Goal: Task Accomplishment & Management: Complete application form

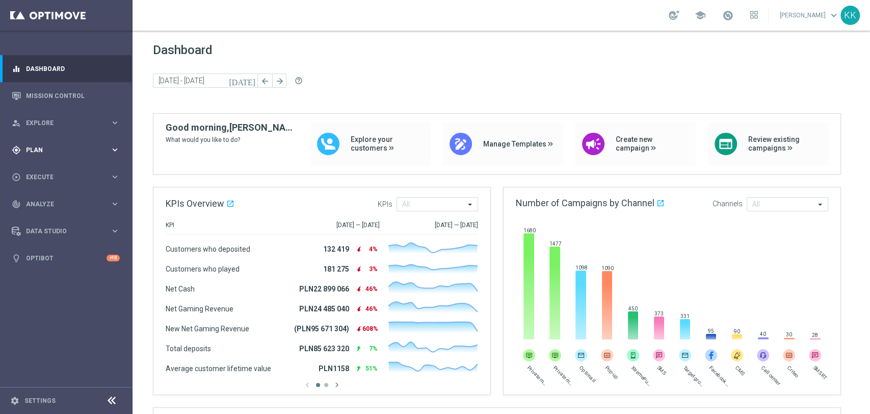
click at [49, 162] on div "gps_fixed Plan keyboard_arrow_right" at bounding box center [66, 149] width 132 height 27
click at [49, 172] on link "Target Groups" at bounding box center [67, 171] width 80 height 8
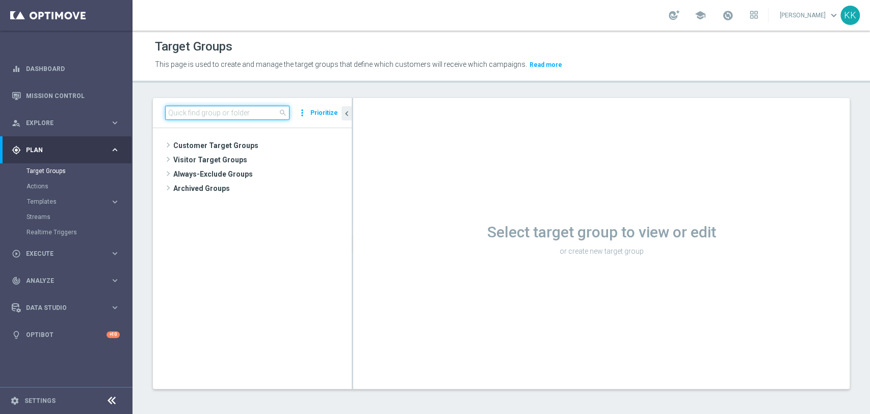
click at [228, 109] on input at bounding box center [227, 113] width 124 height 14
paste input "D_MIN-LOW_TARGET_WAGER_50% do 100 PLN_PTLW_230925_2"
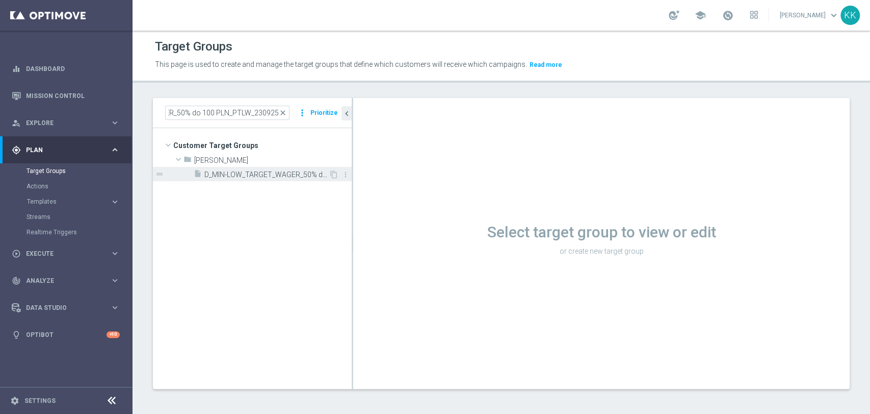
click at [243, 170] on span "D_MIN-LOW_TARGET_WAGER_50% do 100 PLN_PTLW_230925_2" at bounding box center [266, 174] width 124 height 9
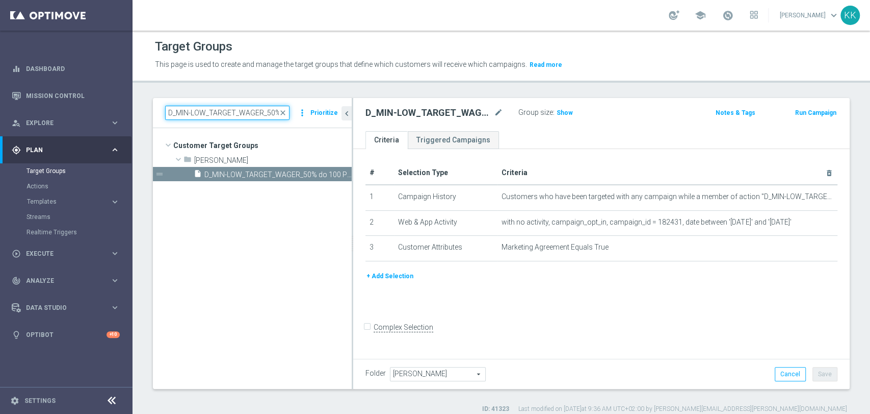
click at [248, 110] on input "D_MIN-LOW_TARGET_WAGER_50% do 100 PLN_PTLW_230925_2" at bounding box center [227, 113] width 124 height 14
click at [246, 110] on input "D_MIN-LOW_TARGET_WAGER_50% do 100 PLN_PTLW_230925_2" at bounding box center [227, 113] width 124 height 14
paste input "ED-HIGH_TARGET_WAGER_100% do 3"
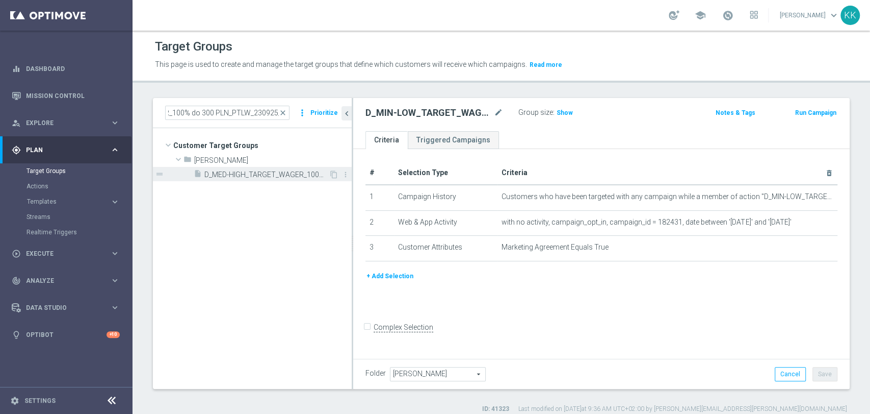
click at [249, 170] on span "D_MED-HIGH_TARGET_WAGER_100% do 300 PLN_PTLW_230925_2" at bounding box center [266, 174] width 124 height 9
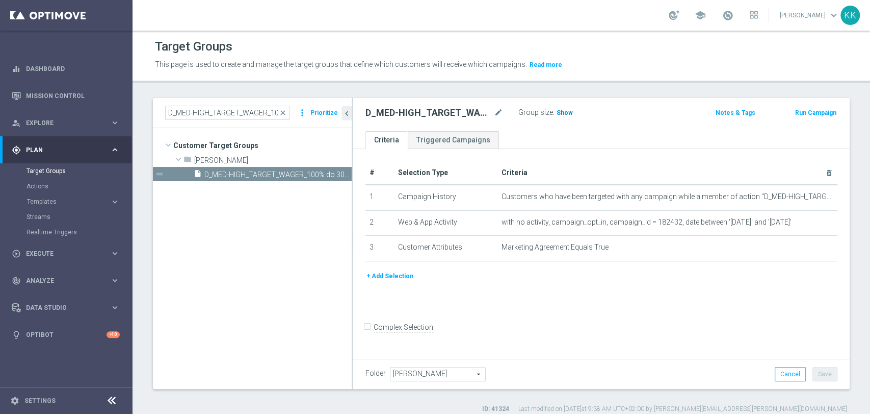
click at [564, 107] on h3 "Show" at bounding box center [565, 112] width 18 height 11
click at [230, 108] on input "D_MED-HIGH_TARGET_WAGER_100% do 300 PLN_PTLW_230925_2" at bounding box center [227, 113] width 124 height 14
paste input "IN-LOW_TARGET_WAGER_50% do 1"
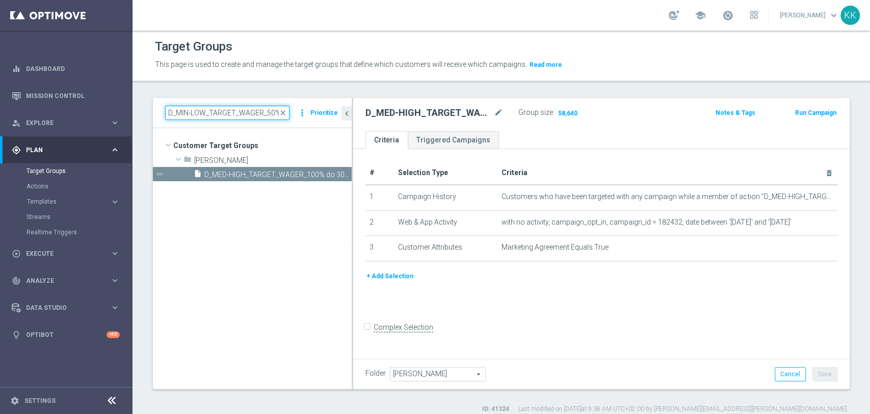
scroll to position [0, 90]
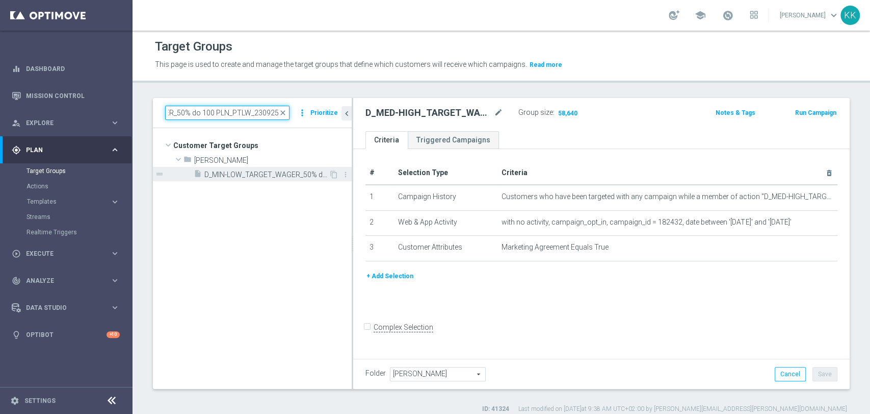
type input "D_MIN-LOW_TARGET_WAGER_50% do 100 PLN_PTLW_230925_2"
click at [236, 168] on div "insert_drive_file D_MIN-LOW_TARGET_WAGER_50% do 100 PLN_PTLW_230925_2" at bounding box center [261, 174] width 135 height 14
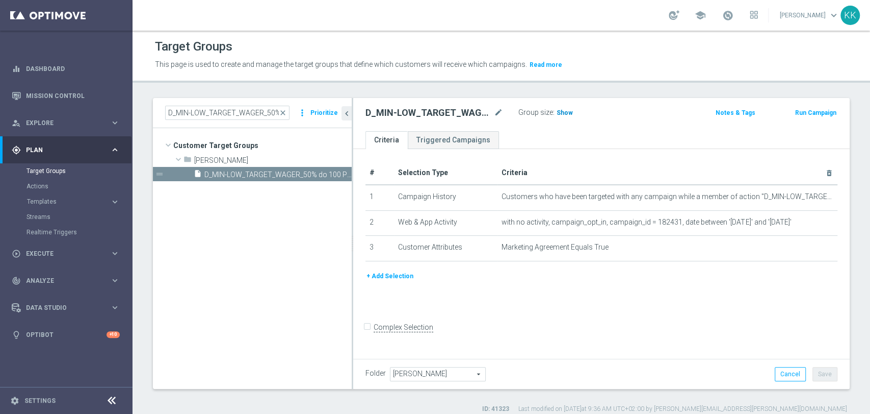
click at [559, 111] on span "Show" at bounding box center [565, 112] width 16 height 7
click at [47, 198] on span "Templates" at bounding box center [63, 201] width 73 height 6
click at [47, 219] on link "Optimail" at bounding box center [69, 217] width 74 height 8
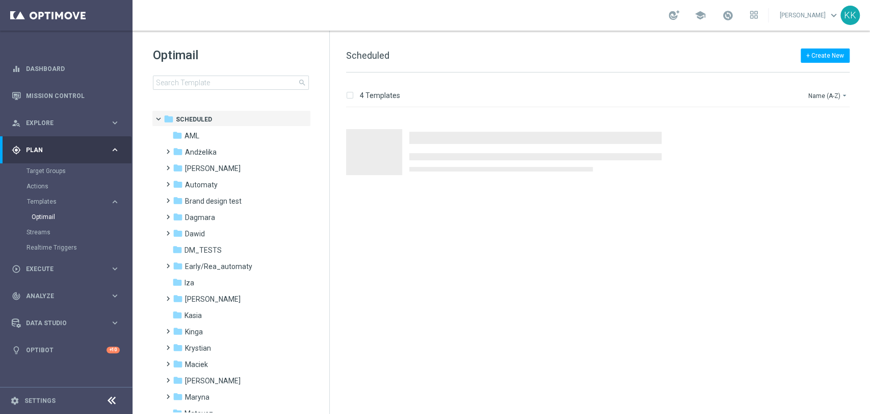
click at [240, 74] on div "Optimail search" at bounding box center [241, 68] width 176 height 43
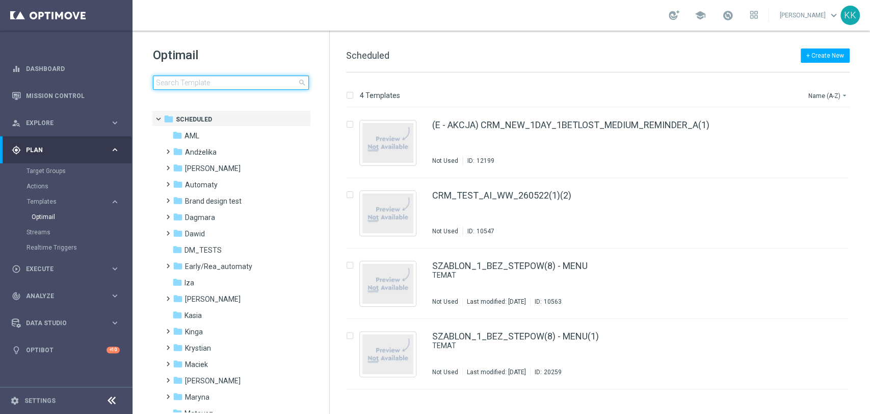
click at [239, 84] on input at bounding box center [231, 82] width 156 height 14
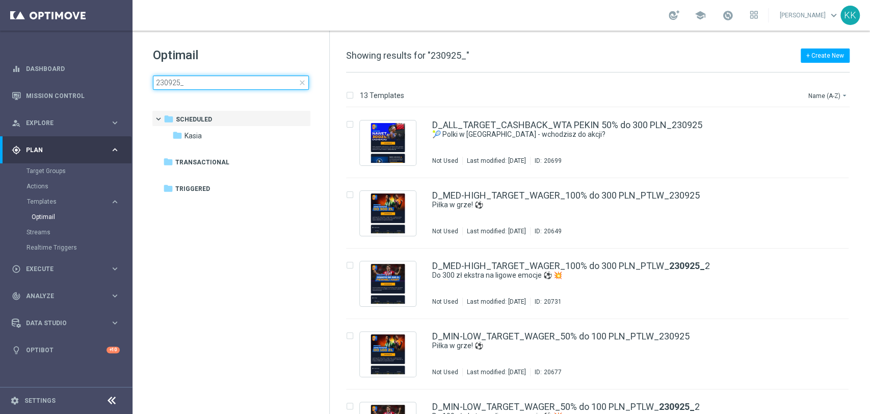
type input "230925_2"
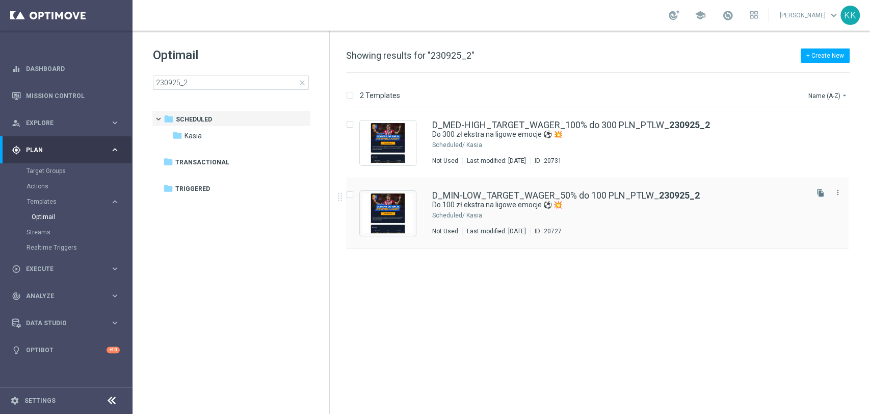
click at [550, 216] on div "Kasia" at bounding box center [637, 215] width 340 height 8
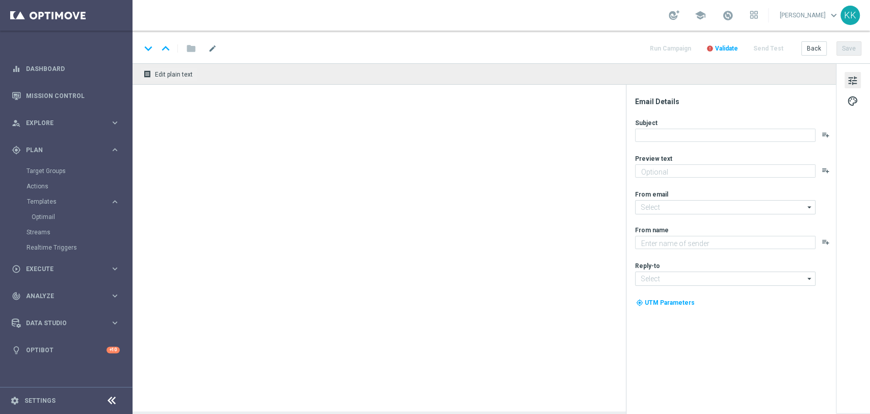
type textarea "Graj i odbierz bonus 💸"
type input "[EMAIL_ADDRESS][DOMAIN_NAME]"
type textarea "STS"
type input "[EMAIL_ADDRESS][DOMAIN_NAME]"
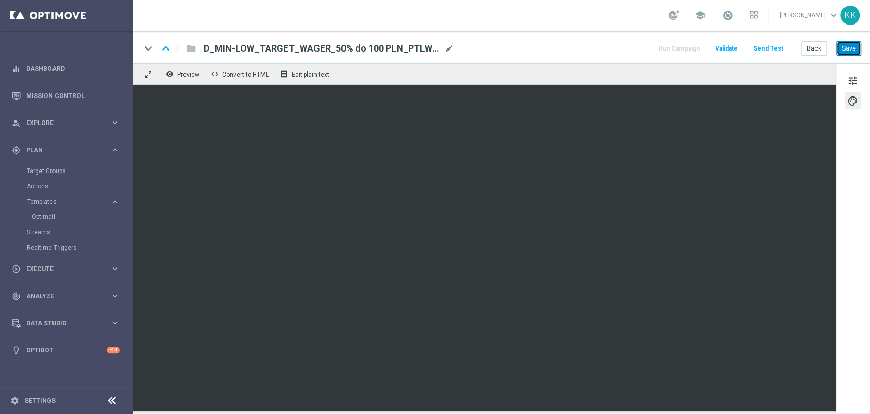
click at [849, 54] on button "Save" at bounding box center [849, 48] width 25 height 14
click at [847, 47] on button "Save" at bounding box center [849, 48] width 25 height 14
click at [814, 51] on button "Back" at bounding box center [814, 48] width 25 height 14
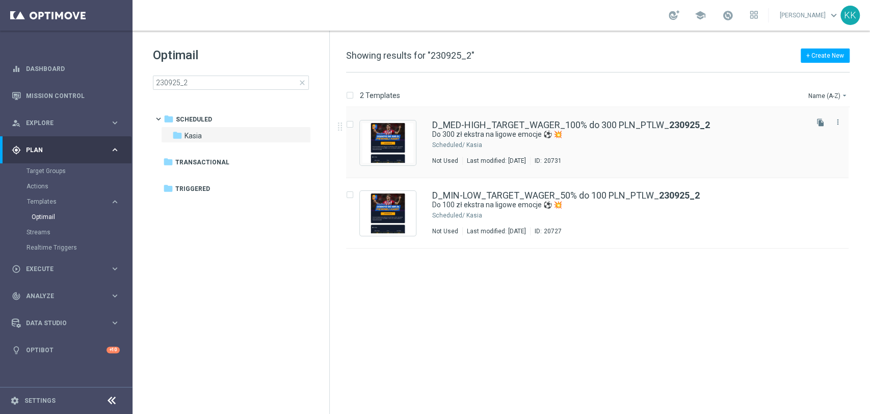
click at [530, 157] on div "Last modified: [DATE]" at bounding box center [496, 161] width 67 height 8
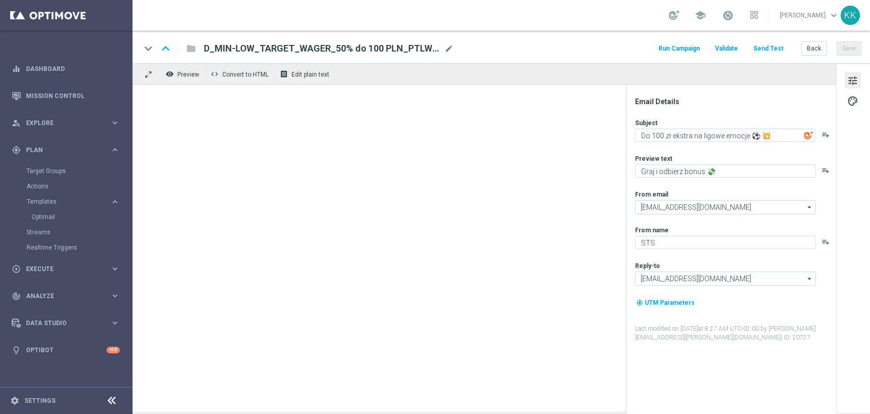
type textarea "Do 300 zł ekstra na ligowe emocje ⚽ 💥"
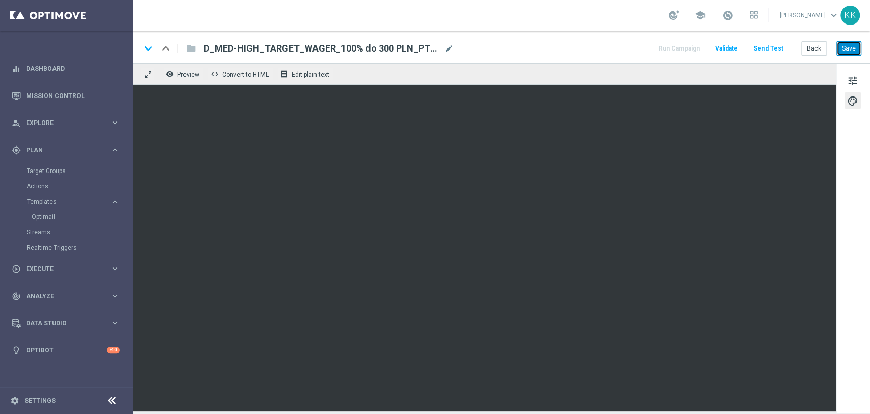
click at [852, 45] on button "Save" at bounding box center [849, 48] width 25 height 14
click at [853, 51] on button "Save" at bounding box center [849, 48] width 25 height 14
click at [848, 46] on button "Save" at bounding box center [849, 48] width 25 height 14
click at [32, 266] on span "Execute" at bounding box center [68, 269] width 84 height 6
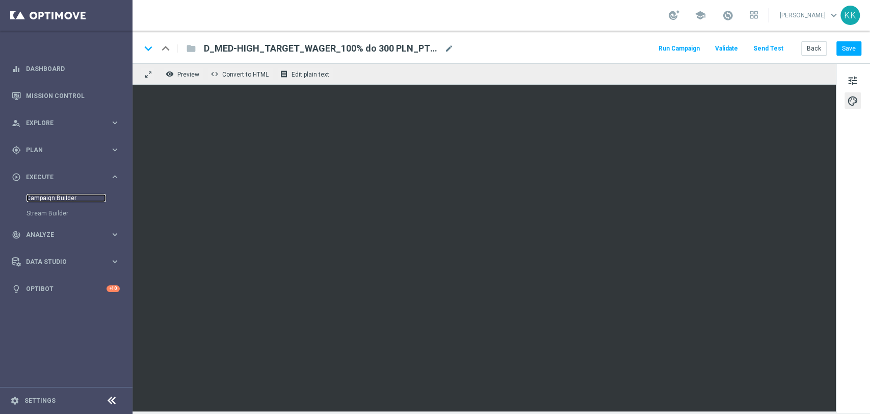
click at [45, 197] on link "Campaign Builder" at bounding box center [67, 198] width 80 height 8
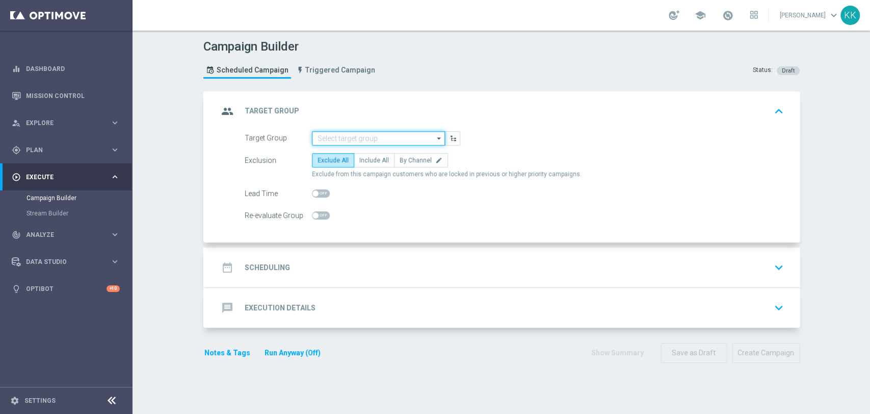
click at [392, 142] on input at bounding box center [378, 138] width 133 height 14
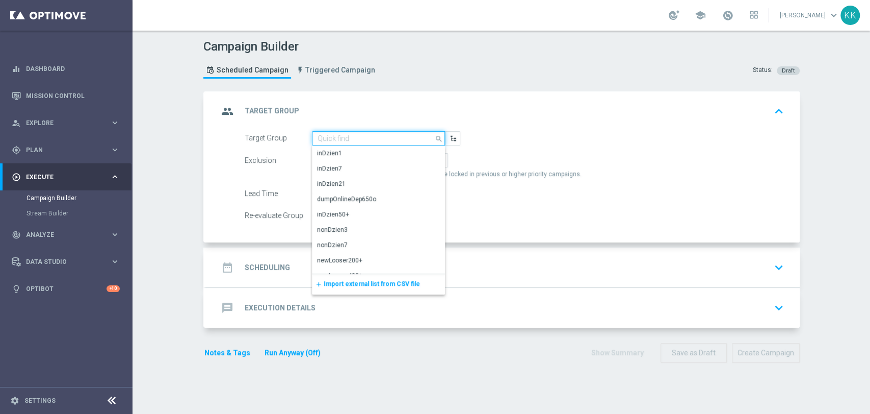
paste input "D_MIN-LOW_TARGET_WAGER_50% do 100 PLN_PTLW_230925_2"
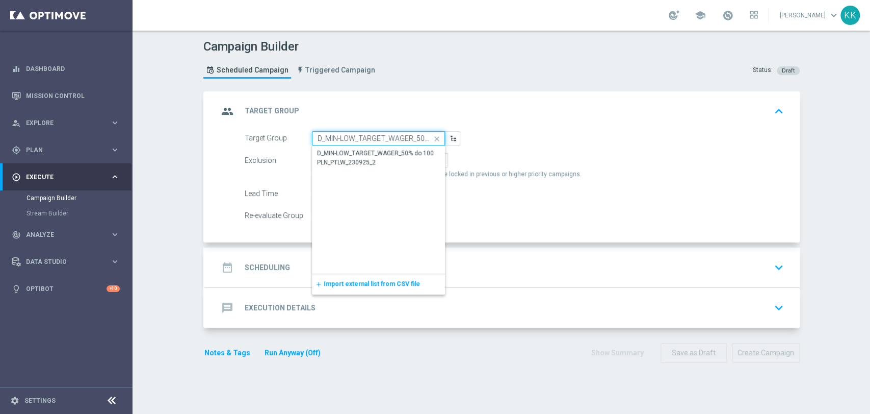
scroll to position [0, 86]
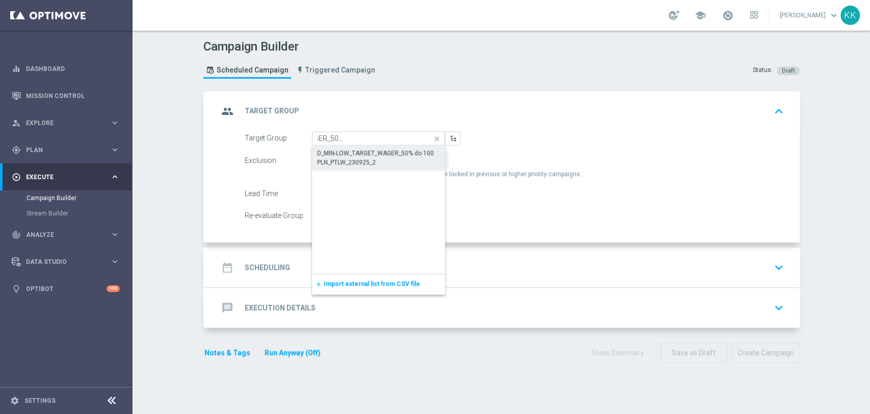
click at [383, 151] on div "D_MIN-LOW_TARGET_WAGER_50% do 100 PLN_PTLW_230925_2" at bounding box center [378, 157] width 123 height 18
type input "D_MIN-LOW_TARGET_WAGER_50% do 100 PLN_PTLW_230925_2"
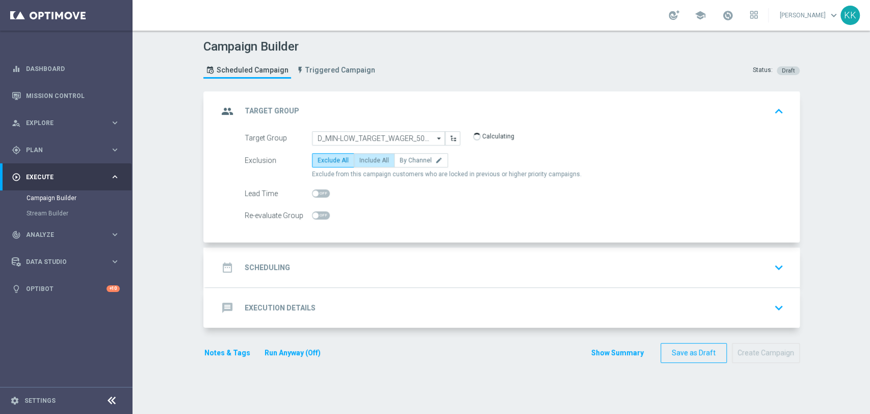
drag, startPoint x: 372, startPoint y: 160, endPoint x: 347, endPoint y: 199, distance: 46.1
click at [371, 160] on span "Include All" at bounding box center [374, 160] width 30 height 7
click at [366, 160] on input "Include All" at bounding box center [362, 162] width 7 height 7
radio input "true"
click at [320, 213] on span at bounding box center [321, 215] width 18 height 8
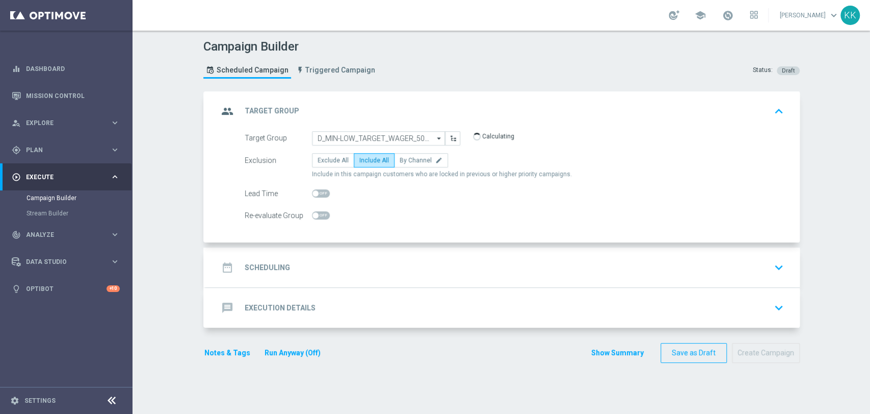
click at [320, 213] on input "checkbox" at bounding box center [321, 215] width 18 height 8
checkbox input "true"
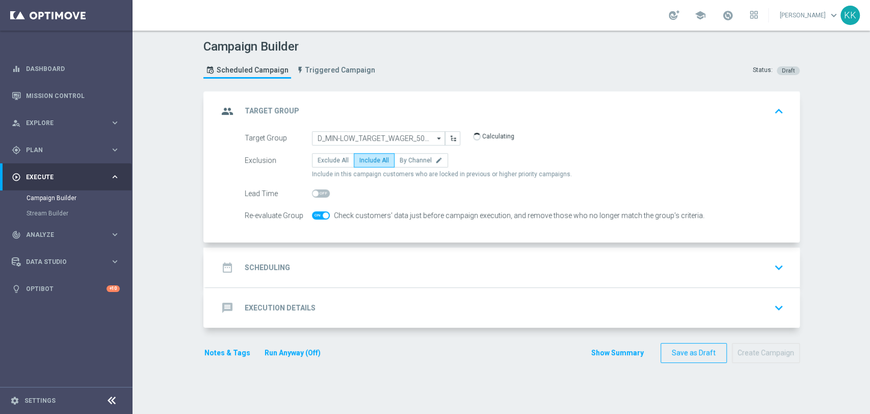
click at [404, 257] on div "date_range Scheduling keyboard_arrow_down" at bounding box center [503, 266] width 570 height 19
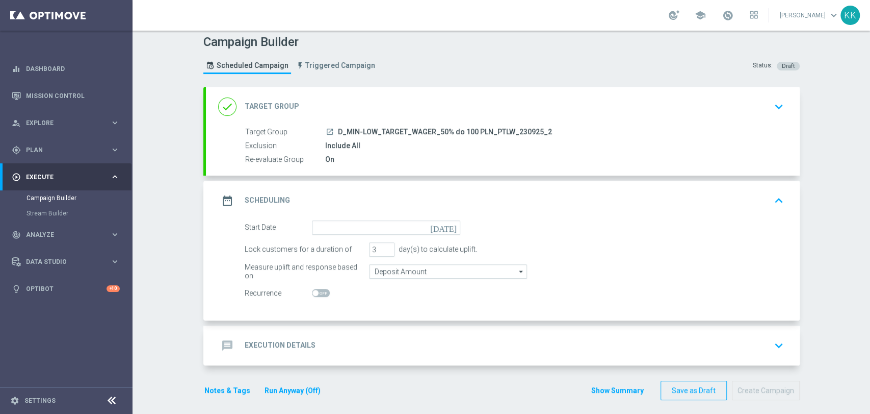
scroll to position [7, 0]
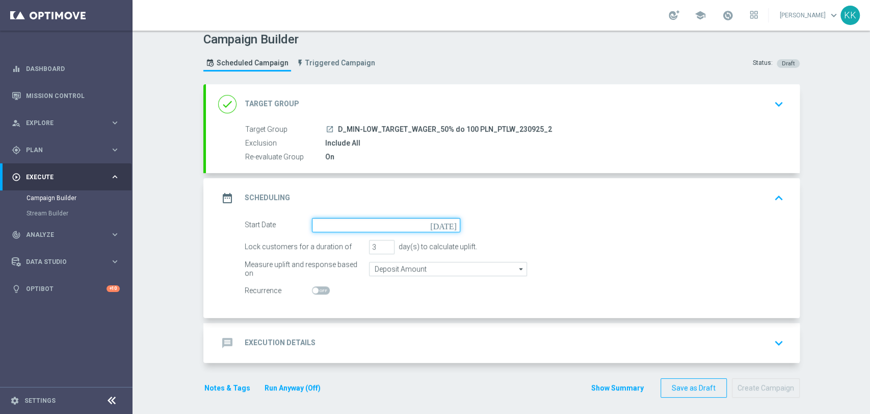
click at [345, 221] on input at bounding box center [386, 225] width 148 height 14
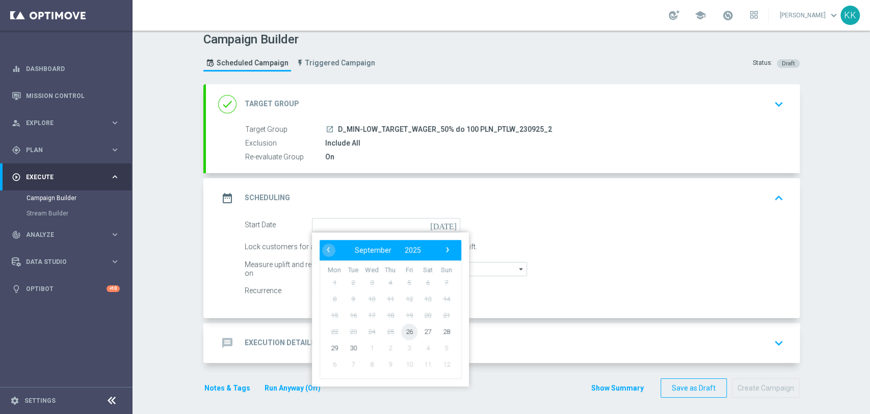
click at [407, 326] on span "26" at bounding box center [409, 331] width 16 height 16
type input "[DATE]"
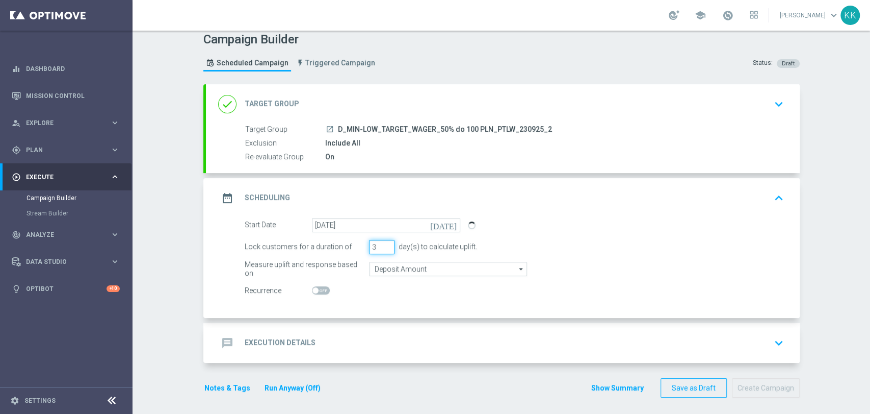
click at [376, 245] on input "3" at bounding box center [381, 247] width 25 height 14
type input "3"
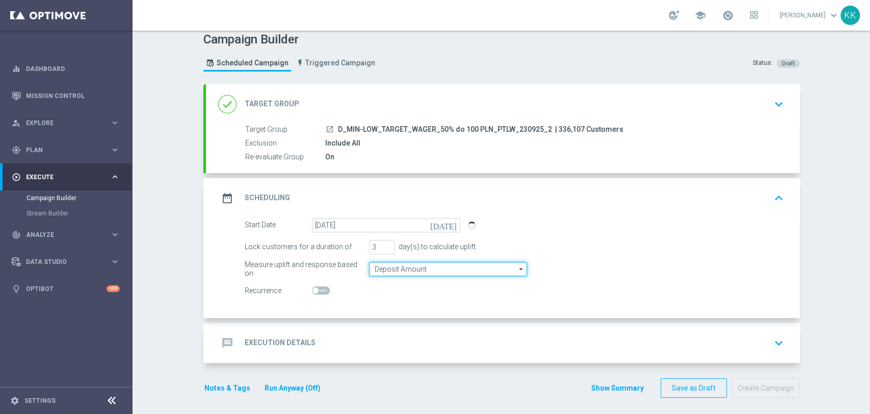
click at [379, 270] on input "Deposit Amount" at bounding box center [448, 269] width 158 height 14
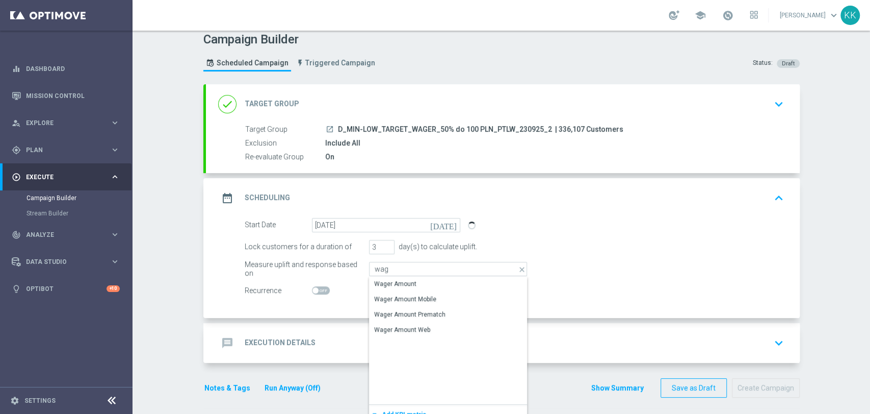
click at [384, 285] on div "Wager Amount" at bounding box center [395, 283] width 42 height 9
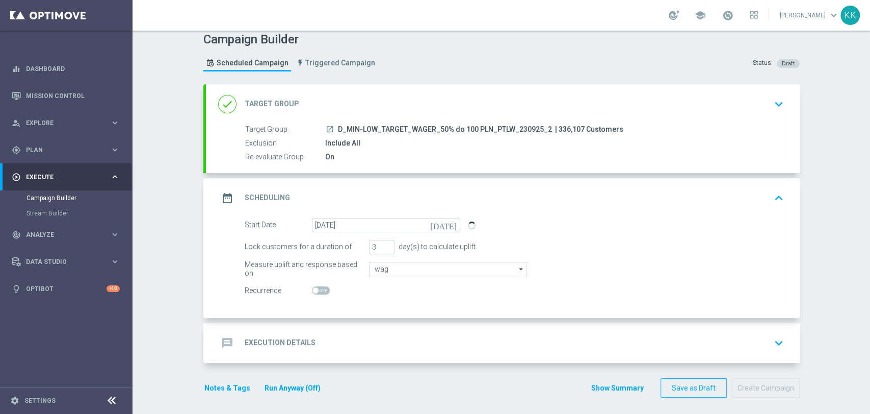
type input "Wager Amount"
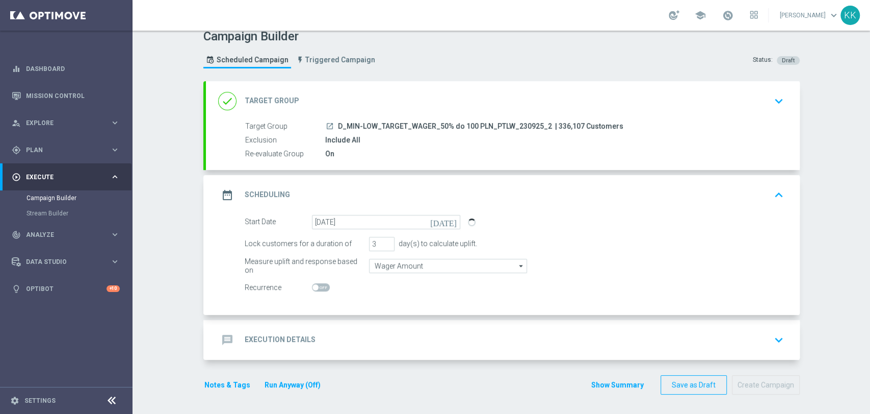
click at [387, 342] on div "message Execution Details keyboard_arrow_down" at bounding box center [503, 339] width 570 height 19
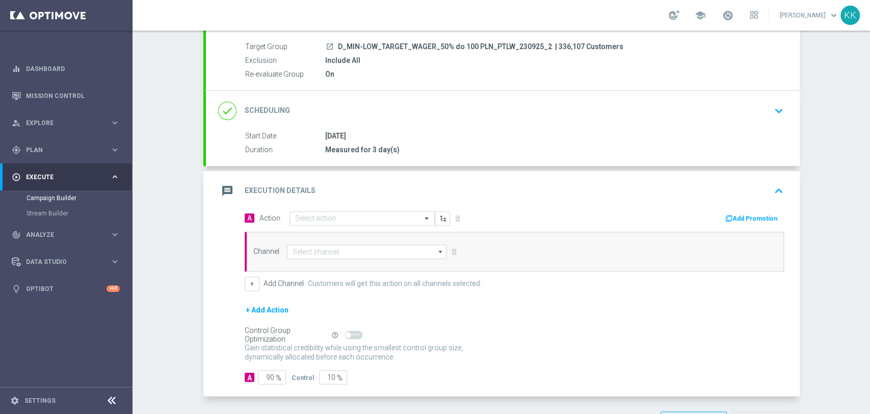
scroll to position [123, 0]
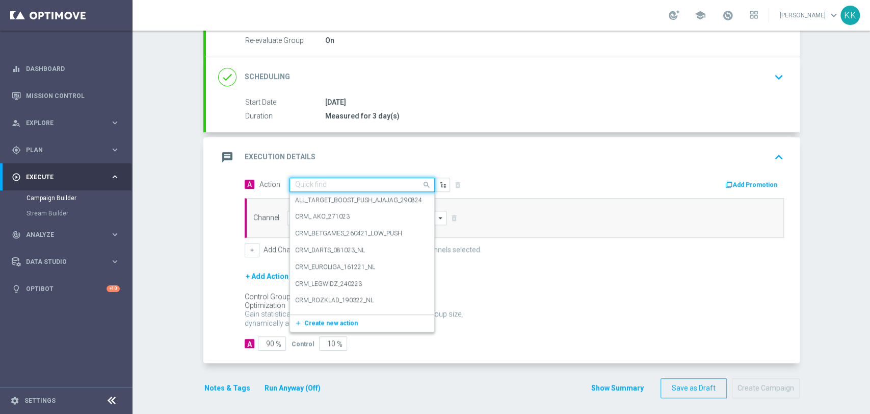
click at [319, 186] on input "text" at bounding box center [352, 184] width 114 height 9
paste input "D_MIN-LOW_TARGET_WAGER_50% do 100 PLN_PTLW_230925_2"
type input "D_MIN-LOW_TARGET_WAGER_50% do 100 PLN_PTLW_230925_2"
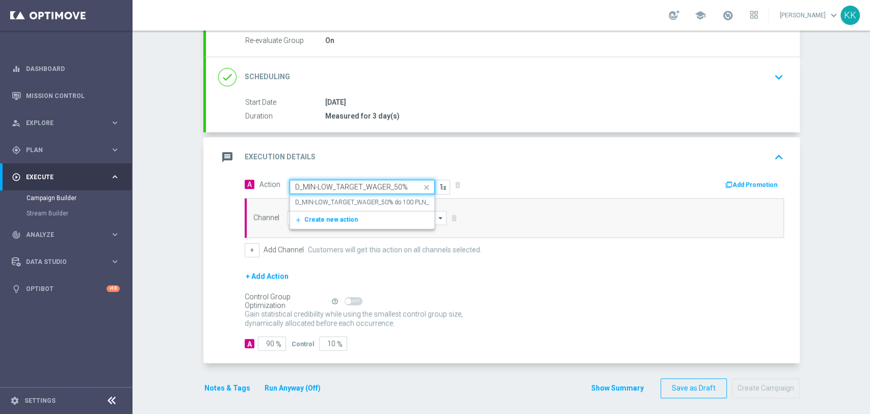
scroll to position [0, 90]
click at [321, 194] on div "D_MIN-LOW_TARGET_WAGER_50% do 100 PLN_PTLW_230925_2 edit" at bounding box center [362, 202] width 134 height 17
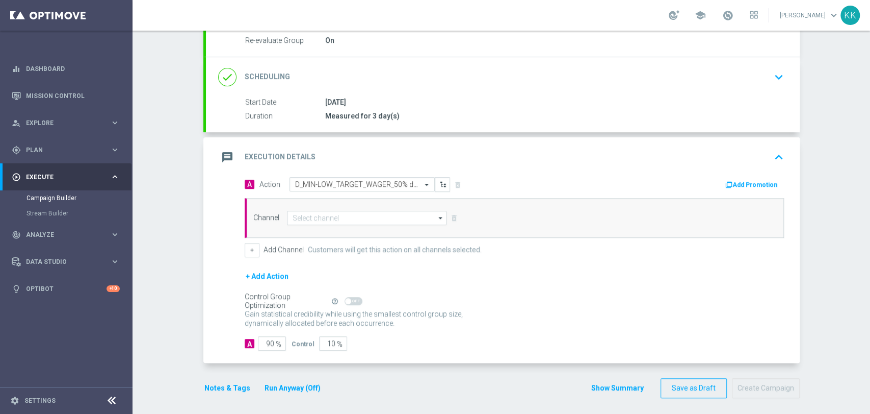
scroll to position [0, 0]
click at [322, 211] on input at bounding box center [367, 218] width 160 height 14
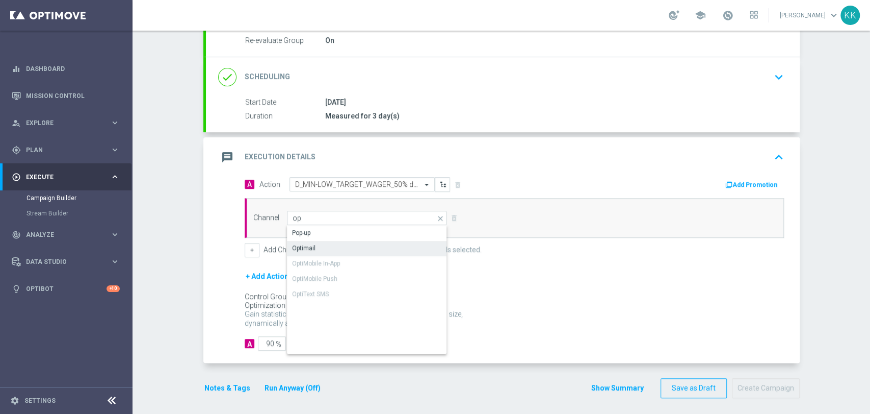
click at [335, 246] on div "Optimail" at bounding box center [367, 248] width 161 height 14
type input "Optimail"
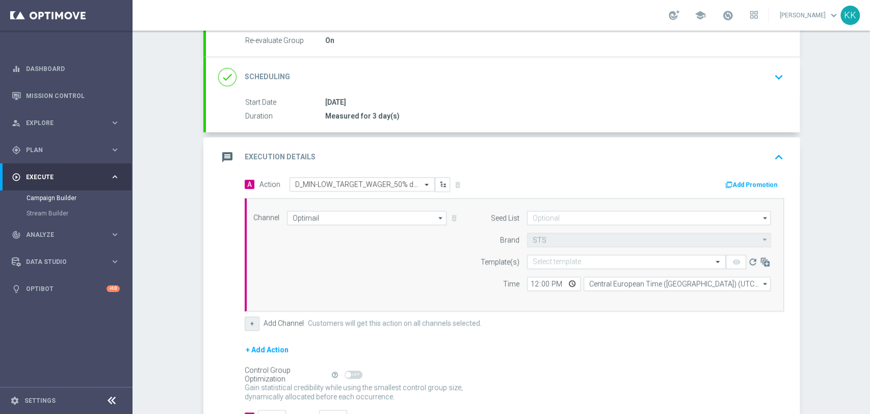
click at [251, 322] on button "+" at bounding box center [252, 323] width 15 height 14
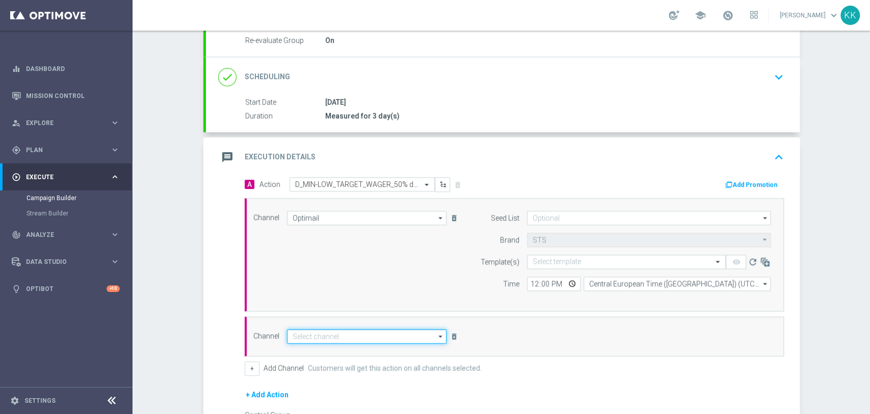
click at [294, 334] on input at bounding box center [367, 336] width 160 height 14
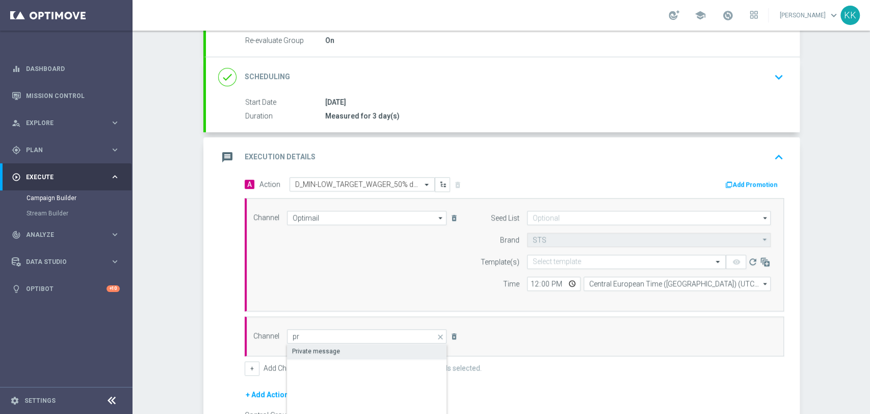
click at [298, 344] on div "Private message" at bounding box center [367, 351] width 161 height 14
type input "Private message"
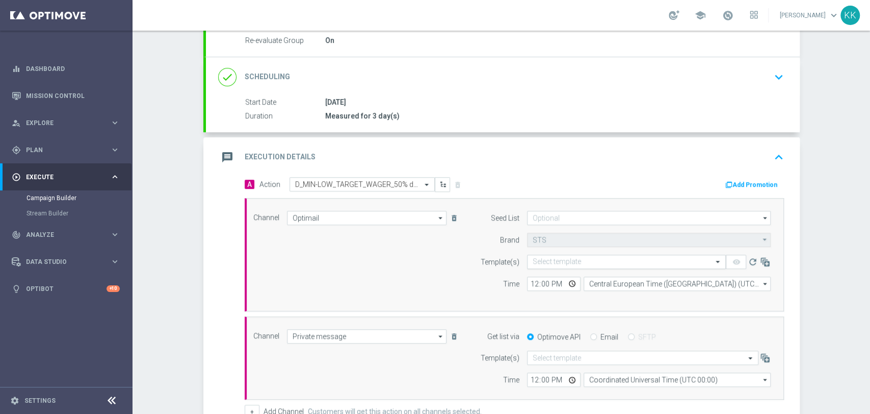
click at [554, 264] on input "text" at bounding box center [616, 261] width 167 height 9
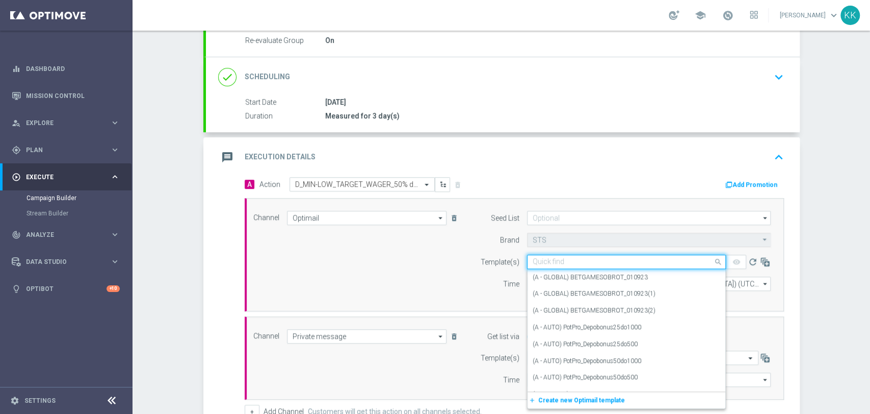
paste input "D_MIN-LOW_TARGET_WAGER_50% do 100 PLN_PTLW_230925_2"
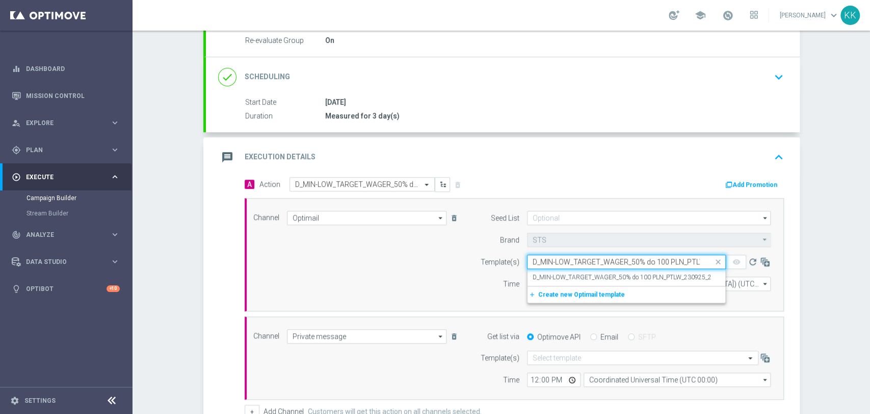
scroll to position [0, 36]
click at [554, 279] on label "D_MIN-LOW_TARGET_WAGER_50% do 100 PLN_PTLW_230925_2" at bounding box center [622, 277] width 179 height 9
type input "D_MIN-LOW_TARGET_WAGER_50% do 100 PLN_PTLW_230925_2"
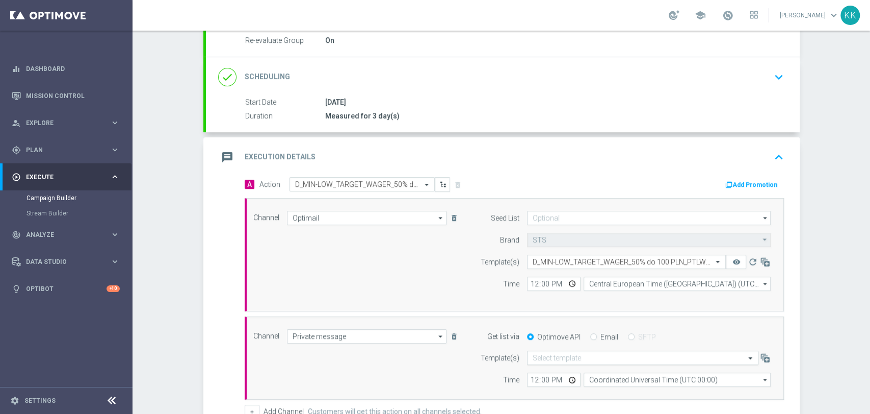
scroll to position [0, 0]
click at [563, 359] on input "text" at bounding box center [633, 357] width 200 height 9
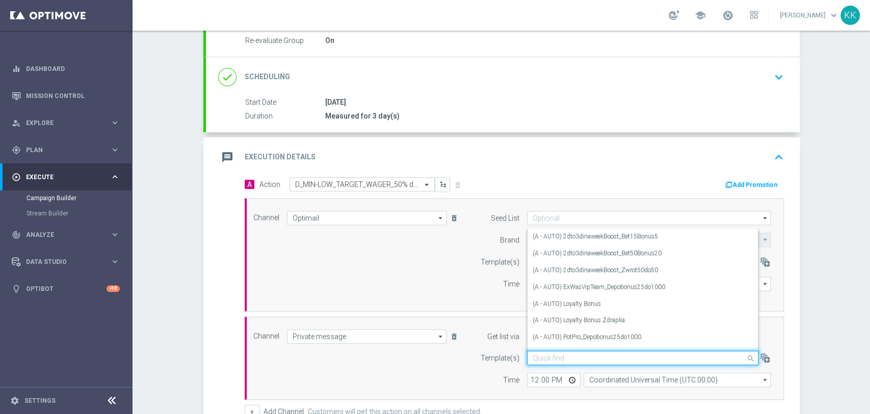
paste input "D_MIN-LOW_TARGET_WAGER_50% do 100 PLN_PTLW_230925_2"
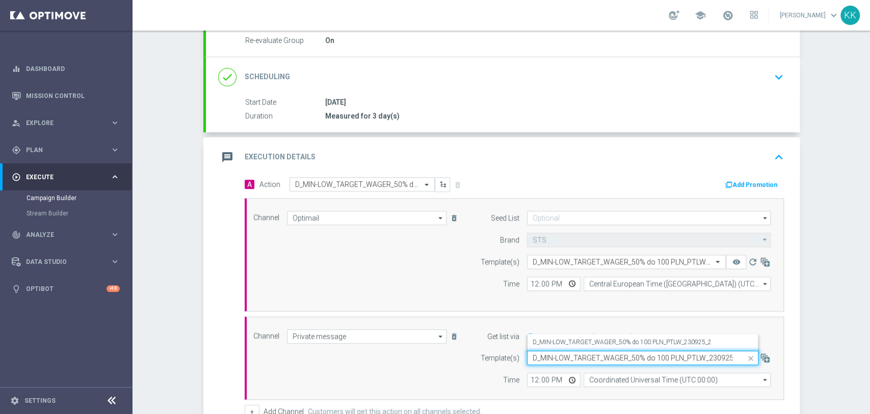
scroll to position [0, 3]
click at [559, 340] on label "D_MIN-LOW_TARGET_WAGER_50% do 100 PLN_PTLW_230925_2" at bounding box center [622, 342] width 179 height 9
type input "D_MIN-LOW_TARGET_WAGER_50% do 100 PLN_PTLW_230925_2"
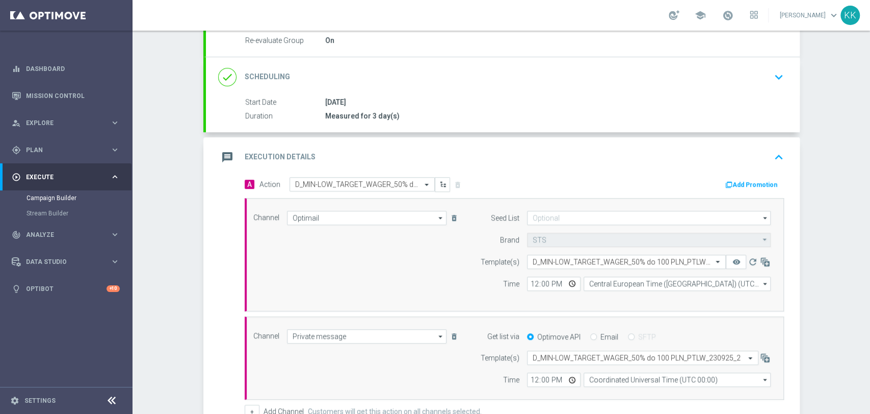
scroll to position [0, 0]
click at [551, 219] on input at bounding box center [649, 218] width 244 height 14
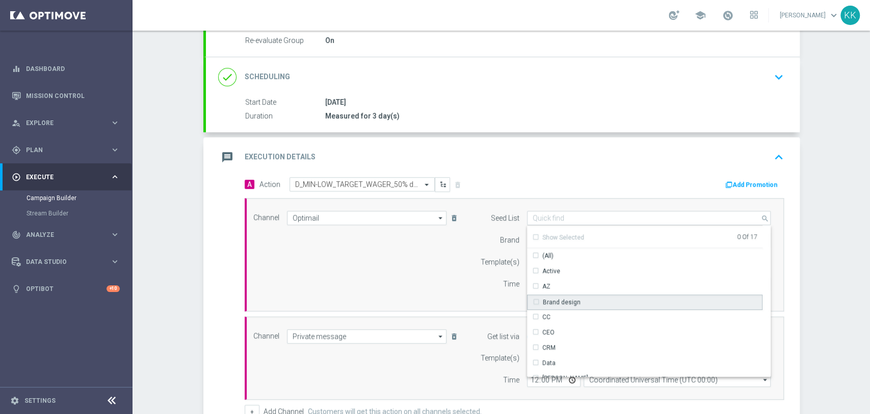
click at [574, 299] on div "Brand design" at bounding box center [645, 301] width 236 height 15
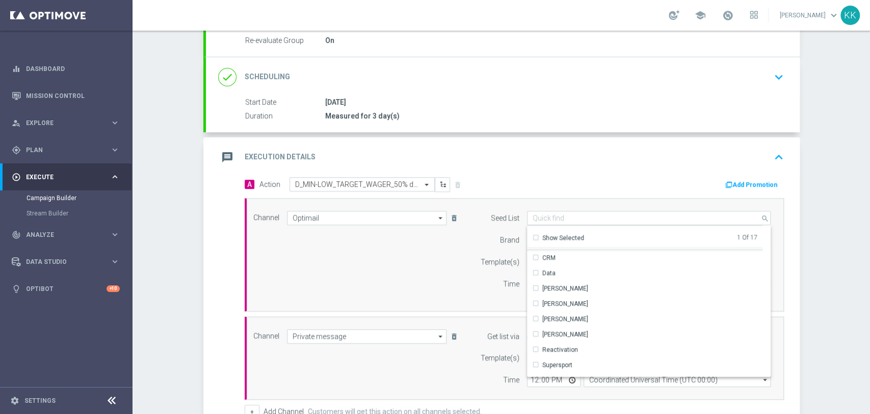
scroll to position [147, 0]
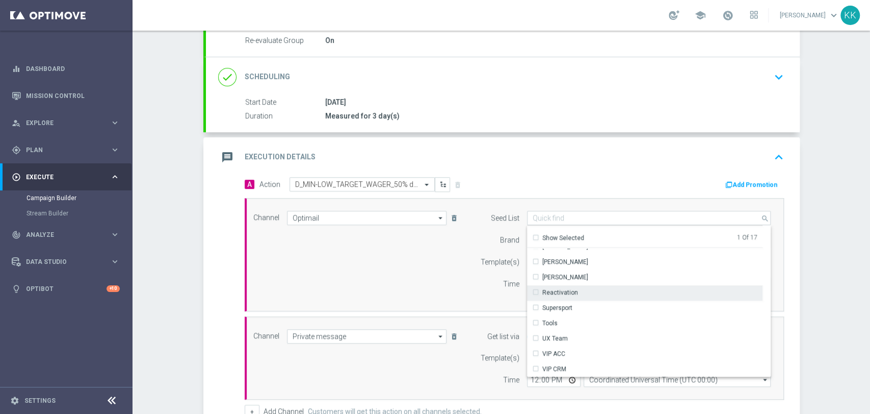
click at [573, 295] on div "Reactivation" at bounding box center [645, 292] width 236 height 14
click at [382, 276] on div "Channel Optimail Optimail arrow_drop_down Drag here to set row groups Drag here…" at bounding box center [512, 255] width 533 height 88
type input "Selected 2 of 17"
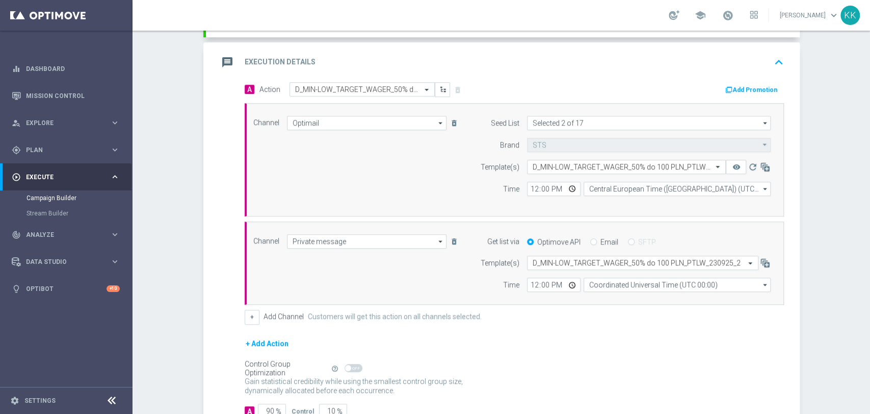
scroll to position [237, 0]
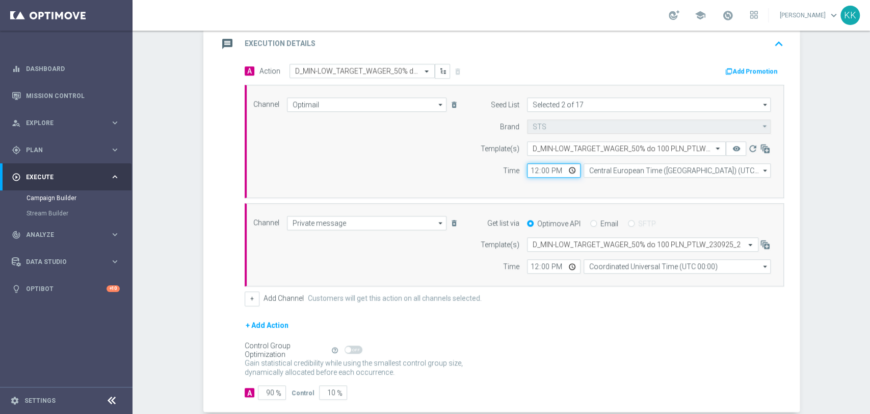
click at [527, 168] on input "12:00" at bounding box center [554, 170] width 54 height 14
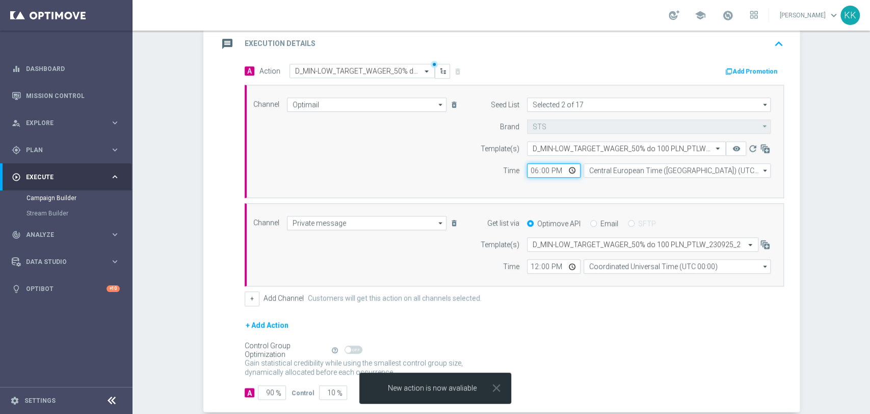
type input "18:01"
click at [529, 260] on input "12:00" at bounding box center [554, 266] width 54 height 14
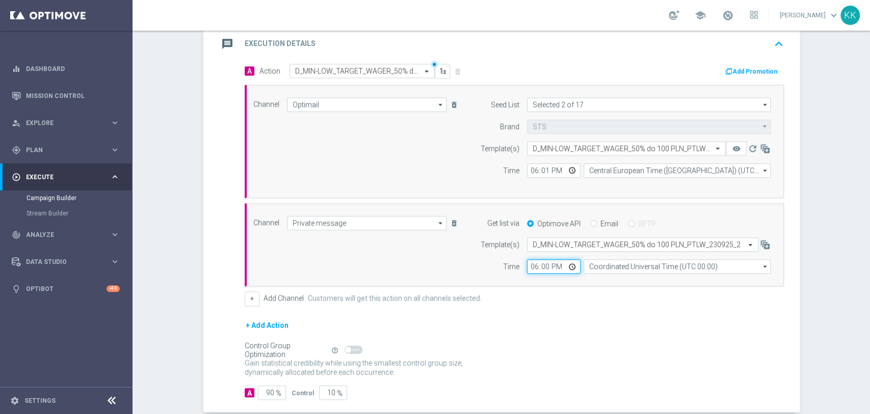
type input "18:01"
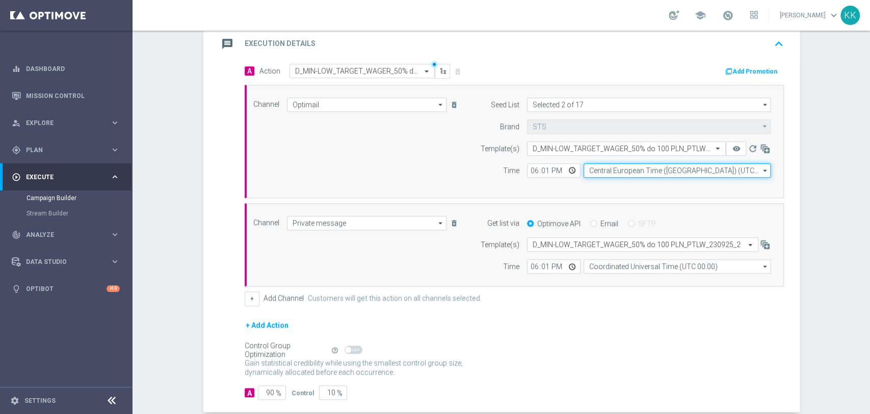
click at [602, 165] on input "Central European Time ([GEOGRAPHIC_DATA]) (UTC +02:00)" at bounding box center [677, 170] width 187 height 14
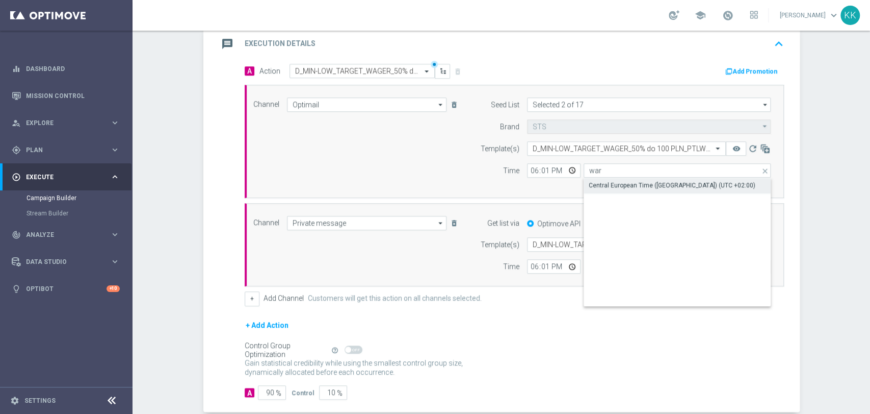
click at [618, 186] on div "Central European Time ([GEOGRAPHIC_DATA]) (UTC +02:00)" at bounding box center [672, 184] width 167 height 9
type input "Central European Time ([GEOGRAPHIC_DATA]) (UTC +02:00)"
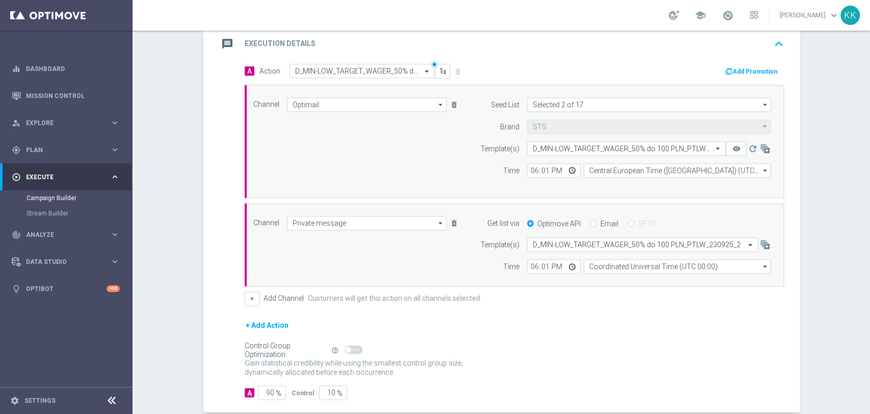
click at [610, 272] on div "Coordinated Universal Time (UTC 00:00)" at bounding box center [677, 266] width 187 height 14
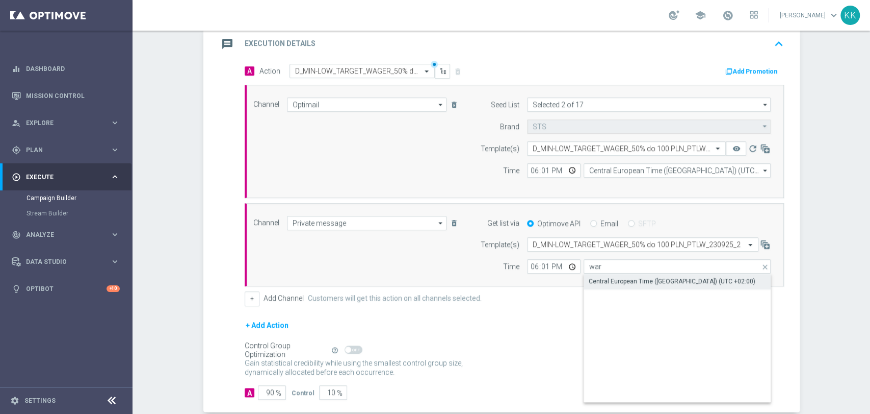
click at [614, 279] on div "Central European Time ([GEOGRAPHIC_DATA]) (UTC +02:00)" at bounding box center [672, 280] width 167 height 9
type input "Central European Time ([GEOGRAPHIC_DATA]) (UTC +02:00)"
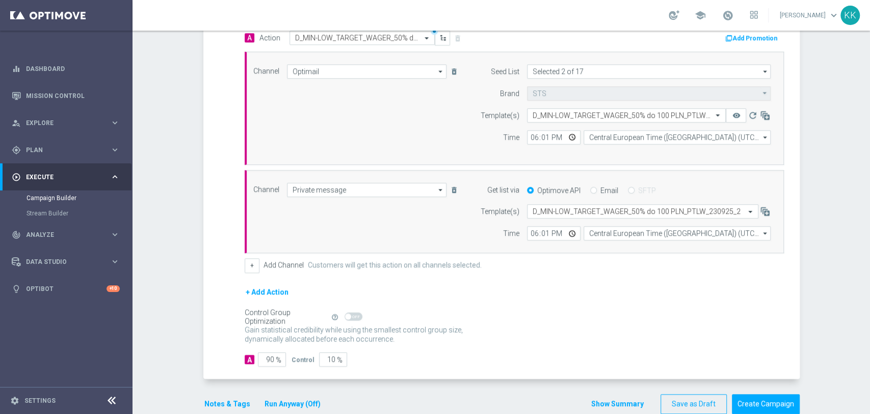
scroll to position [289, 0]
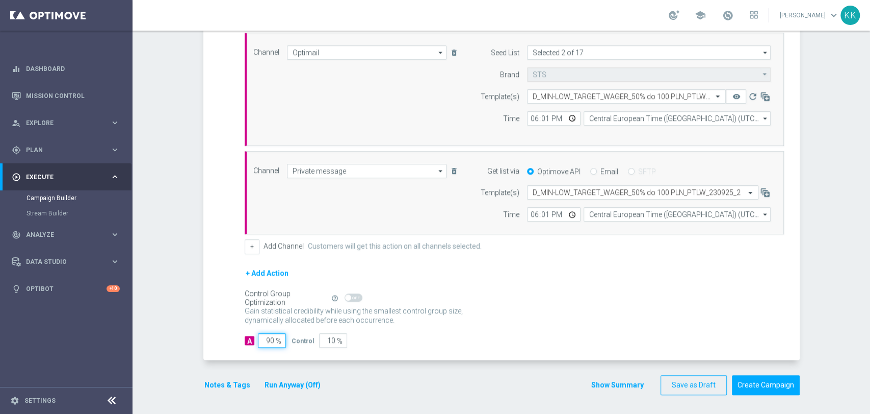
click at [268, 335] on input "90" at bounding box center [272, 340] width 28 height 14
type input "9"
type input "91"
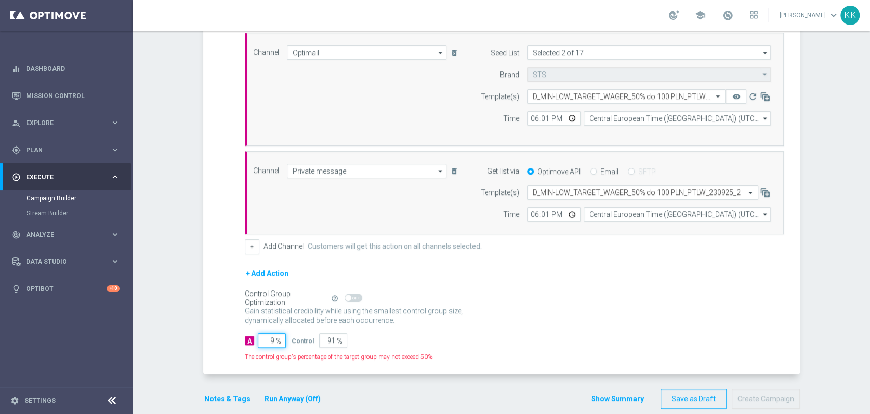
type input "98"
type input "2"
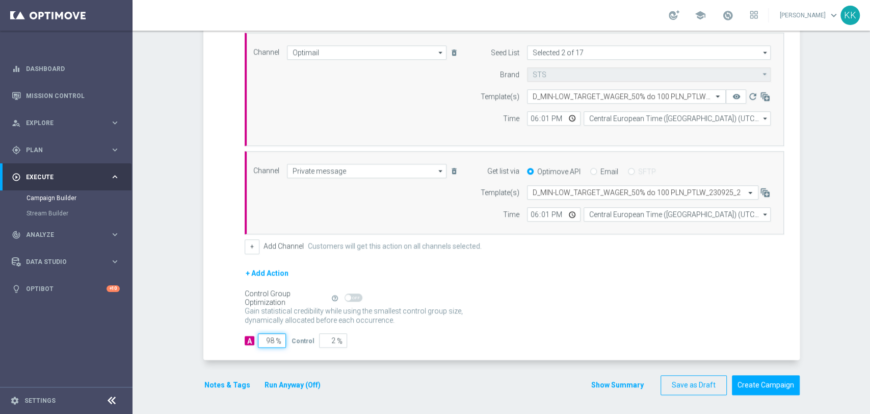
type input "98"
click at [231, 385] on button "Notes & Tags" at bounding box center [227, 384] width 48 height 13
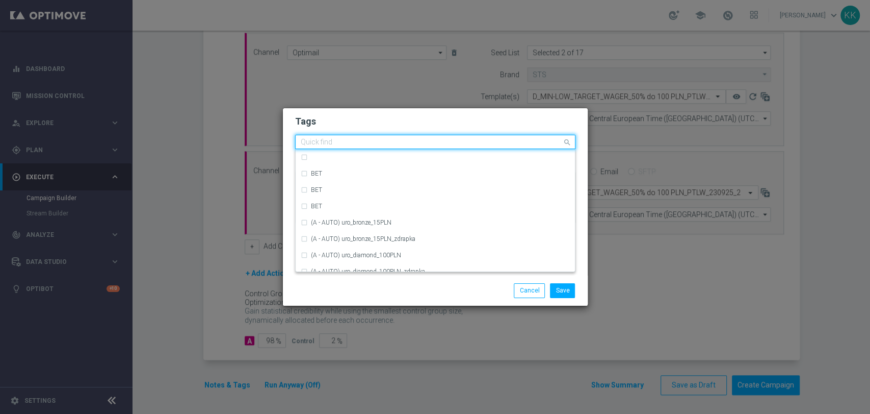
click at [351, 143] on input "text" at bounding box center [432, 142] width 262 height 9
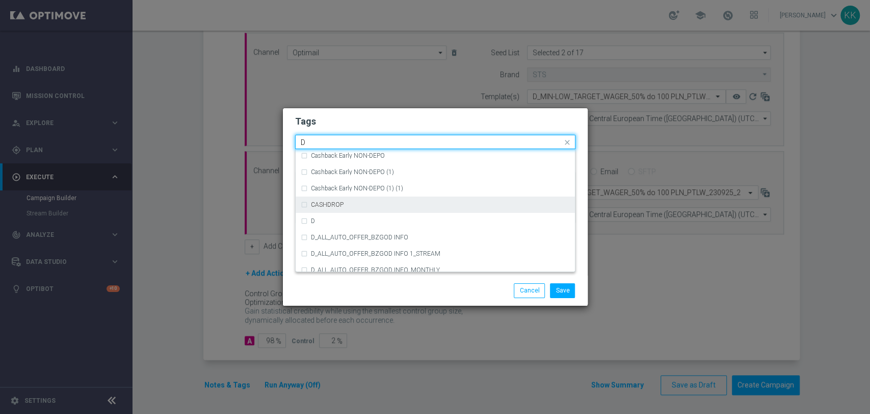
scroll to position [1076, 0]
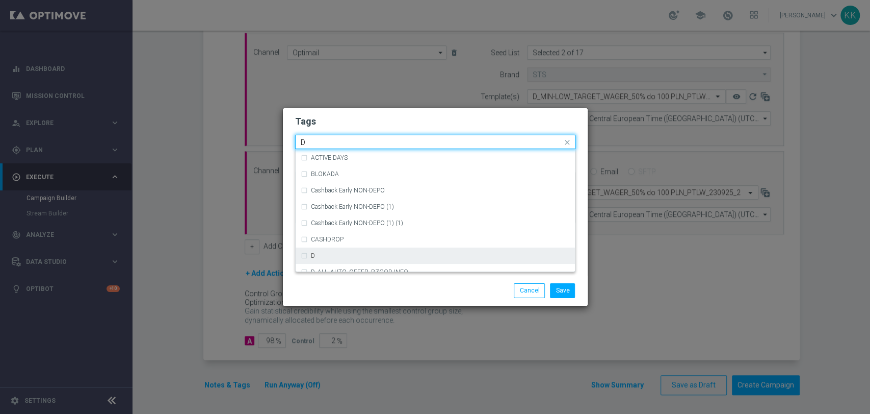
click at [343, 254] on div "D" at bounding box center [440, 255] width 259 height 6
type input "D"
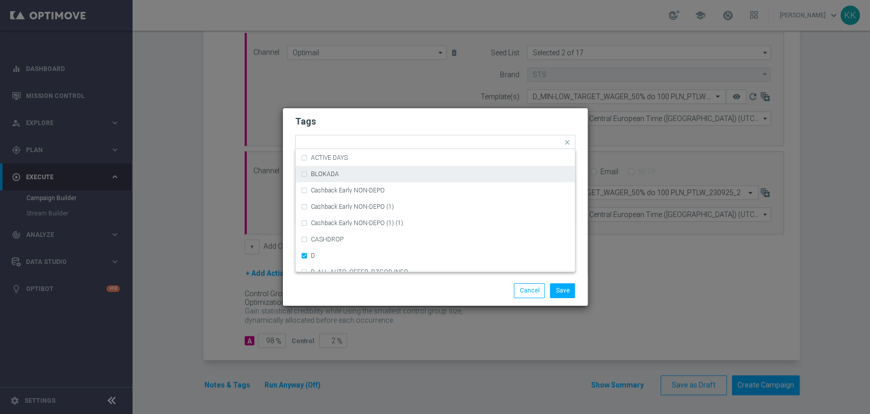
click at [362, 117] on h2 "Tags" at bounding box center [435, 121] width 280 height 12
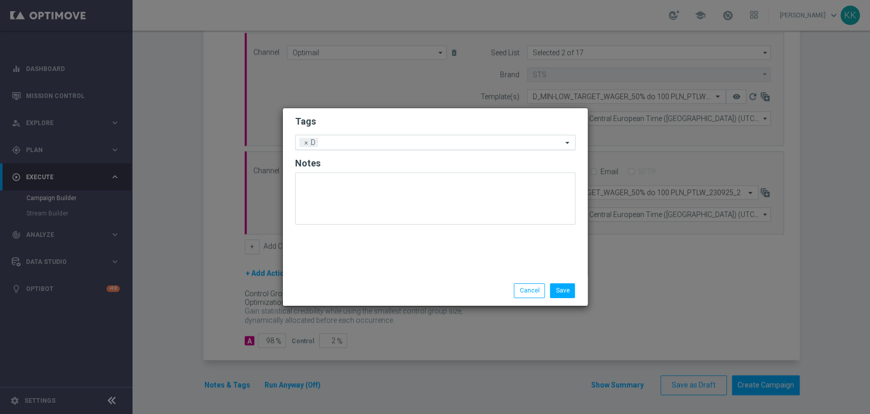
click at [365, 144] on input "text" at bounding box center [442, 143] width 240 height 9
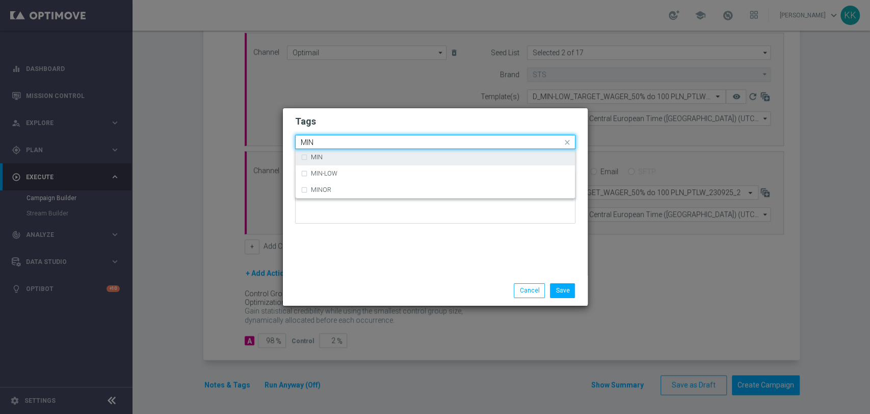
click at [360, 153] on div "MIN" at bounding box center [435, 157] width 269 height 16
type input "MIN"
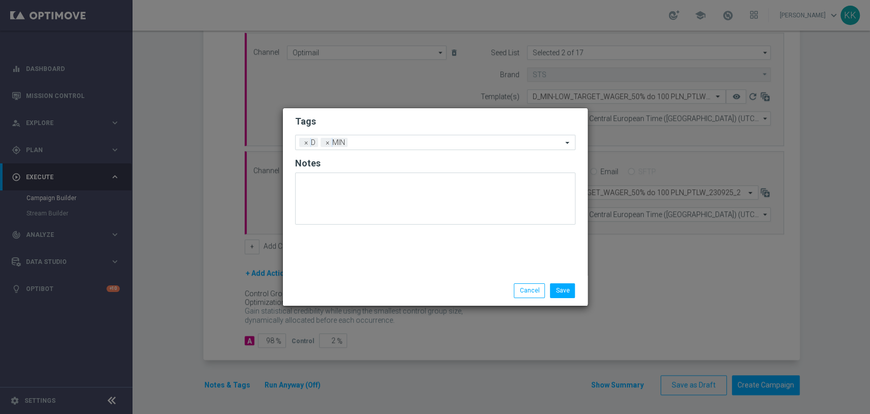
click at [394, 111] on div "Tags Add a new tag × D × MIN Notes" at bounding box center [435, 191] width 305 height 167
click at [394, 139] on div "Add a new tag × D × MIN" at bounding box center [429, 142] width 267 height 14
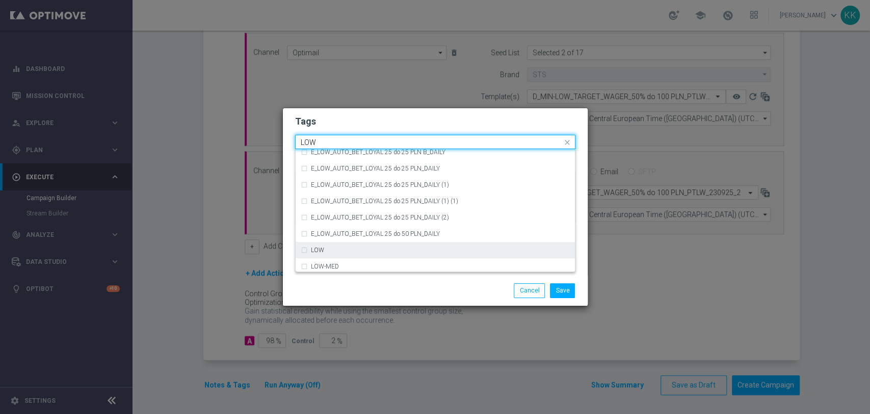
scroll to position [498, 0]
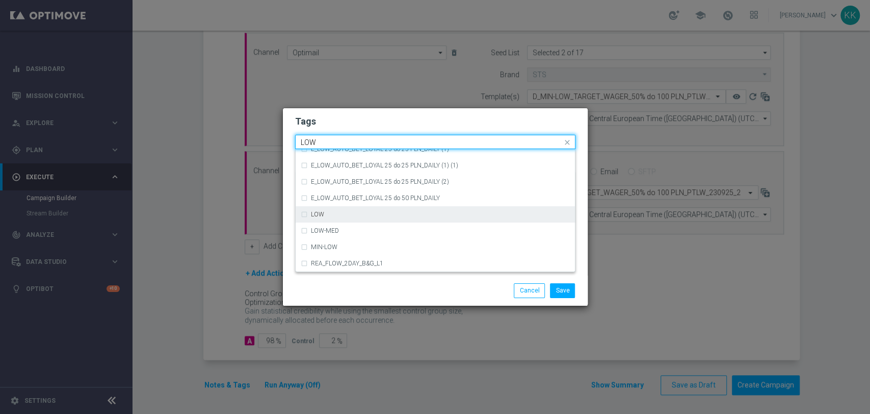
click at [392, 218] on div "LOW" at bounding box center [435, 214] width 269 height 16
type input "LOW"
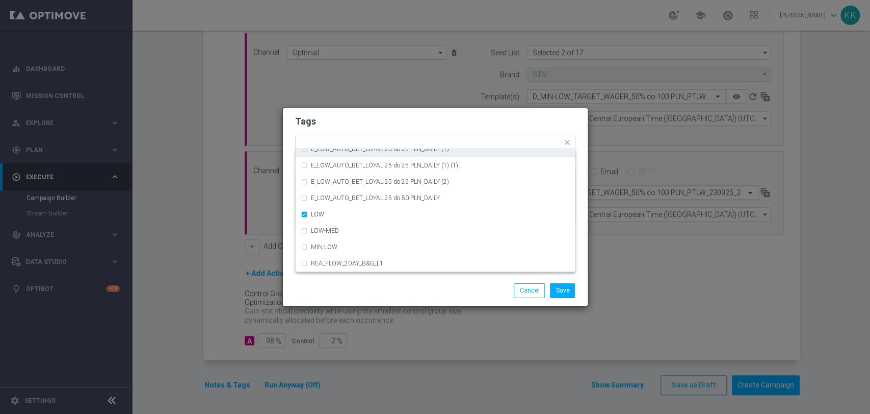
click at [400, 126] on h2 "Tags" at bounding box center [435, 121] width 280 height 12
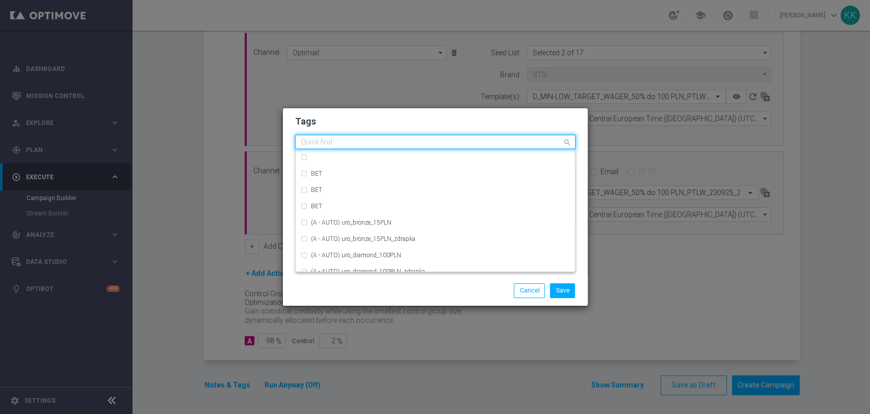
click at [416, 147] on div at bounding box center [430, 143] width 263 height 10
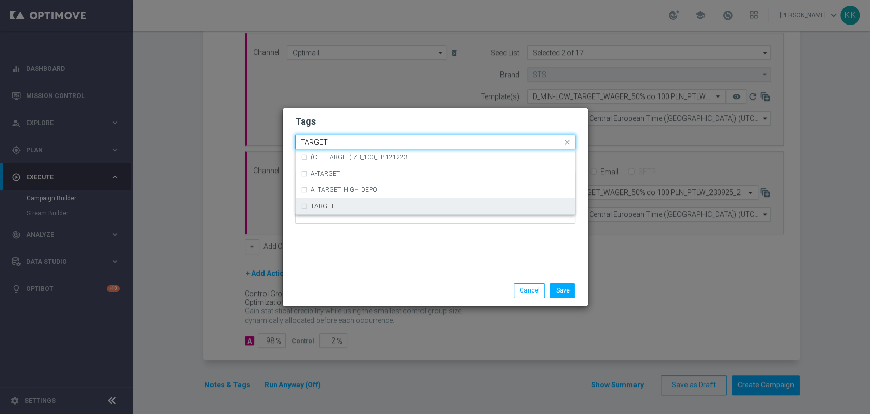
click at [335, 208] on div "TARGET" at bounding box center [440, 206] width 259 height 6
type input "TARGET"
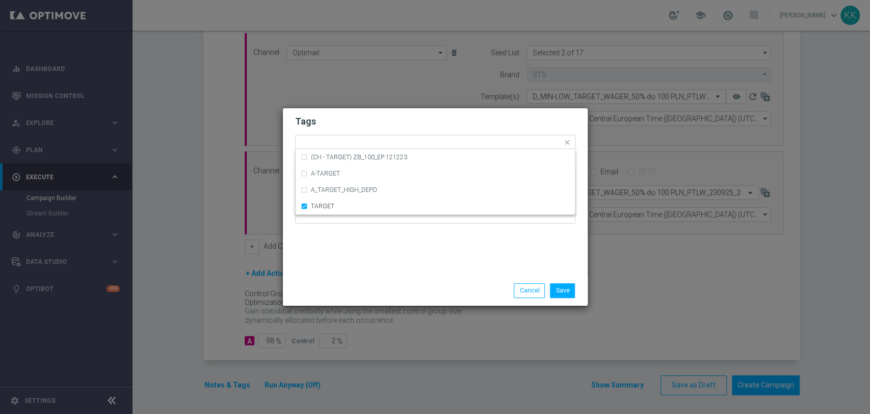
click at [360, 238] on div "Tags Quick find × D × MIN × LOW × TARGET (CH - TARGET) ZB_100_EP 121223 A-TARGE…" at bounding box center [435, 191] width 305 height 167
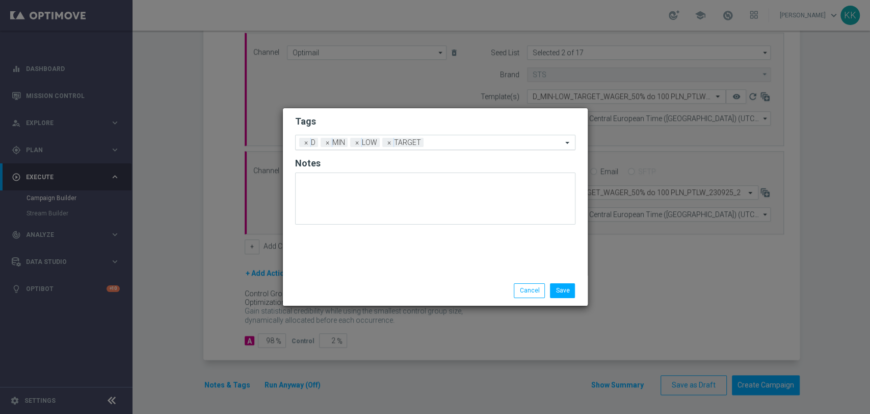
click at [452, 142] on input "text" at bounding box center [495, 143] width 135 height 9
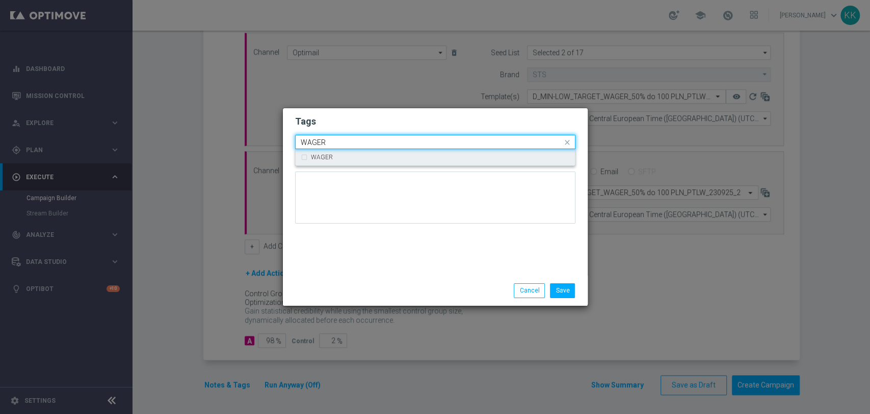
drag, startPoint x: 408, startPoint y: 162, endPoint x: 407, endPoint y: 156, distance: 6.7
click at [407, 162] on div "WAGER" at bounding box center [435, 157] width 269 height 16
type input "WAGER"
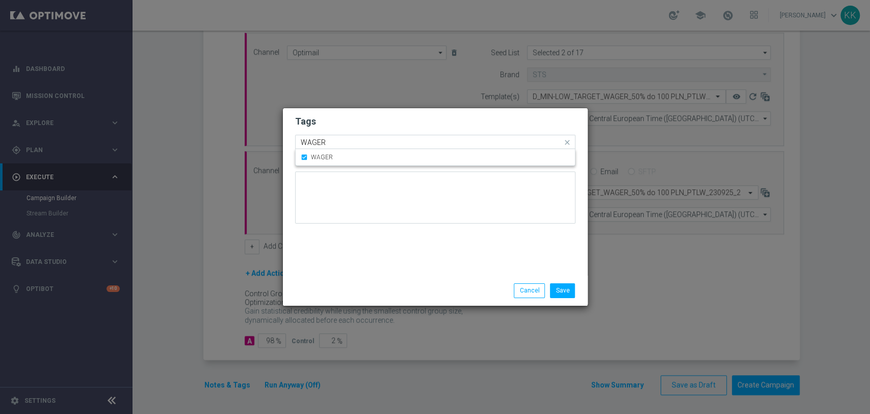
click at [410, 144] on input "WAGER" at bounding box center [432, 142] width 262 height 9
click at [416, 246] on div "Tags Add a new tag × D × MIN × LOW × TARGET × WAGER Notes" at bounding box center [435, 191] width 305 height 167
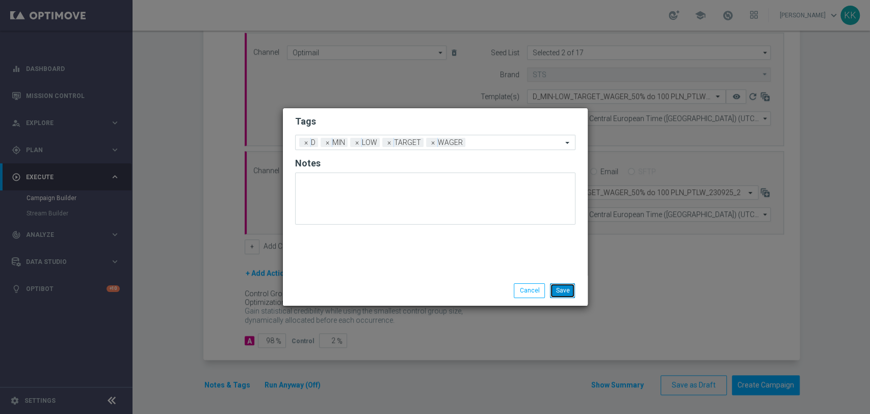
click at [574, 296] on button "Save" at bounding box center [562, 290] width 25 height 14
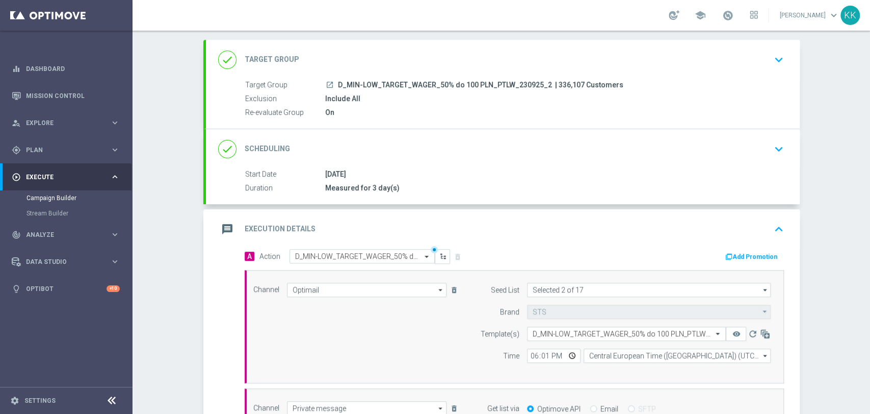
scroll to position [0, 0]
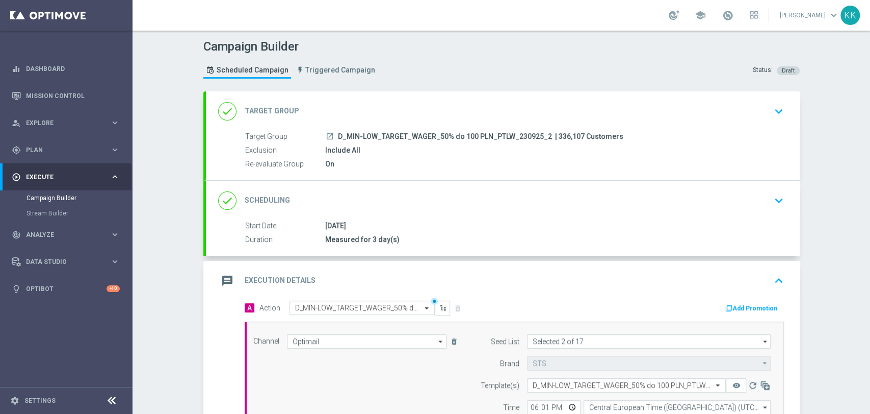
click at [779, 110] on icon "keyboard_arrow_down" at bounding box center [778, 111] width 15 height 15
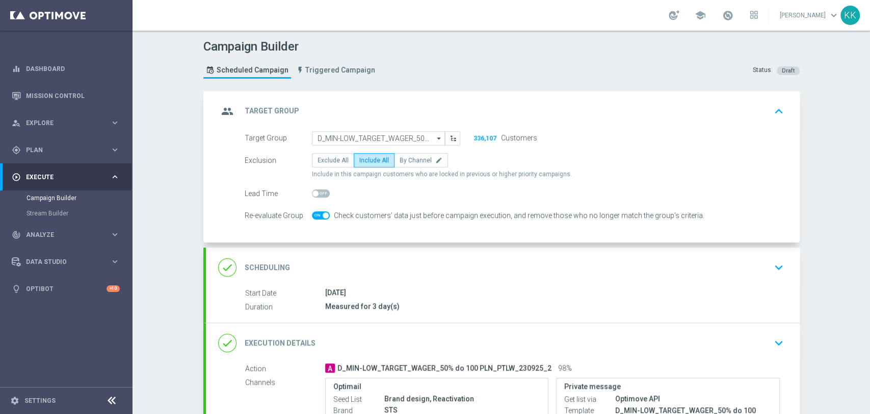
click at [759, 258] on div "done Scheduling keyboard_arrow_down" at bounding box center [503, 266] width 570 height 19
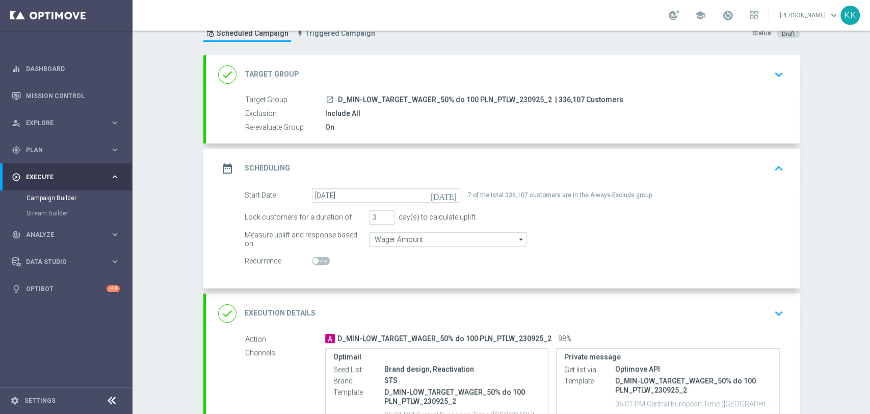
scroll to position [57, 0]
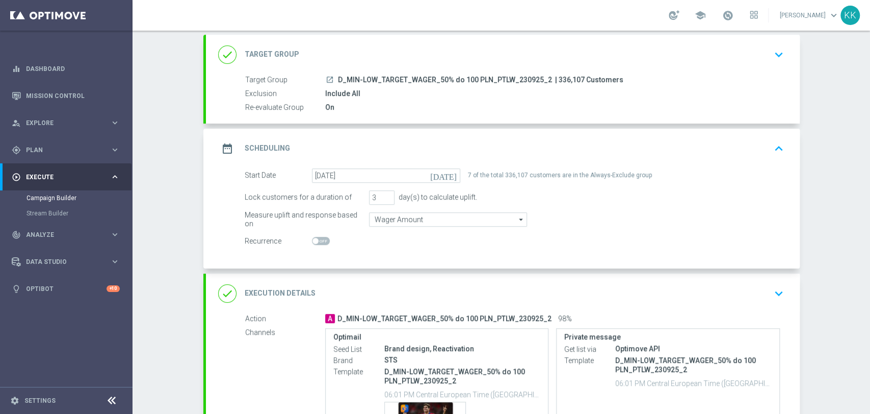
click at [776, 288] on icon "keyboard_arrow_down" at bounding box center [778, 293] width 15 height 15
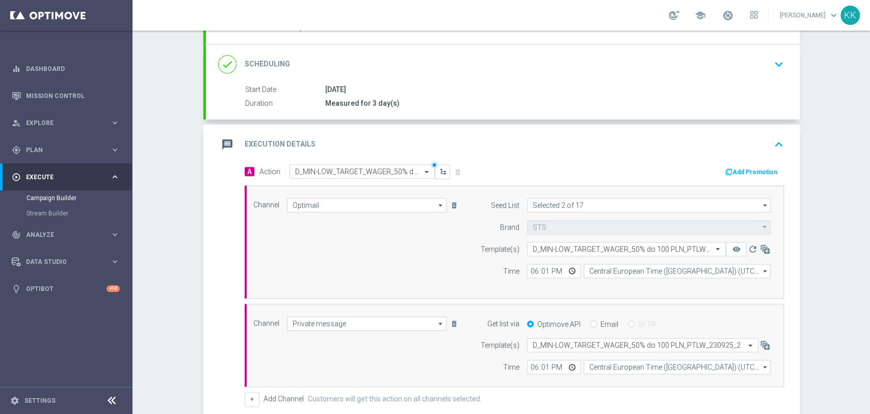
scroll to position [170, 0]
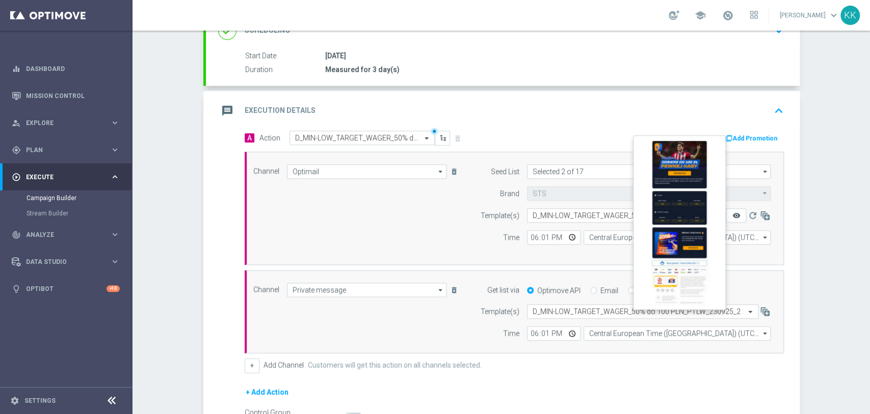
click at [732, 213] on icon "remove_red_eye" at bounding box center [736, 215] width 8 height 8
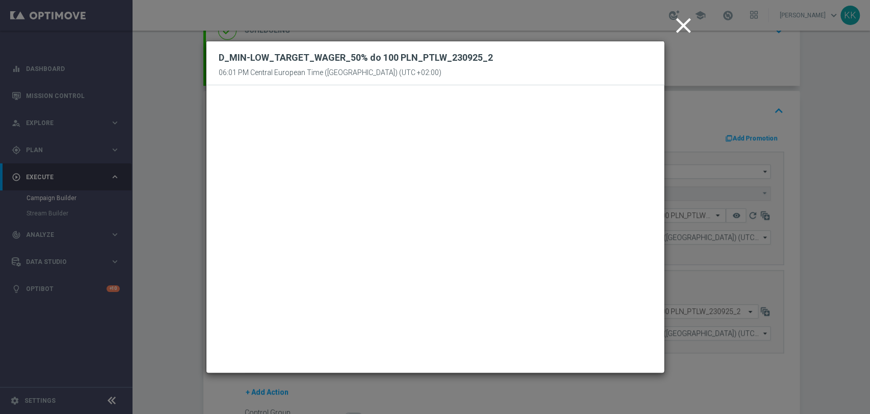
click at [680, 25] on icon "close" at bounding box center [683, 25] width 25 height 25
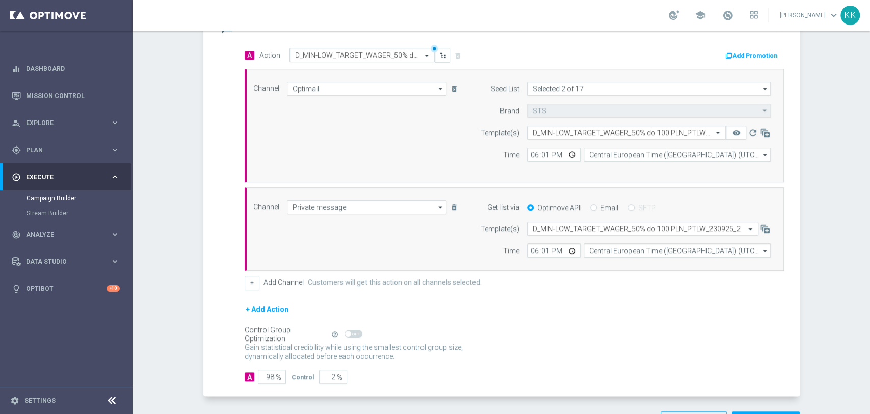
scroll to position [289, 0]
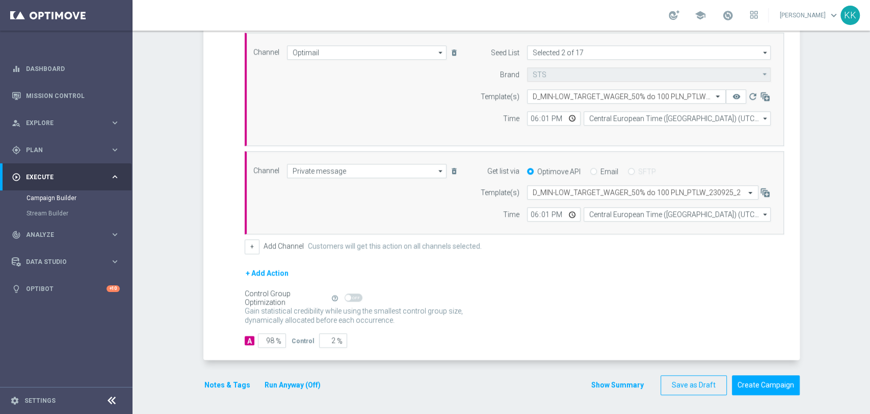
click at [229, 391] on div "Notes & Tags Run Anyway (Off)" at bounding box center [268, 385] width 131 height 20
click at [225, 380] on button "Notes & Tags" at bounding box center [227, 384] width 48 height 13
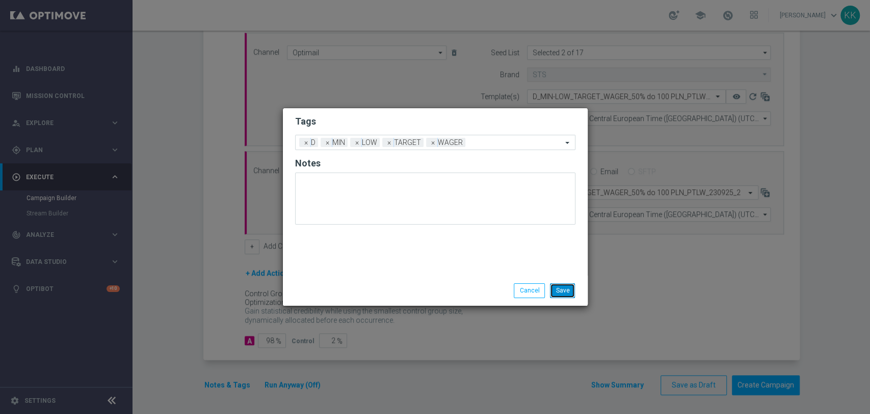
click at [569, 289] on button "Save" at bounding box center [562, 290] width 25 height 14
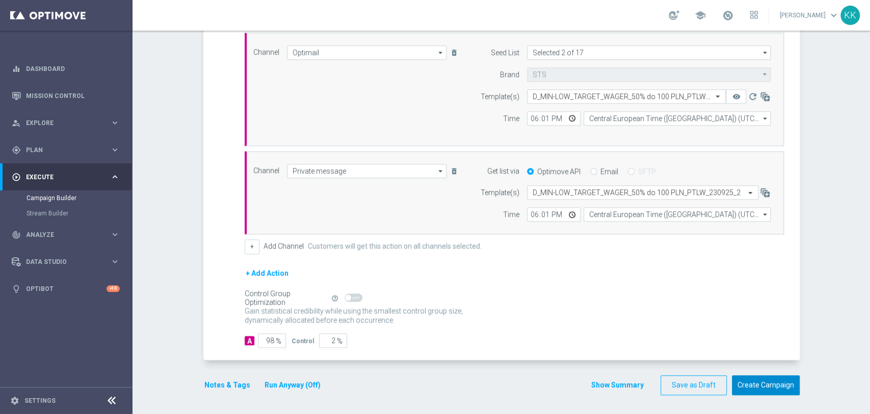
click at [754, 384] on button "Create Campaign" at bounding box center [766, 385] width 68 height 20
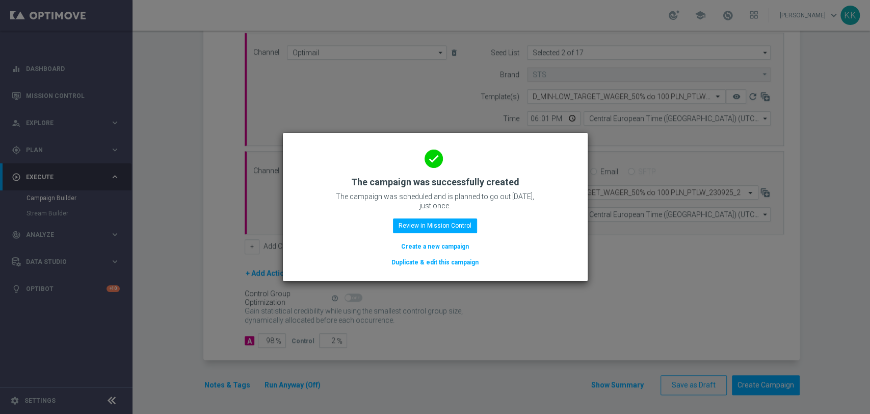
click at [443, 247] on button "Create a new campaign" at bounding box center [435, 246] width 70 height 11
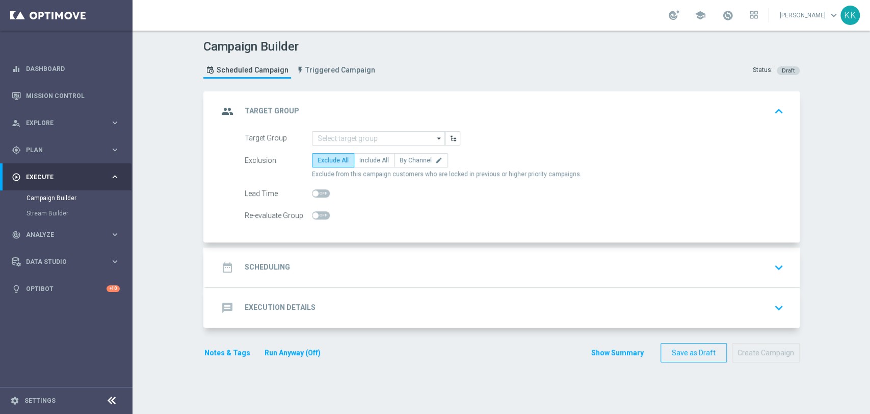
scroll to position [0, 0]
click at [401, 132] on input at bounding box center [378, 138] width 133 height 14
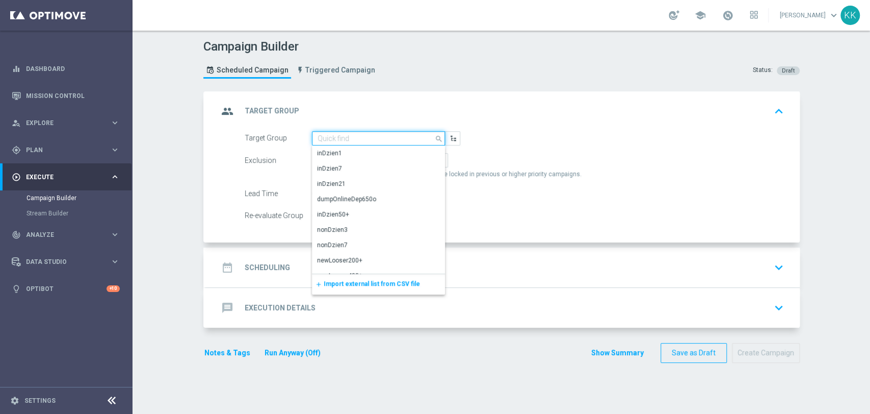
paste input "D_MED-HIGH_TARGET_WAGER_100% do 300 PLN_PTLW_230925_2"
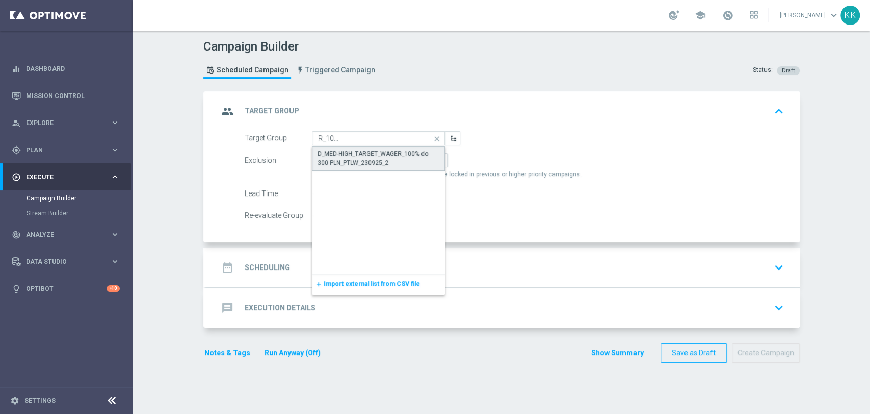
drag, startPoint x: 391, startPoint y: 151, endPoint x: 371, endPoint y: 164, distance: 23.6
click at [391, 151] on div "D_MED-HIGH_TARGET_WAGER_100% do 300 PLN_PTLW_230925_2" at bounding box center [379, 158] width 122 height 18
type input "D_MED-HIGH_TARGET_WAGER_100% do 300 PLN_PTLW_230925_2"
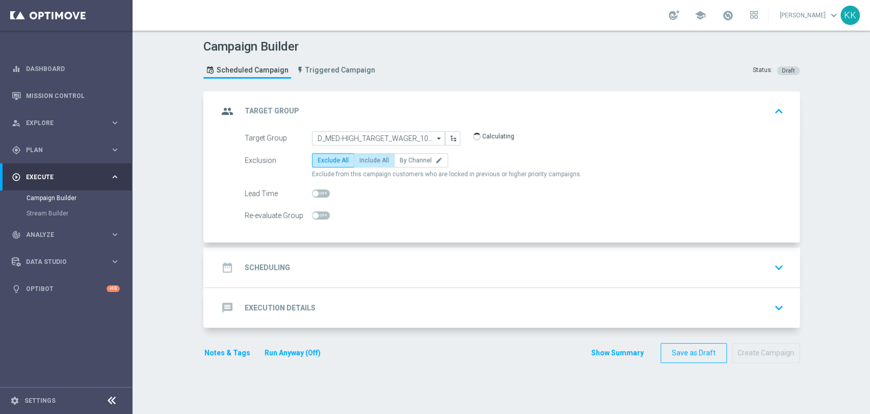
click at [374, 158] on span "Include All" at bounding box center [374, 160] width 30 height 7
click at [366, 159] on input "Include All" at bounding box center [362, 162] width 7 height 7
radio input "true"
click at [313, 214] on span at bounding box center [316, 215] width 6 height 6
click at [313, 214] on input "checkbox" at bounding box center [321, 215] width 18 height 8
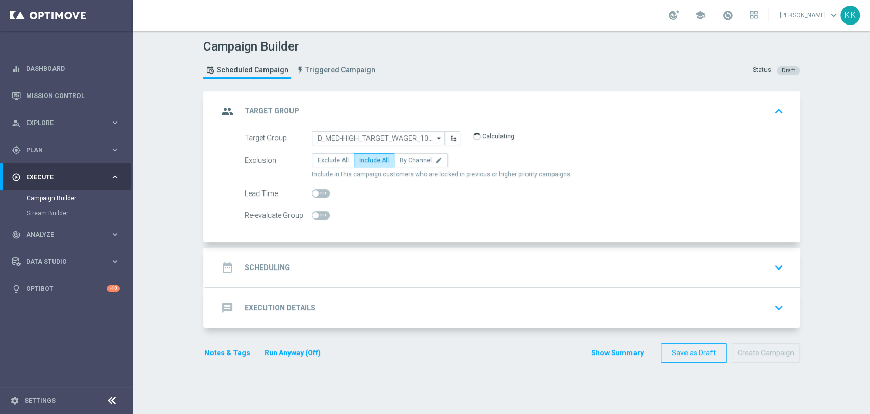
checkbox input "true"
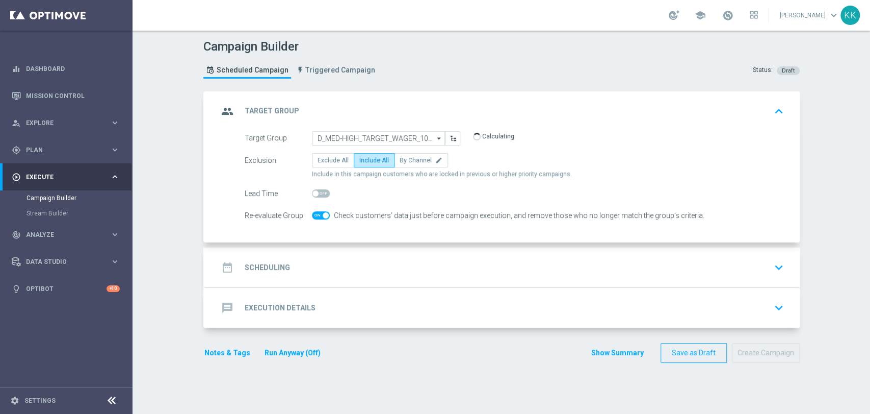
click at [371, 281] on div "date_range Scheduling keyboard_arrow_down" at bounding box center [503, 267] width 594 height 40
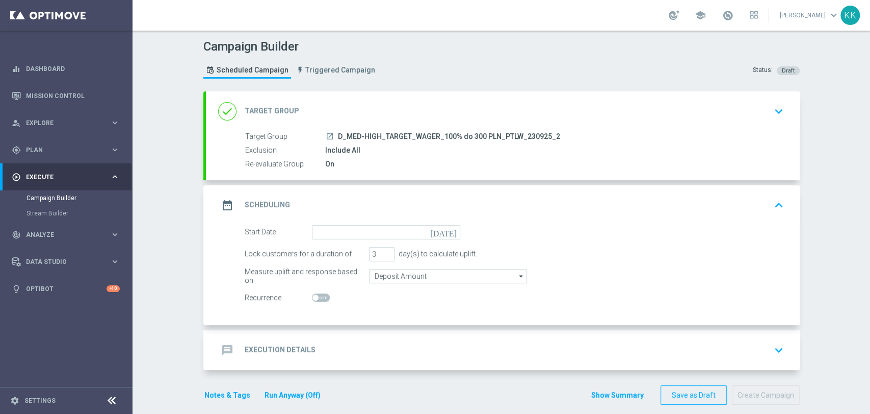
click at [343, 219] on div "date_range Scheduling keyboard_arrow_up" at bounding box center [503, 205] width 594 height 40
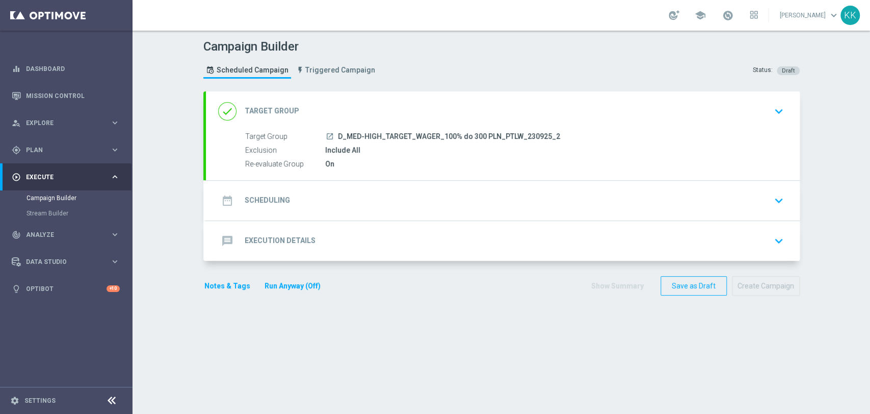
click at [341, 183] on div "date_range Scheduling keyboard_arrow_down Start Date [DATE] Lock customers for …" at bounding box center [503, 200] width 594 height 40
click at [342, 196] on div "date_range Scheduling keyboard_arrow_down" at bounding box center [503, 200] width 570 height 19
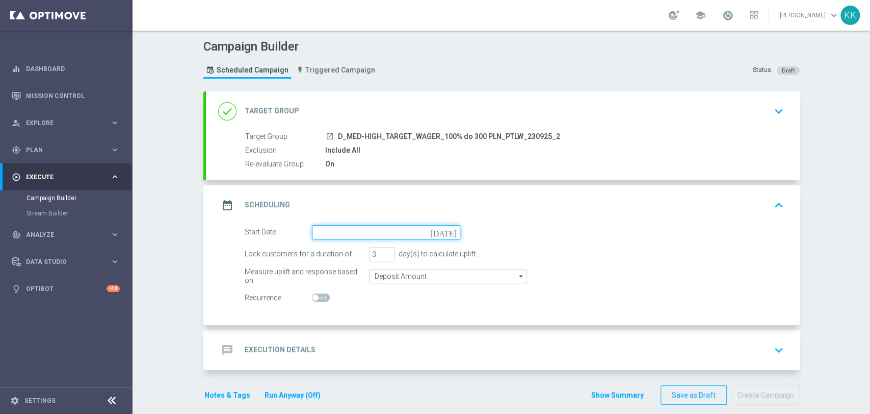
click at [343, 234] on input at bounding box center [386, 232] width 148 height 14
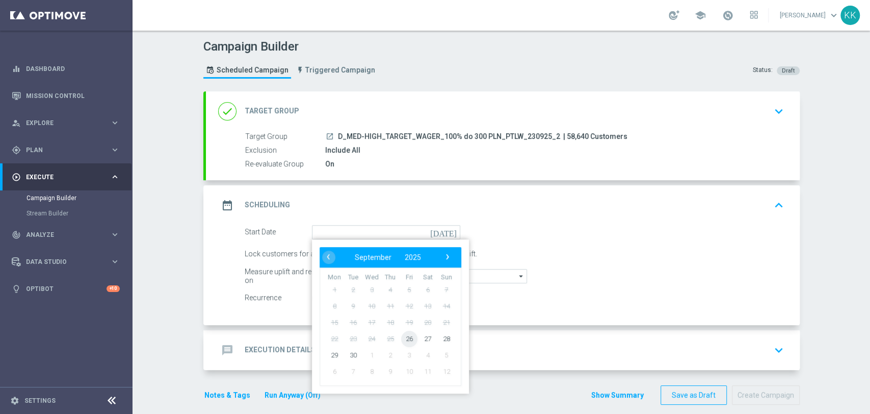
click at [403, 340] on span "26" at bounding box center [409, 338] width 16 height 16
type input "[DATE]"
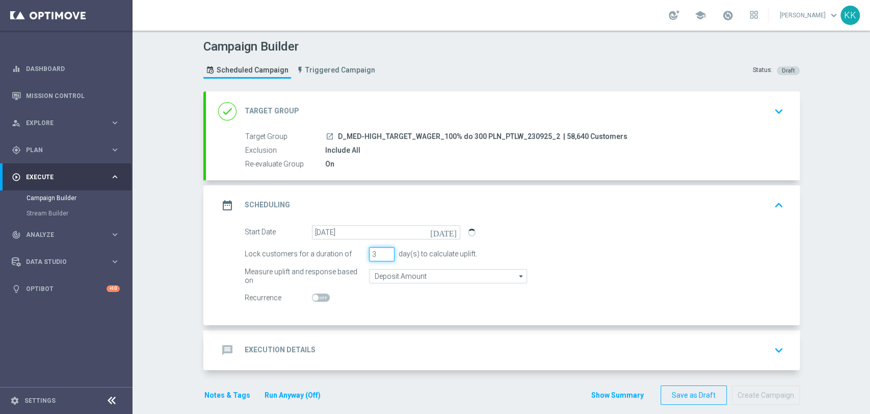
click at [373, 253] on input "3" at bounding box center [381, 254] width 25 height 14
click at [384, 278] on input "Deposit Amount" at bounding box center [448, 276] width 158 height 14
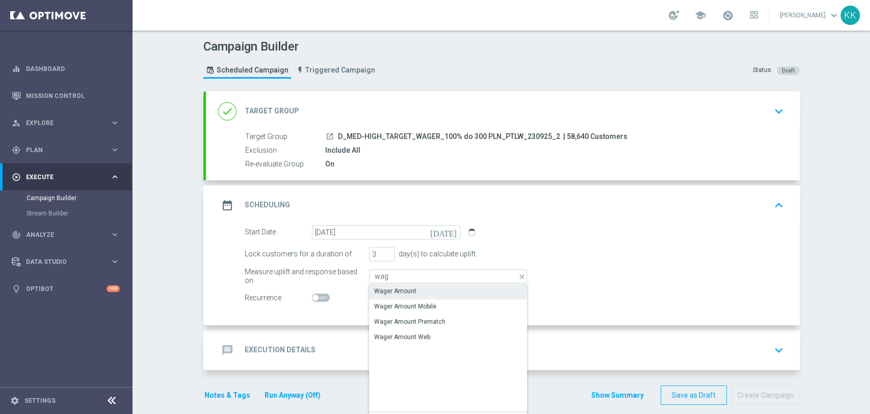
click at [445, 294] on div "Wager Amount" at bounding box center [448, 290] width 158 height 14
type input "Wager Amount"
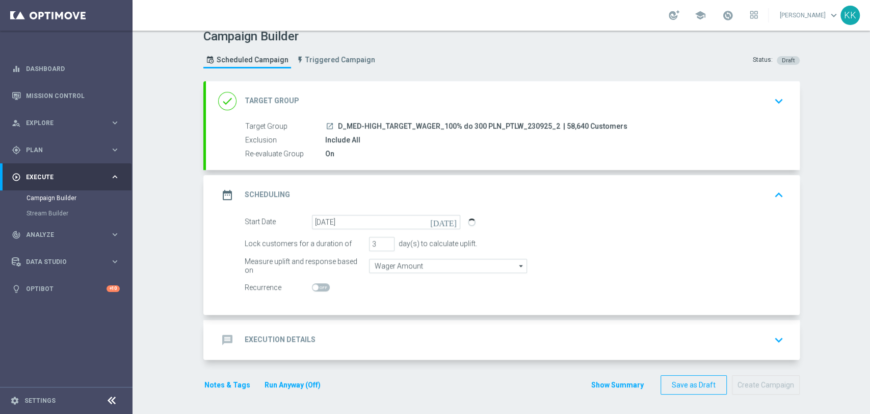
click at [438, 345] on div "message Execution Details keyboard_arrow_down" at bounding box center [503, 339] width 570 height 19
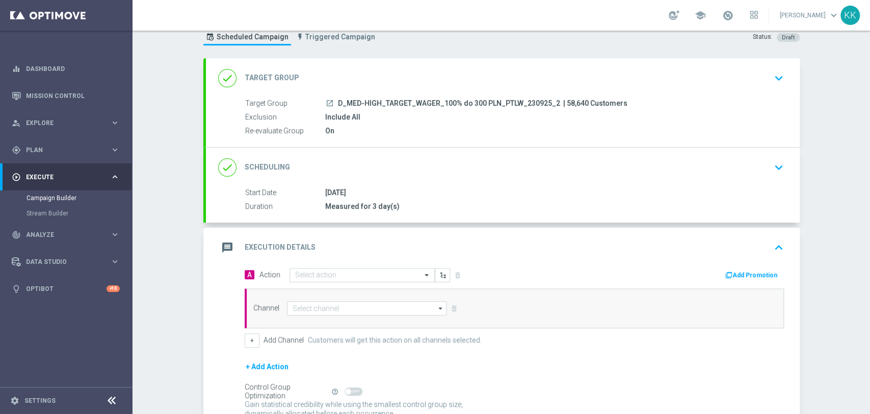
scroll to position [62, 0]
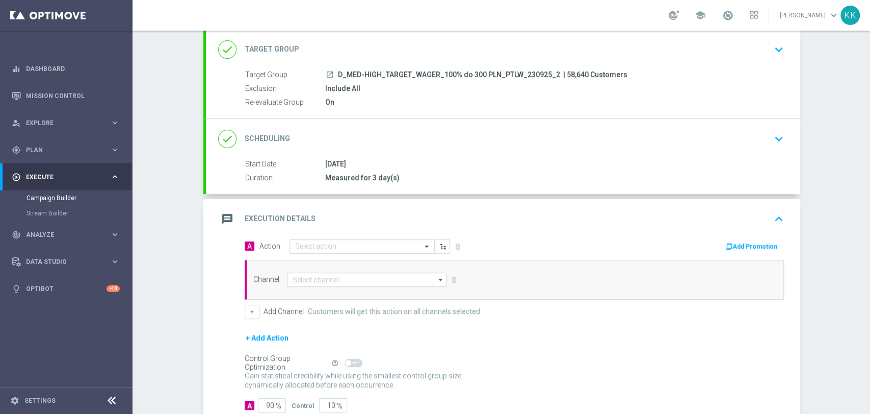
click at [346, 256] on div "A Action Select action delete_forever Add Promotion Channel arrow_drop_down Dra…" at bounding box center [514, 279] width 555 height 80
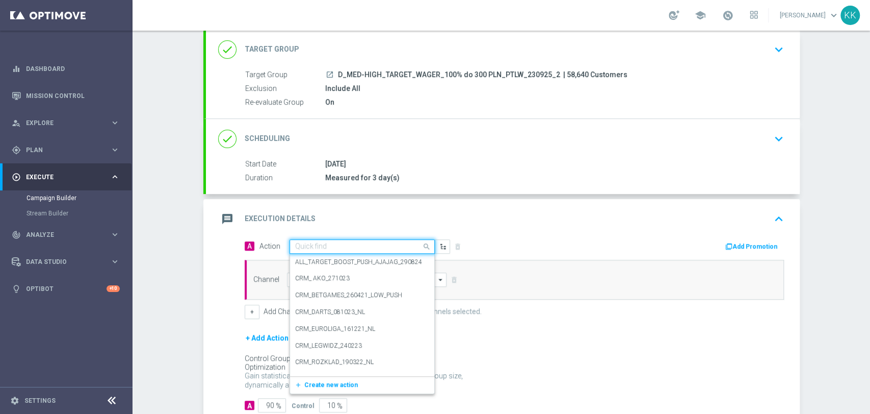
click at [349, 246] on input "text" at bounding box center [352, 246] width 114 height 9
paste input "D_MED-HIGH_TARGET_WAGER_100% do 300 PLN_PTLW_230925_2"
type input "D_MED-HIGH_TARGET_WAGER_100% do 300 PLN_PTLW_230925_2"
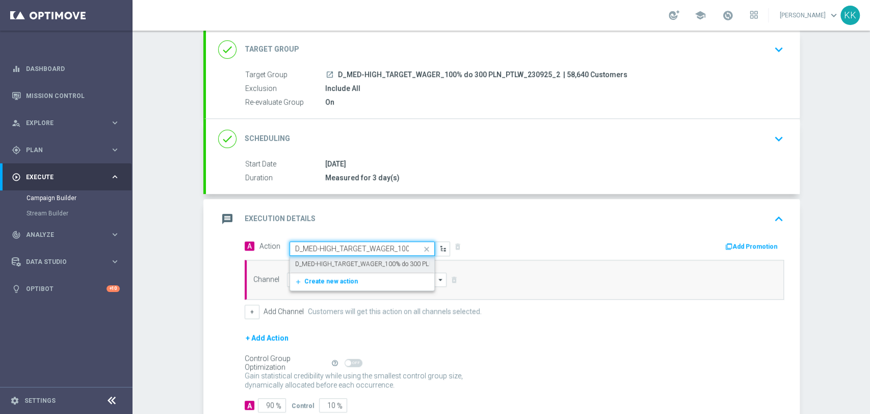
scroll to position [0, 98]
click at [345, 270] on div "D_MED-HIGH_TARGET_WAGER_100% do 300 PLN_PTLW_230925_2 edit" at bounding box center [362, 263] width 134 height 17
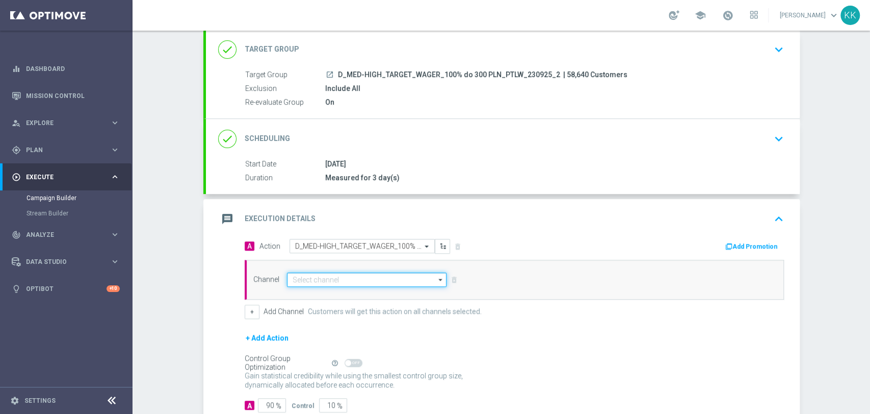
click at [347, 280] on input at bounding box center [367, 279] width 160 height 14
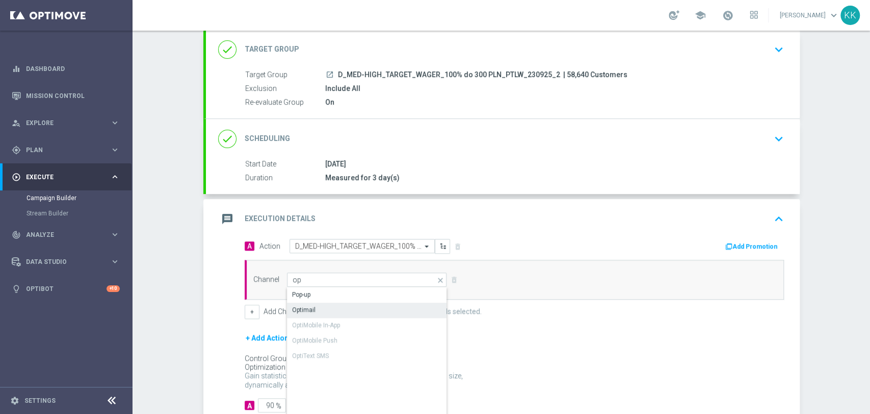
click at [332, 309] on div "Optimail" at bounding box center [367, 309] width 161 height 14
type input "Optimail"
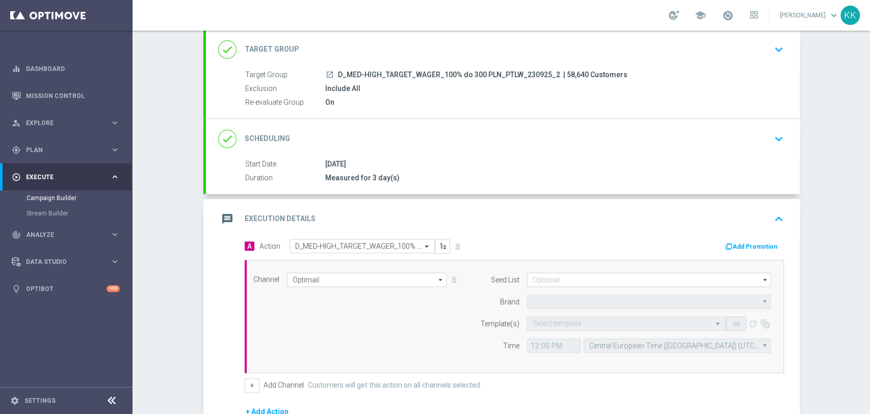
type input "STS"
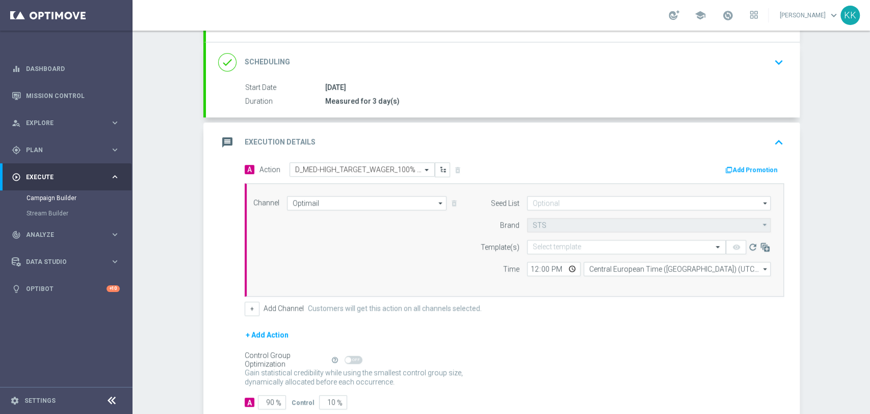
scroll to position [200, 0]
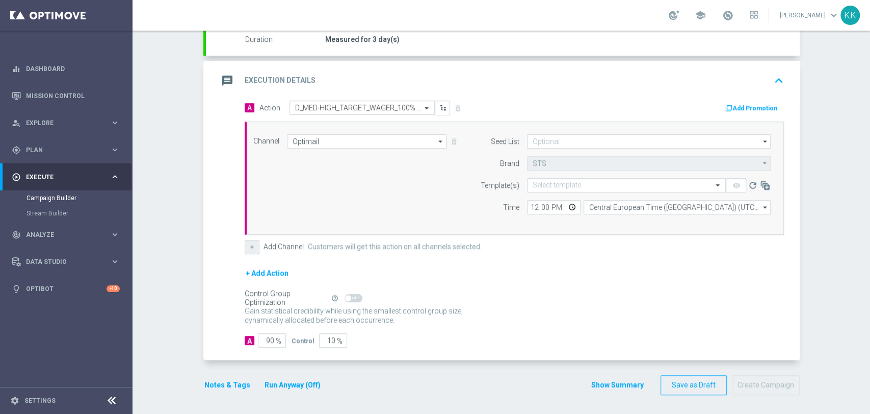
click at [251, 246] on button "+" at bounding box center [252, 247] width 15 height 14
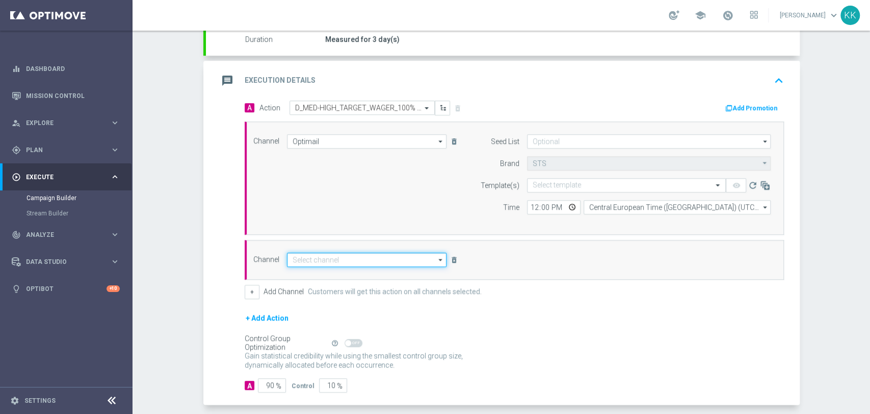
click at [318, 260] on input at bounding box center [367, 259] width 160 height 14
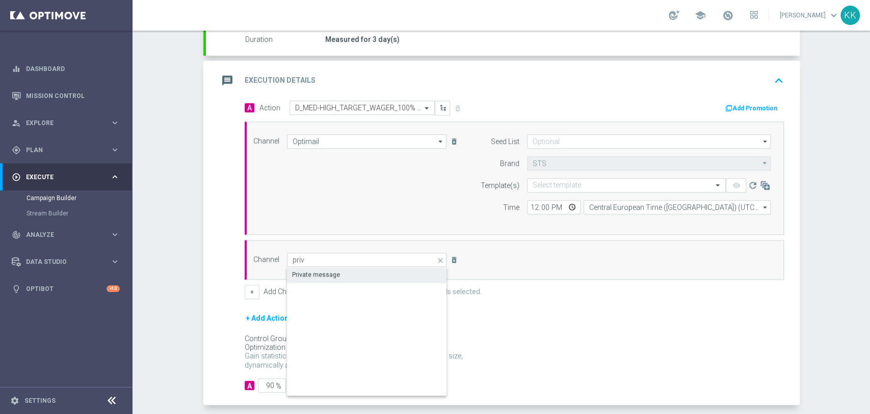
click at [322, 268] on div "Private message" at bounding box center [367, 274] width 161 height 14
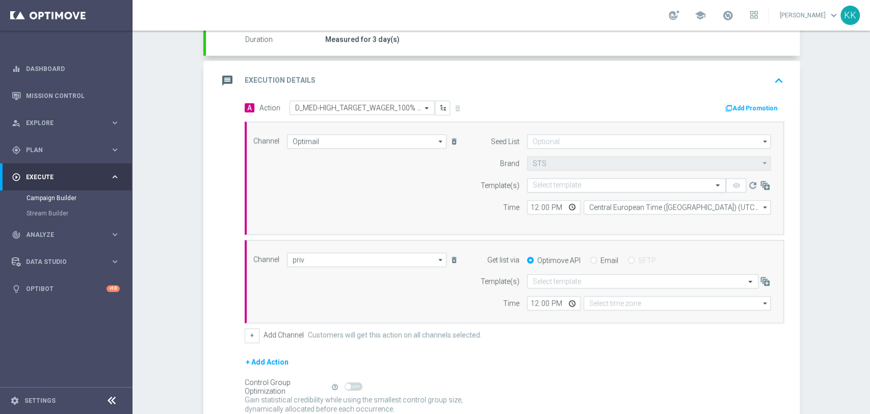
type input "Private message"
type input "Coordinated Universal Time (UTC 00:00)"
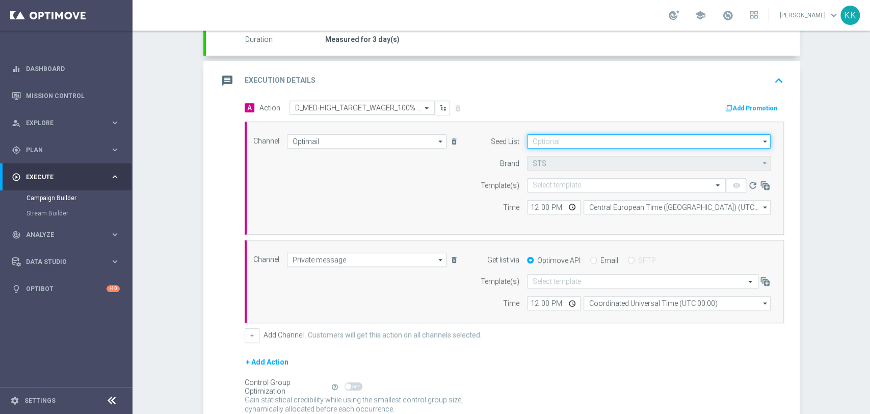
click at [586, 145] on input at bounding box center [649, 141] width 244 height 14
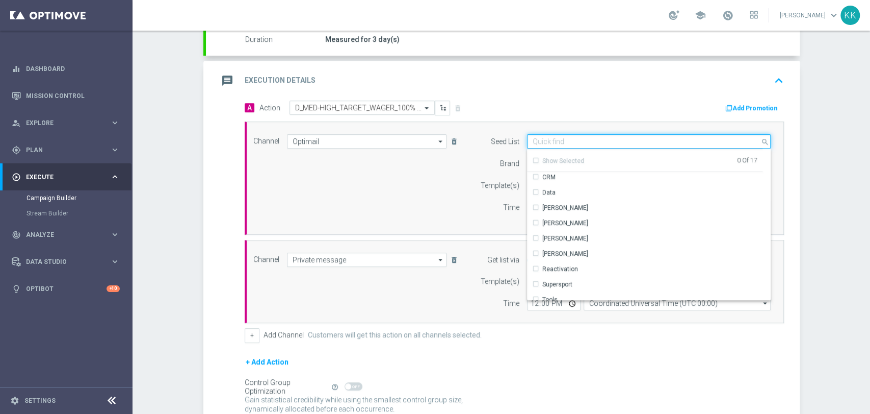
scroll to position [113, 0]
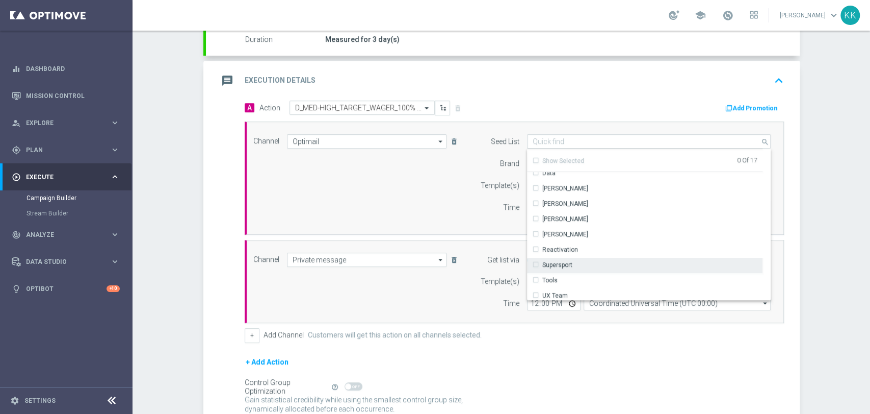
click at [588, 255] on div "Reactivation" at bounding box center [645, 249] width 236 height 14
click at [358, 204] on div "Channel Optimail Optimail arrow_drop_down Drag here to set row groups Drag here…" at bounding box center [512, 178] width 533 height 88
type input "Reactivation"
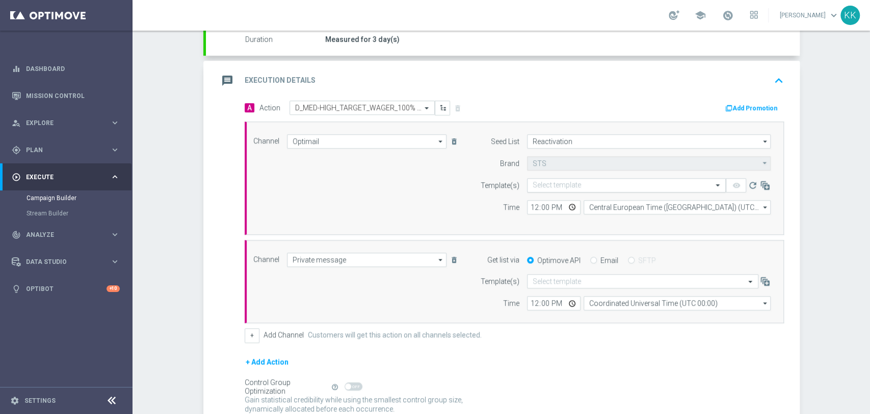
click at [600, 186] on input "text" at bounding box center [616, 185] width 167 height 9
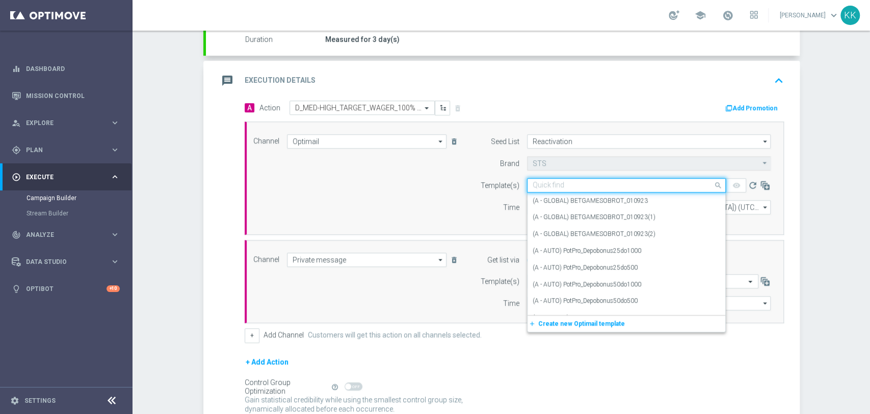
paste input "D_MED-HIGH_TARGET_WAGER_100% do 300 PLN_PTLW_230925_2"
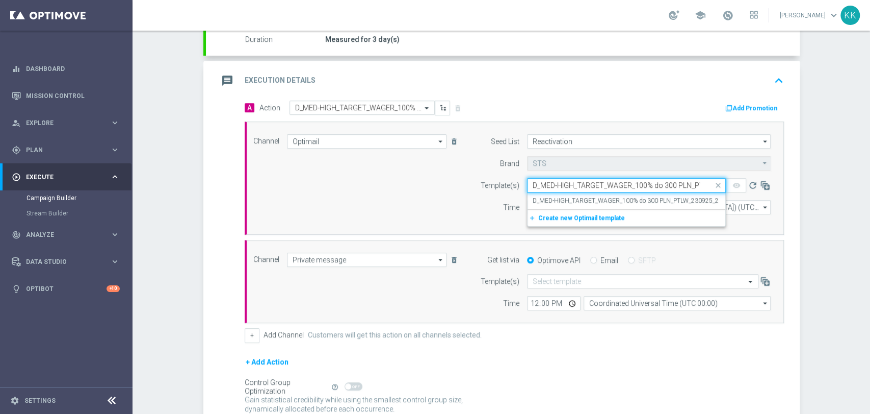
scroll to position [0, 44]
click at [601, 193] on div "D_MED-HIGH_TARGET_WAGER_100% do 300 PLN_PTLW_230925_2" at bounding box center [627, 200] width 188 height 17
type input "D_MED-HIGH_TARGET_WAGER_100% do 300 PLN_PTLW_230925_2"
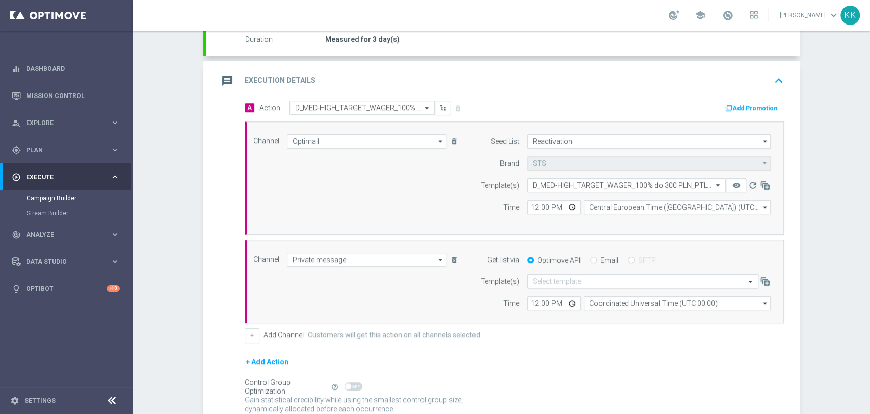
click at [563, 279] on input "text" at bounding box center [633, 281] width 200 height 9
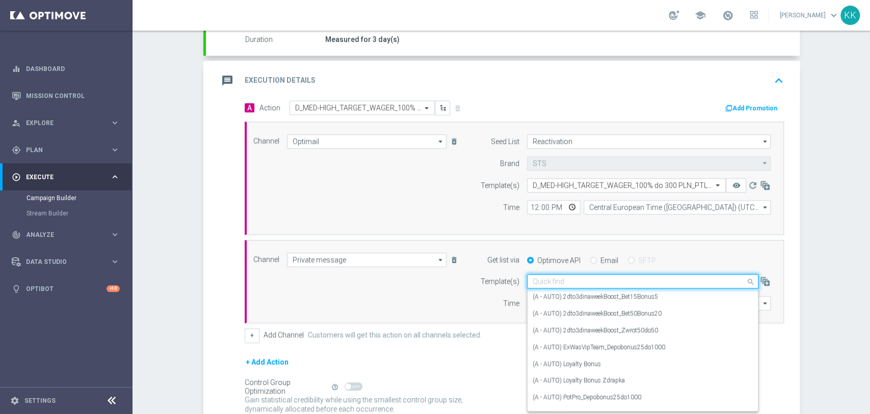
paste input "D_MED-HIGH_TARGET_WAGER_100% do 300 PLN_PTLW_230925_2"
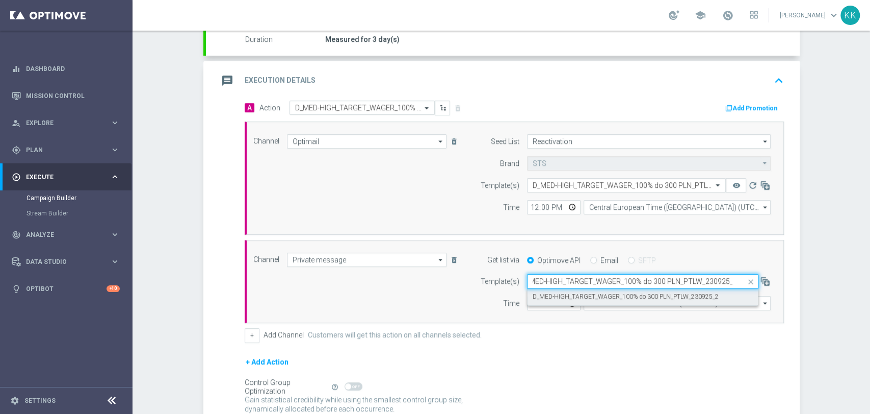
click at [550, 303] on div "D_MED-HIGH_TARGET_WAGER_100% do 300 PLN_PTLW_230925_2" at bounding box center [643, 296] width 220 height 17
type input "D_MED-HIGH_TARGET_WAGER_100% do 300 PLN_PTLW_230925_2"
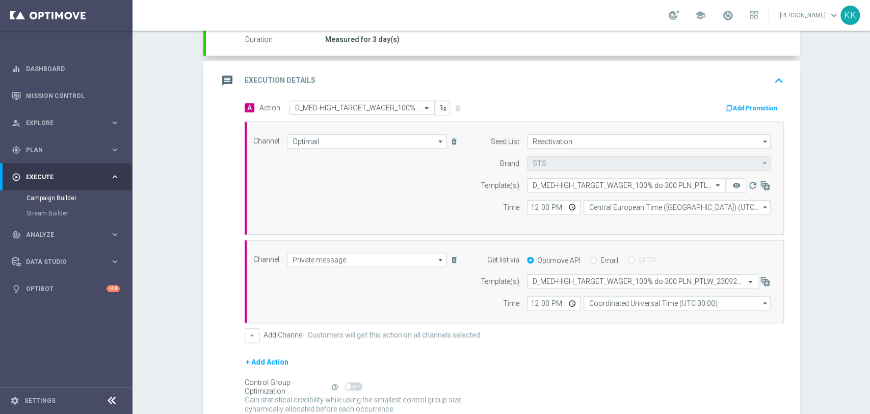
scroll to position [0, 0]
click at [530, 203] on input "12:00" at bounding box center [554, 207] width 54 height 14
type input "18:11"
click at [532, 303] on input "12:00" at bounding box center [554, 303] width 54 height 14
type input "19:00"
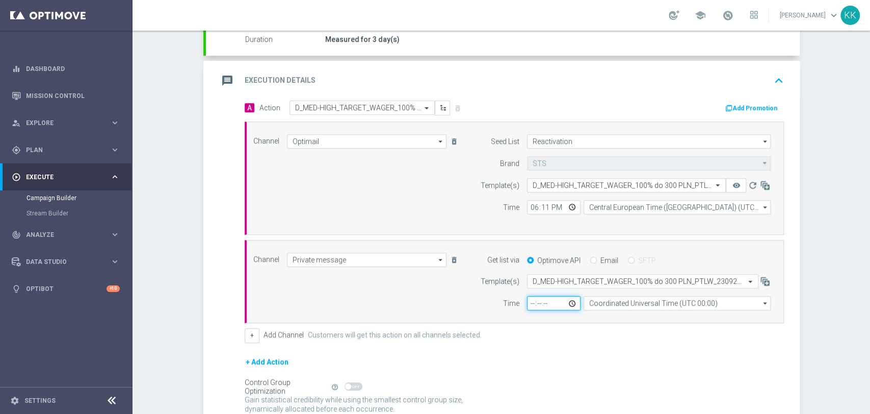
click at [532, 304] on input "time" at bounding box center [554, 303] width 54 height 14
type input "18:11"
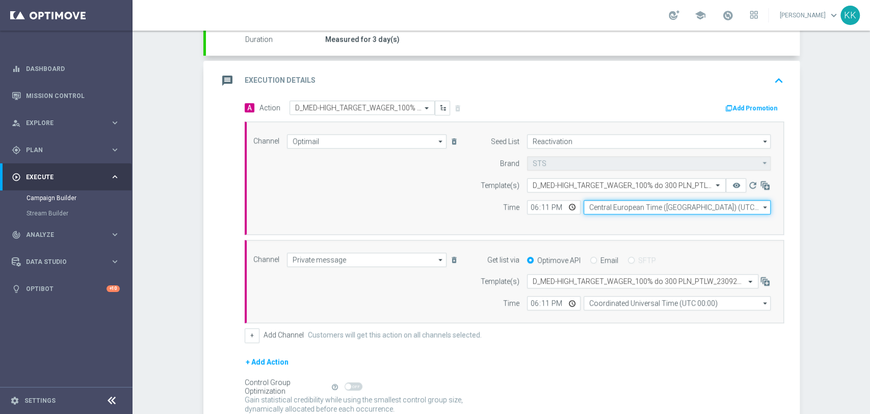
click at [607, 205] on input "Central European Time ([GEOGRAPHIC_DATA]) (UTC +02:00)" at bounding box center [677, 207] width 187 height 14
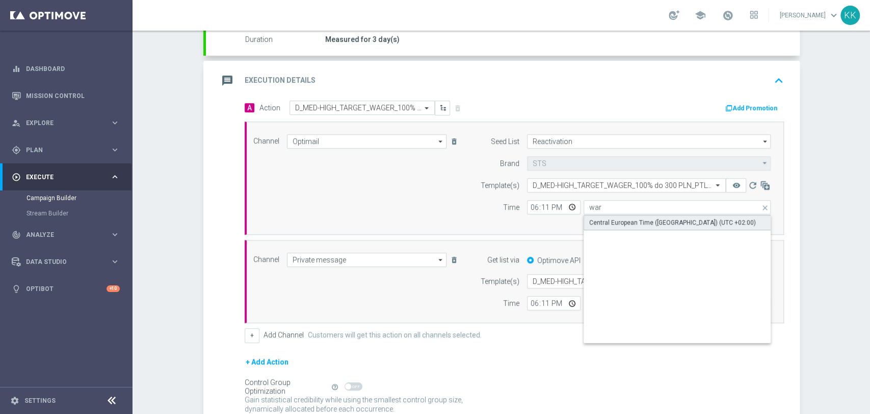
click at [606, 222] on div "Central European Time ([GEOGRAPHIC_DATA]) (UTC +02:00)" at bounding box center [672, 222] width 167 height 9
type input "Central European Time ([GEOGRAPHIC_DATA]) (UTC +02:00)"
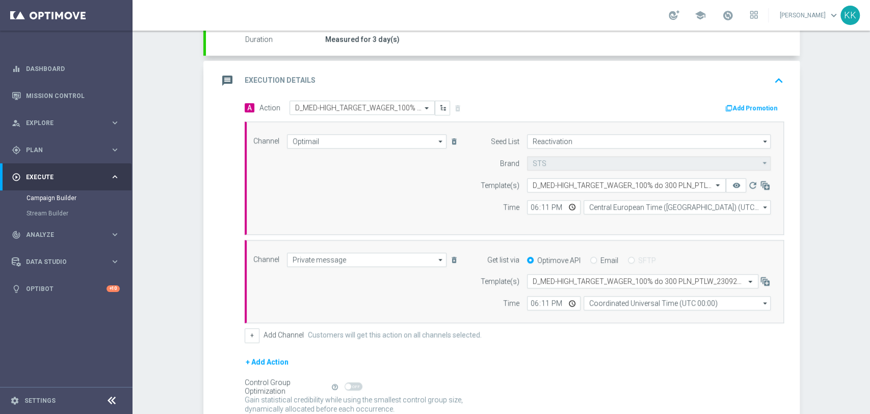
click at [629, 293] on form "Template(s) Select template D_MED-HIGH_TARGET_WAGER_100% do 300 PLN_PTLW_230925…" at bounding box center [623, 292] width 296 height 36
click at [635, 300] on input "Coordinated Universal Time (UTC 00:00)" at bounding box center [677, 303] width 187 height 14
click at [634, 315] on div "Central European Time ([GEOGRAPHIC_DATA]) (UTC +02:00)" at bounding box center [672, 317] width 167 height 9
type input "Central European Time ([GEOGRAPHIC_DATA]) (UTC +02:00)"
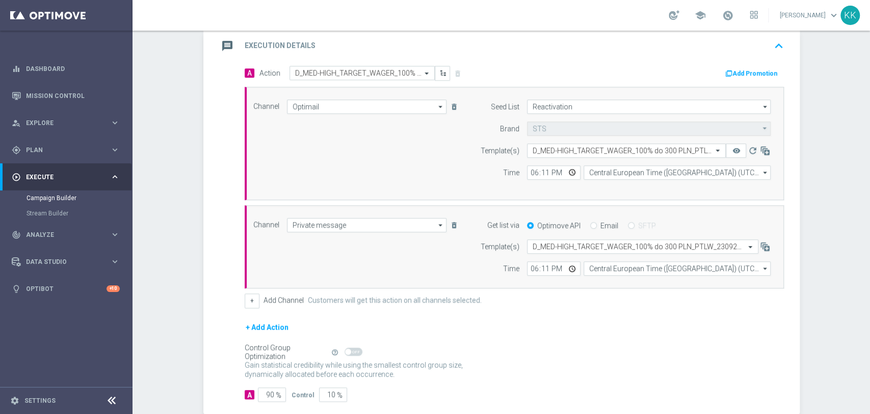
scroll to position [289, 0]
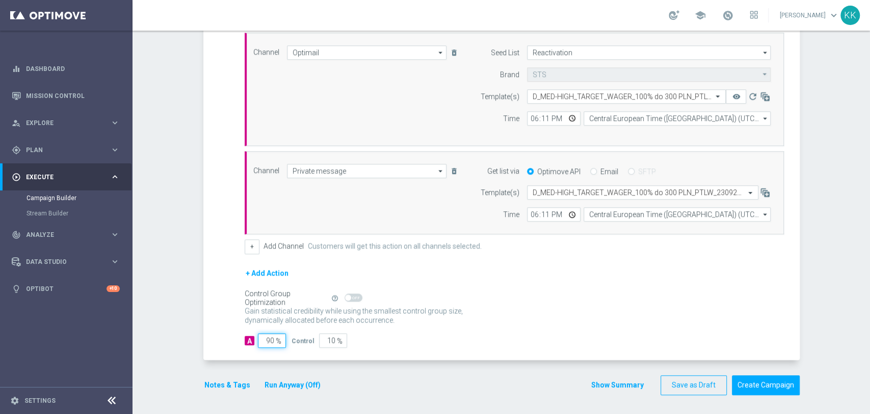
click at [269, 338] on input "90" at bounding box center [272, 340] width 28 height 14
type input "9"
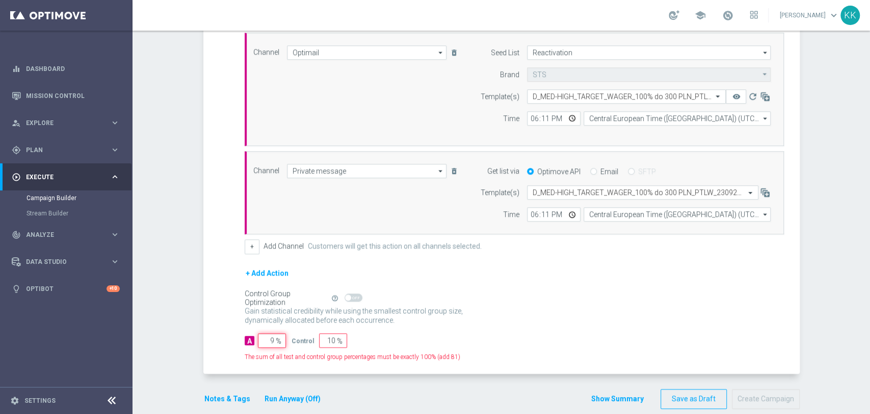
type input "91"
type input "98"
type input "2"
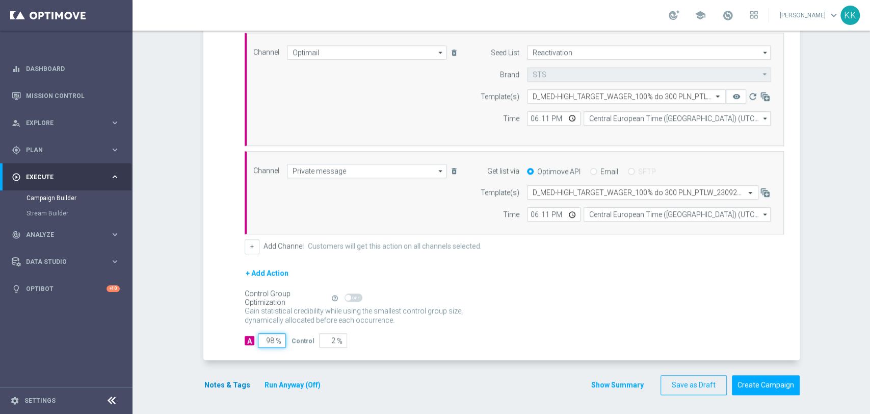
type input "98"
click at [213, 389] on button "Notes & Tags" at bounding box center [227, 384] width 48 height 13
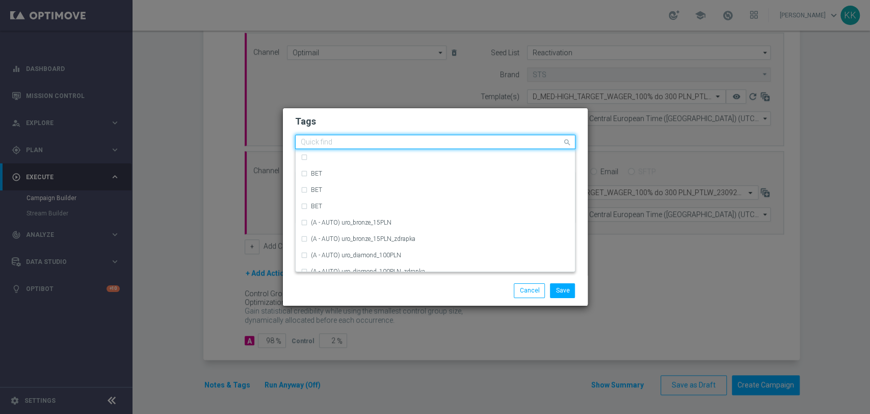
click at [365, 148] on div "Quick find" at bounding box center [435, 142] width 280 height 14
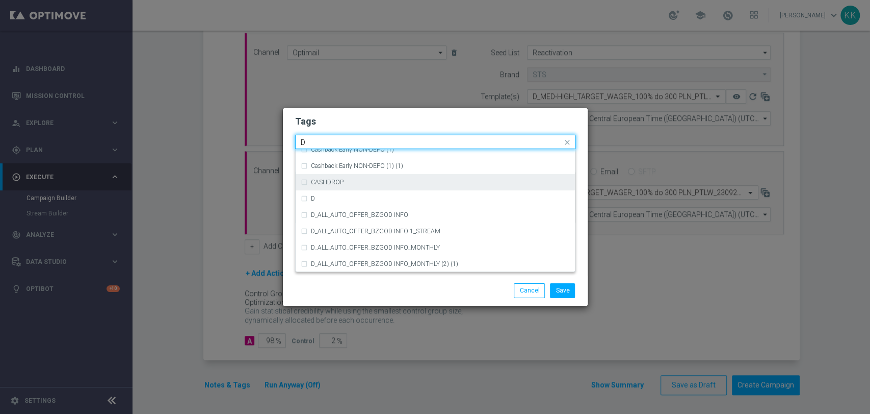
scroll to position [1076, 0]
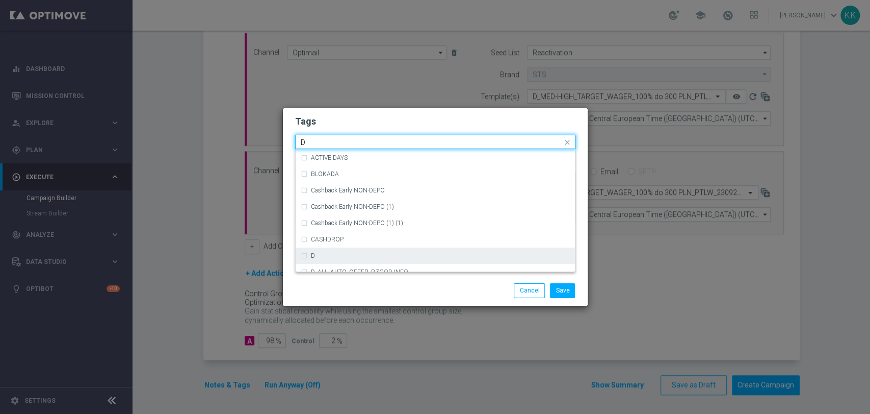
click at [331, 251] on div "D" at bounding box center [435, 255] width 269 height 16
type input "D"
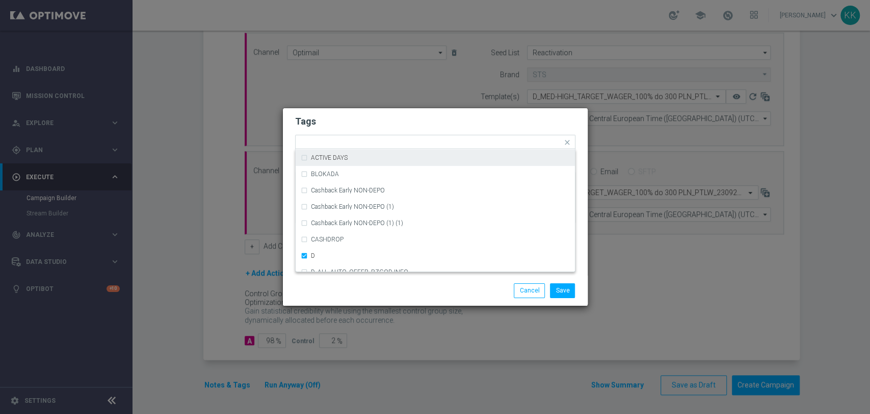
click at [366, 127] on h2 "Tags" at bounding box center [435, 121] width 280 height 12
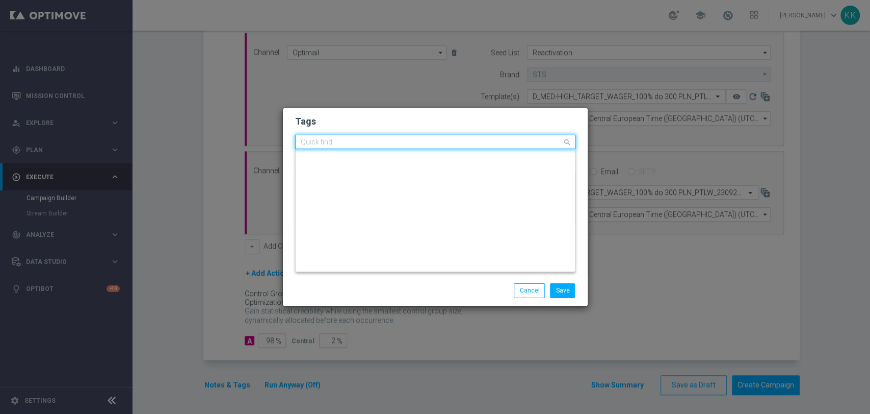
click at [369, 148] on div at bounding box center [430, 143] width 263 height 10
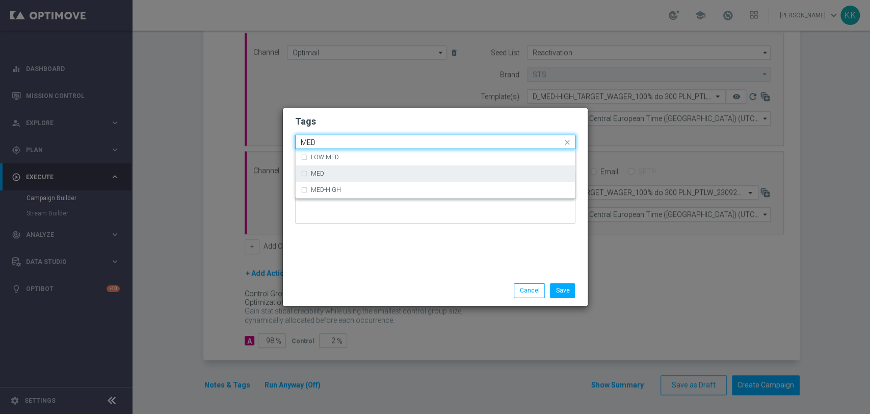
click at [373, 165] on div "MED" at bounding box center [435, 173] width 269 height 16
type input "MED"
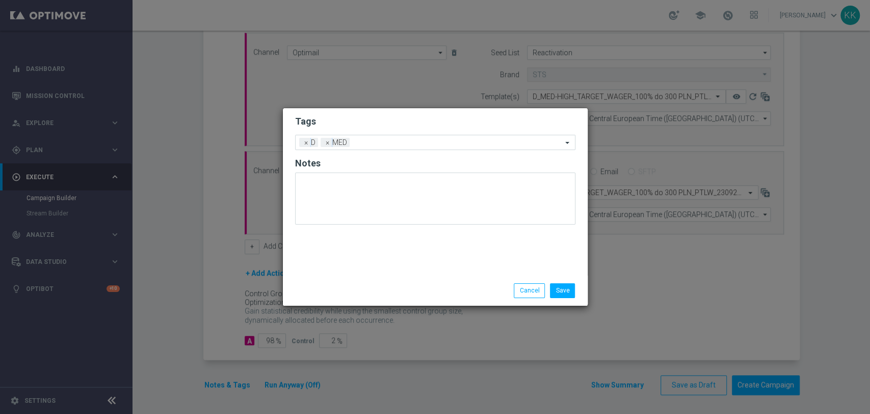
click at [395, 127] on h2 "Tags" at bounding box center [435, 121] width 280 height 12
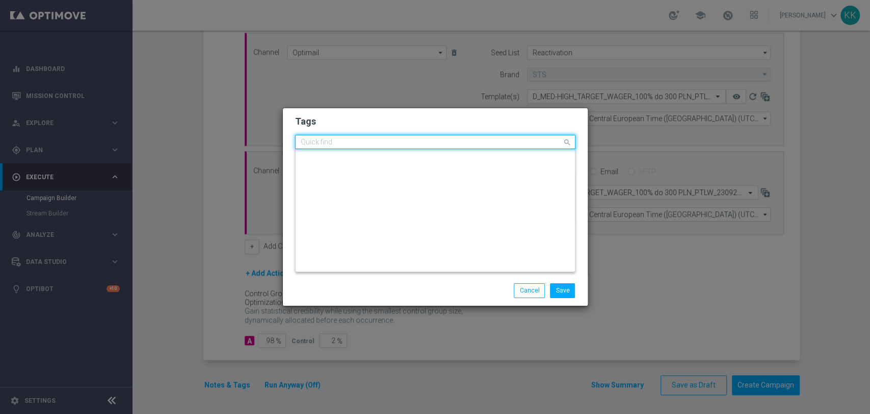
click at [399, 141] on input "text" at bounding box center [432, 142] width 262 height 9
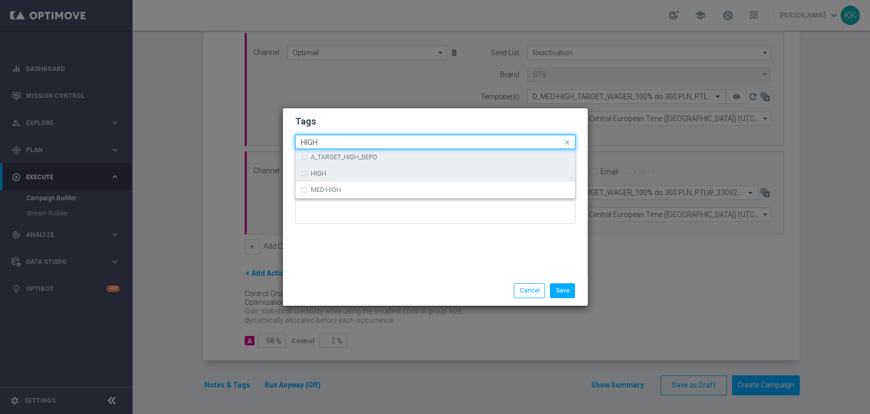
drag, startPoint x: 378, startPoint y: 167, endPoint x: 378, endPoint y: 161, distance: 6.6
click at [376, 167] on div "HIGH" at bounding box center [435, 173] width 269 height 16
type input "HIGH"
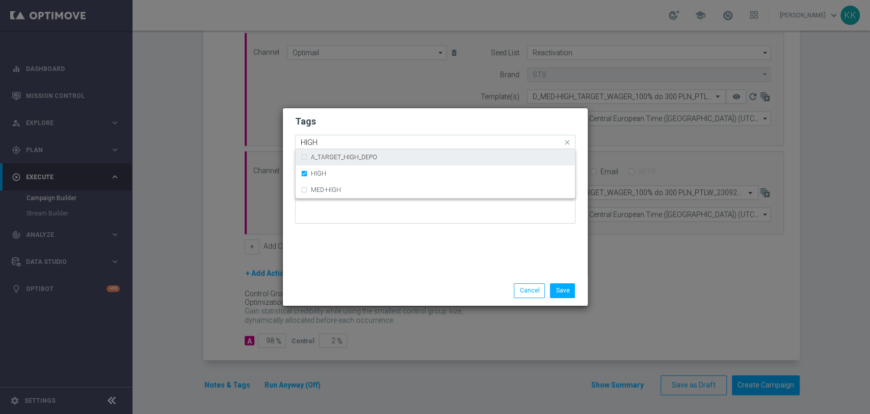
click at [388, 135] on div "Quick find × D × MED × HIGH HIGH" at bounding box center [435, 142] width 280 height 14
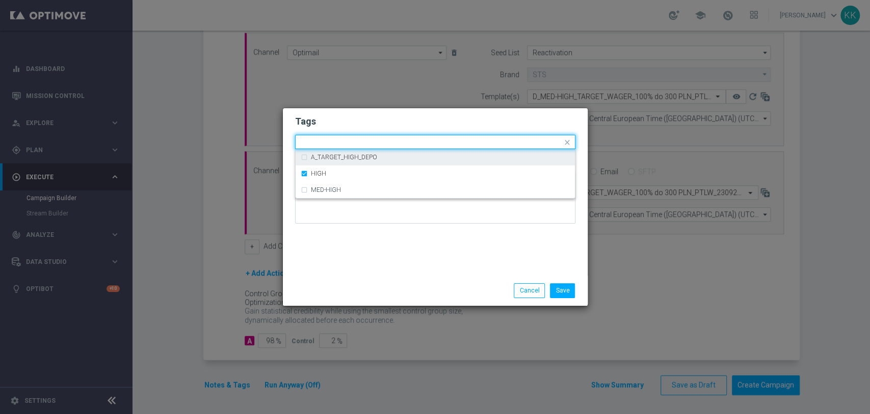
click at [391, 113] on form "Tags Quick find × D × MED × HIGH A_TARGET_HIGH_DEPO HIGH MED-HIGH Notes" at bounding box center [435, 172] width 280 height 118
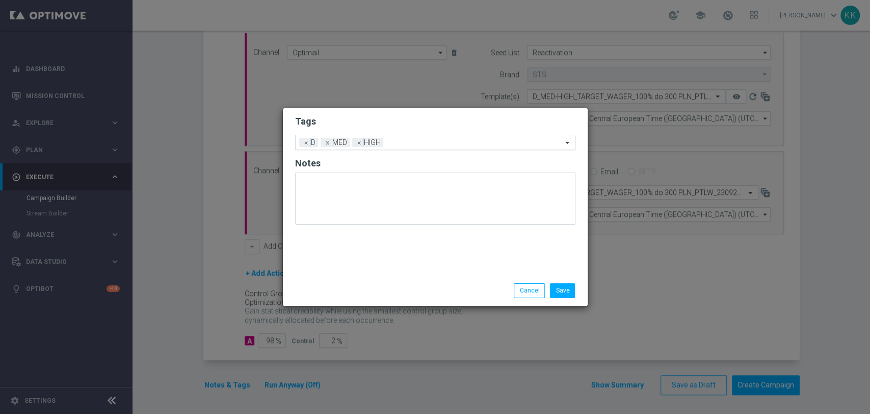
click at [397, 137] on div "Add a new tag × D × MED × HIGH" at bounding box center [429, 142] width 267 height 14
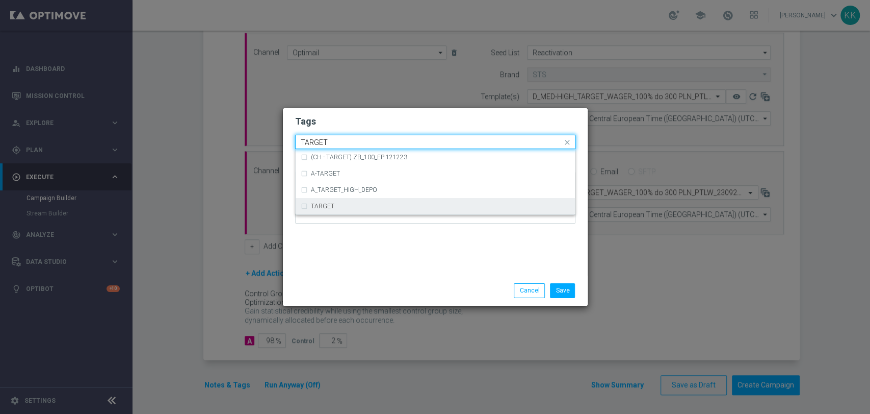
click at [340, 200] on div "TARGET" at bounding box center [435, 206] width 269 height 16
type input "TARGET"
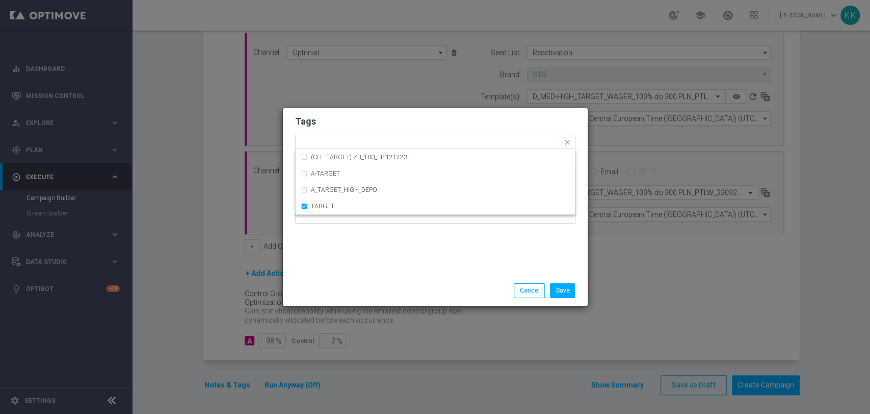
drag, startPoint x: 350, startPoint y: 293, endPoint x: 351, endPoint y: 278, distance: 14.3
click at [350, 293] on div "Save Cancel" at bounding box center [436, 290] width 296 height 14
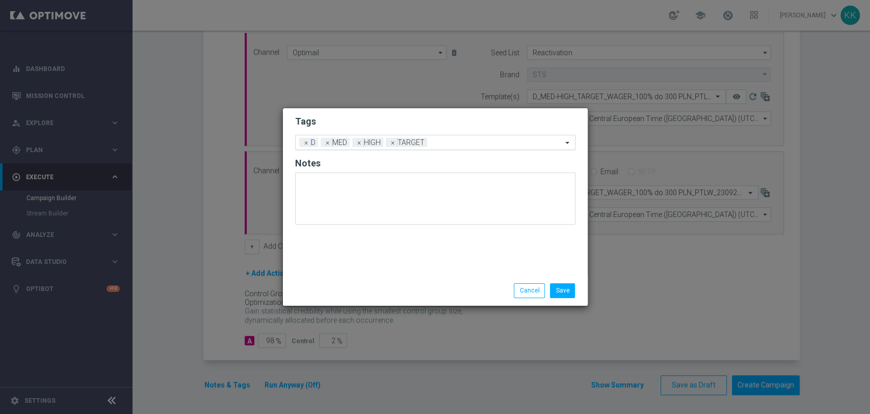
click at [448, 143] on input "text" at bounding box center [496, 143] width 131 height 9
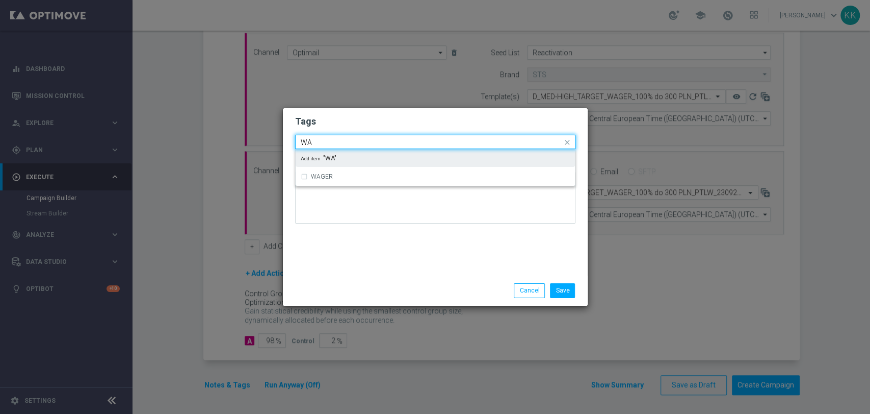
click at [449, 140] on input "WA" at bounding box center [432, 142] width 262 height 9
click at [452, 155] on div "WAGER" at bounding box center [440, 157] width 259 height 6
type input "WAGER"
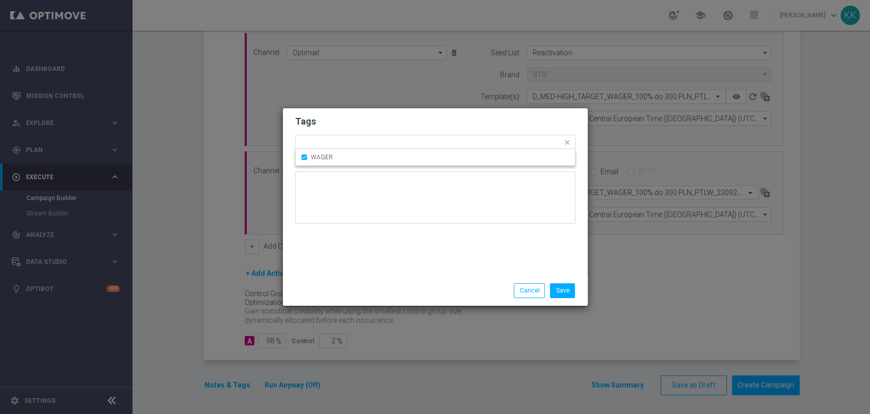
drag, startPoint x: 446, startPoint y: 123, endPoint x: 449, endPoint y: 136, distance: 13.7
click at [445, 126] on h2 "Tags" at bounding box center [435, 121] width 280 height 12
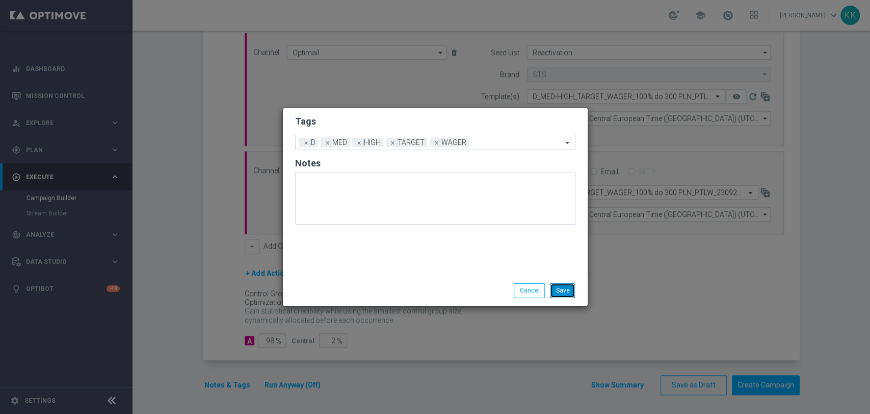
click at [570, 291] on button "Save" at bounding box center [562, 290] width 25 height 14
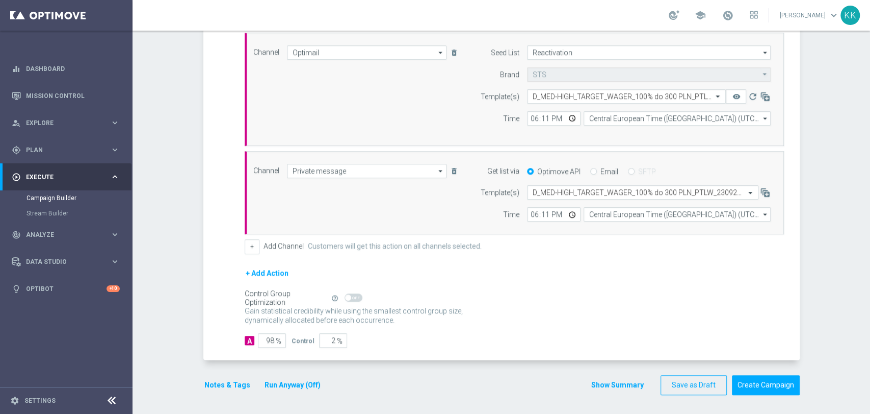
scroll to position [62, 0]
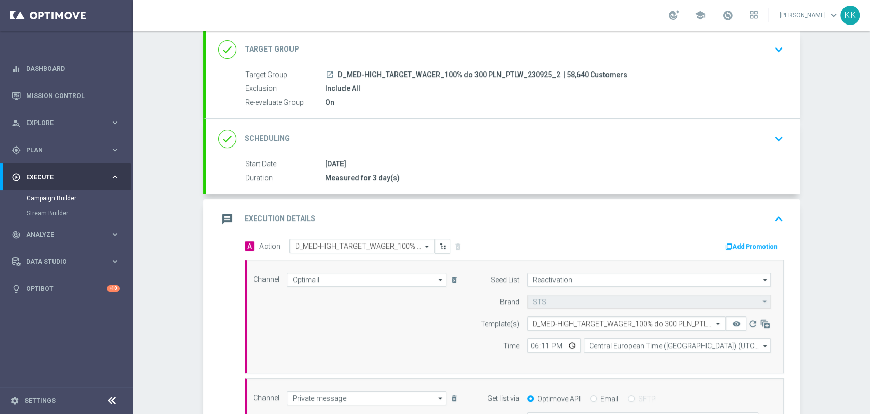
click at [780, 51] on icon "keyboard_arrow_down" at bounding box center [778, 49] width 15 height 15
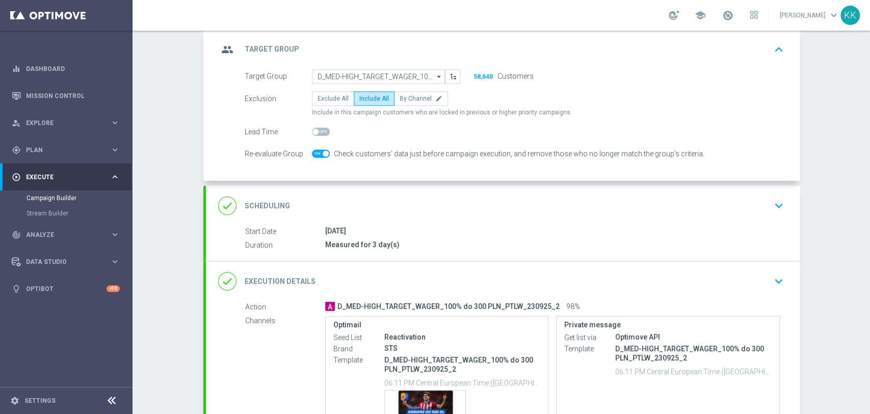
click at [764, 192] on div "done Scheduling keyboard_arrow_down" at bounding box center [503, 206] width 594 height 40
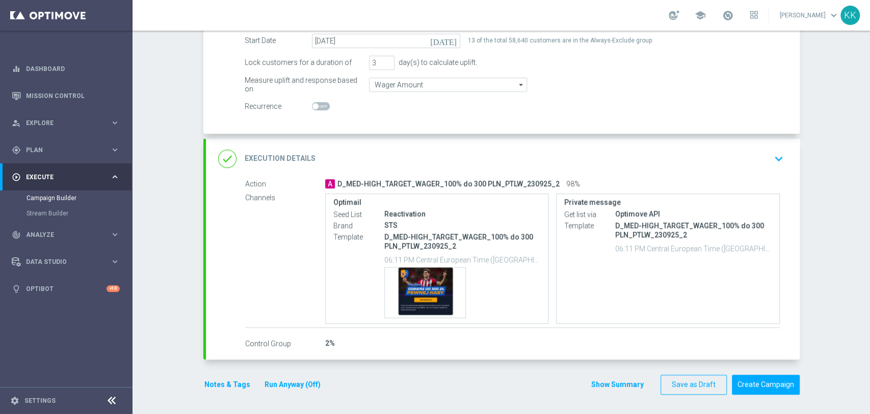
click at [763, 161] on div "done Execution Details keyboard_arrow_down" at bounding box center [503, 158] width 570 height 19
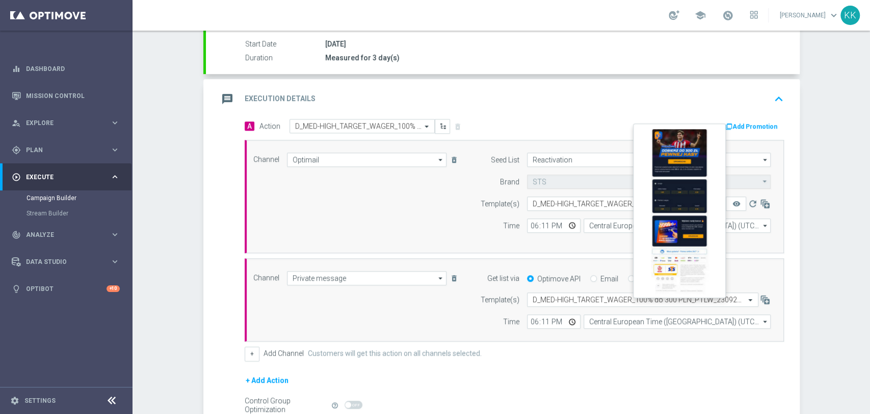
click at [739, 206] on button "remove_red_eye" at bounding box center [736, 203] width 20 height 14
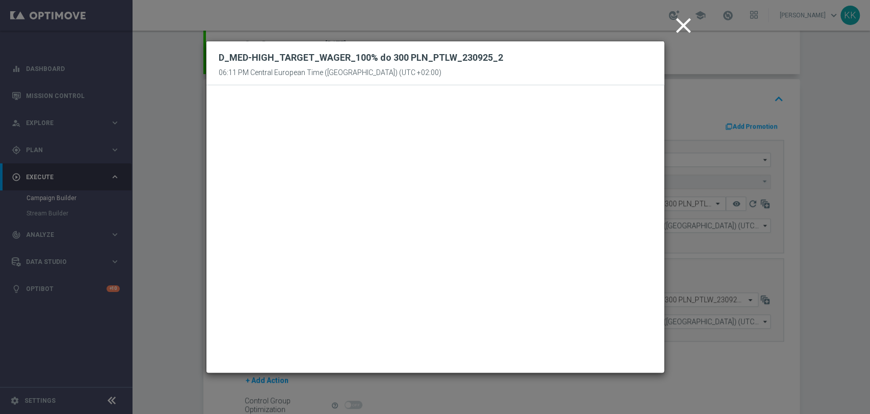
click at [689, 30] on icon "close" at bounding box center [683, 25] width 25 height 25
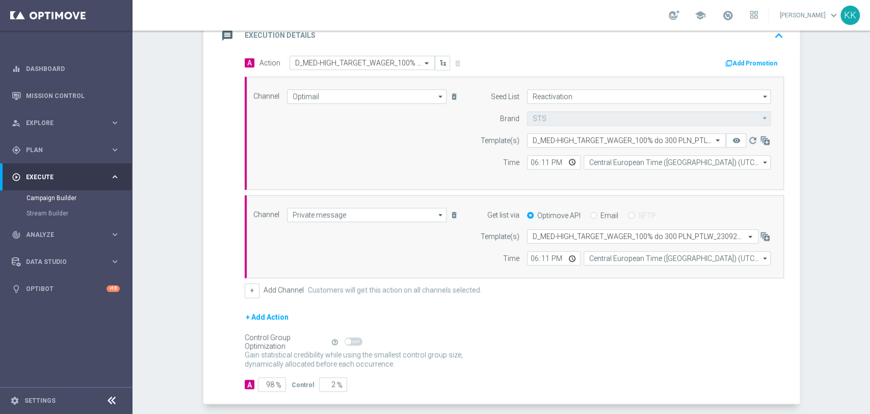
scroll to position [289, 0]
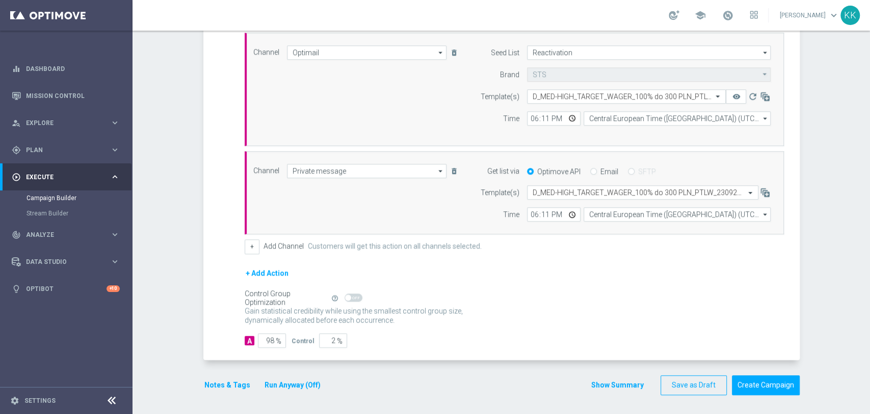
click at [211, 387] on button "Notes & Tags" at bounding box center [227, 384] width 48 height 13
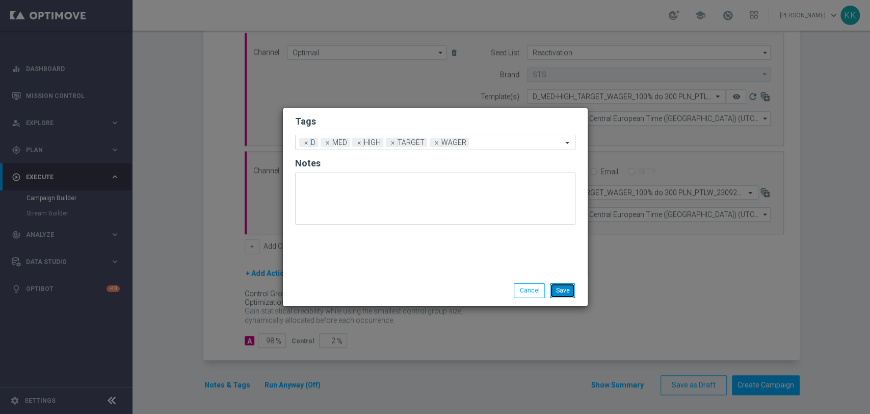
click at [572, 283] on button "Save" at bounding box center [562, 290] width 25 height 14
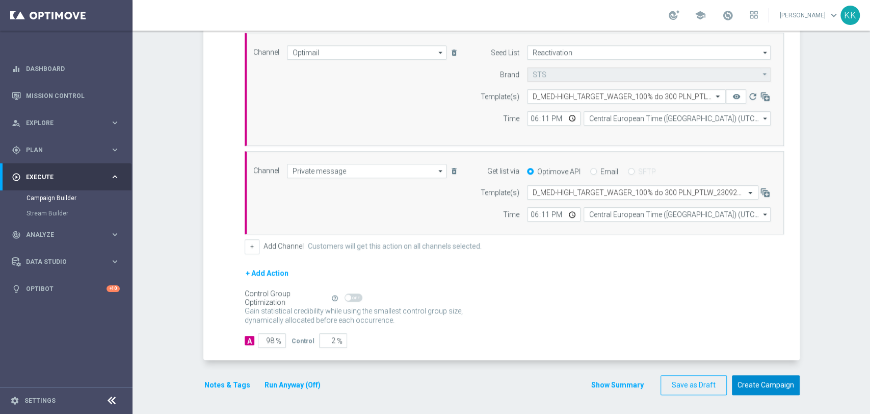
click at [752, 383] on button "Create Campaign" at bounding box center [766, 385] width 68 height 20
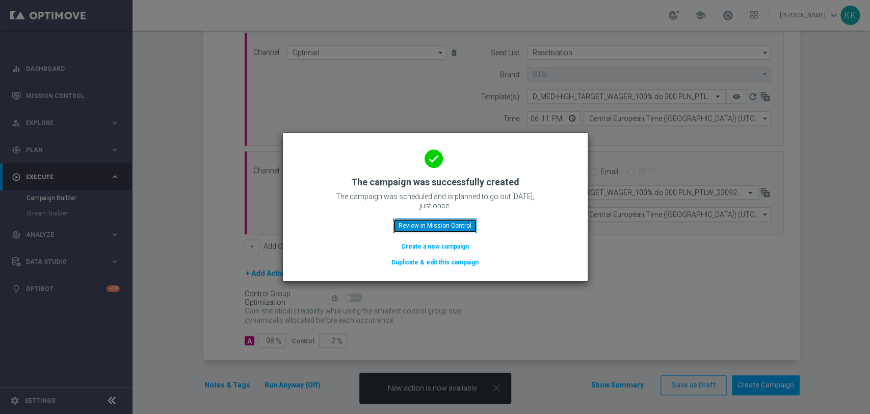
click at [428, 229] on button "Review in Mission Control" at bounding box center [435, 225] width 84 height 14
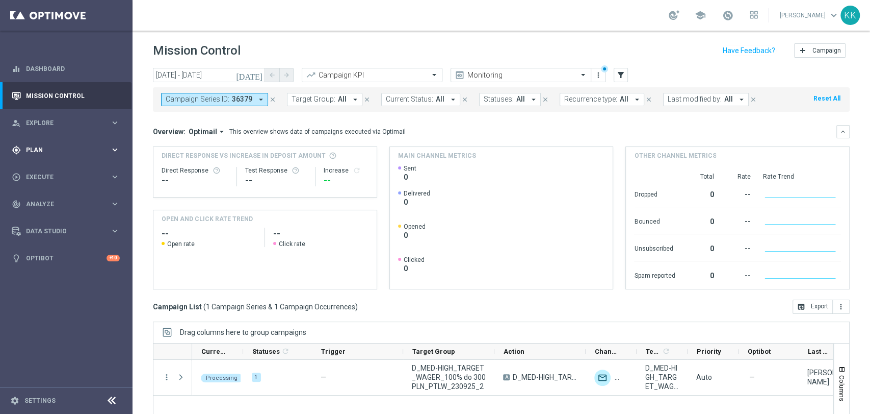
click at [69, 150] on span "Plan" at bounding box center [68, 150] width 84 height 6
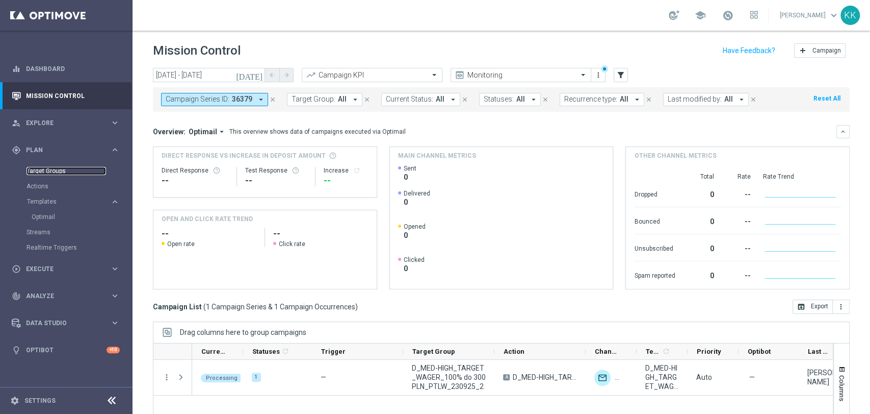
click at [52, 171] on link "Target Groups" at bounding box center [67, 171] width 80 height 8
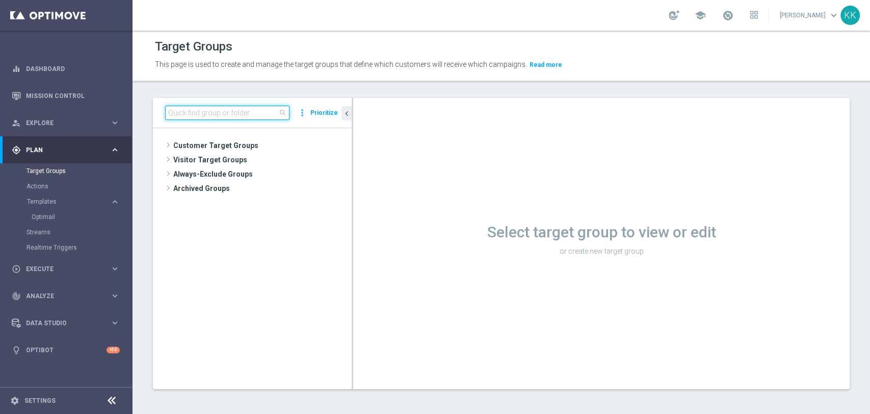
click at [234, 114] on input at bounding box center [227, 113] width 124 height 14
paste input "230925_SMS"
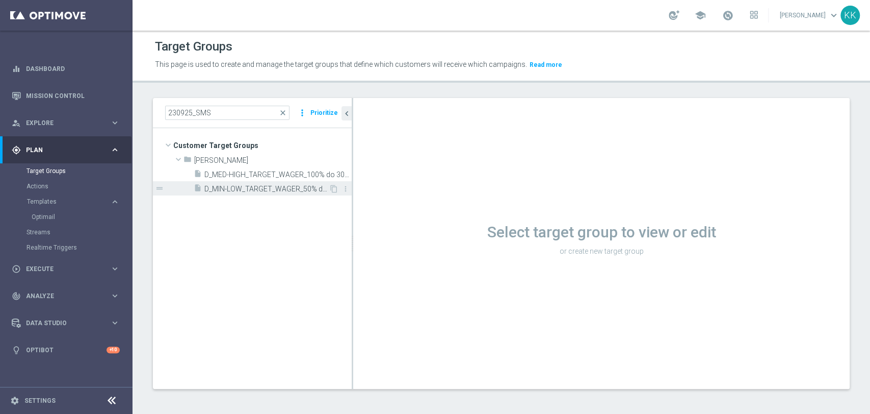
click at [234, 186] on span "D_MIN-LOW_TARGET_WAGER_50% do 100 PLN_PTLW_230925_SMS" at bounding box center [266, 189] width 124 height 9
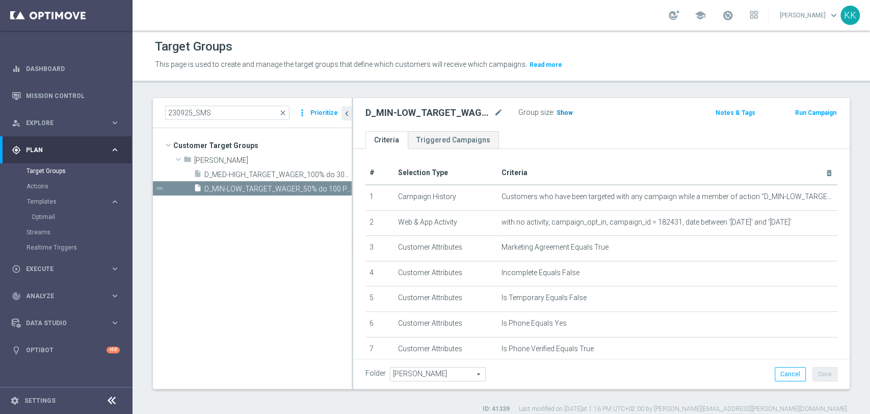
click at [570, 113] on span "Show" at bounding box center [565, 112] width 16 height 7
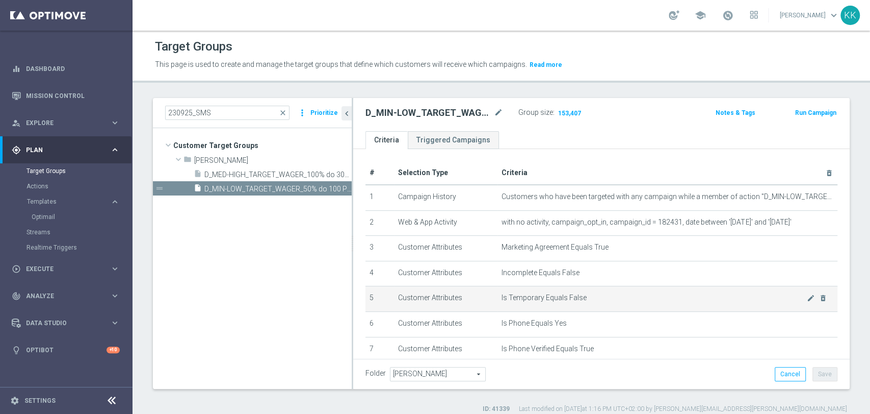
scroll to position [57, 0]
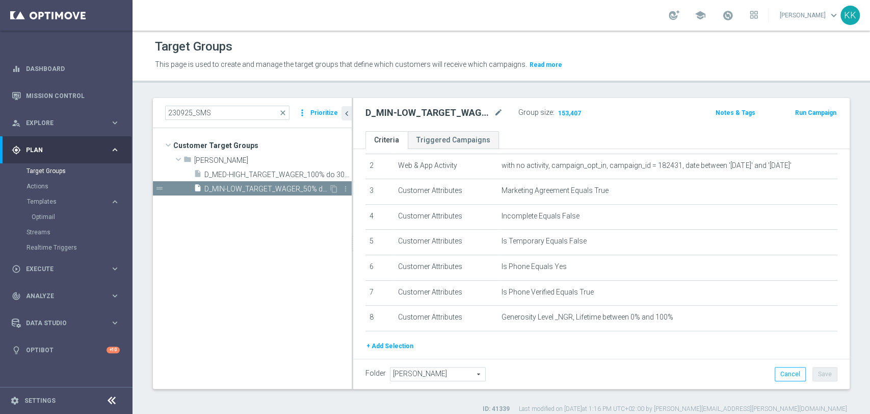
click at [273, 181] on div "insert_drive_file D_MIN-LOW_TARGET_WAGER_50% do 100 PLN_PTLW_230925_SMS" at bounding box center [261, 188] width 135 height 14
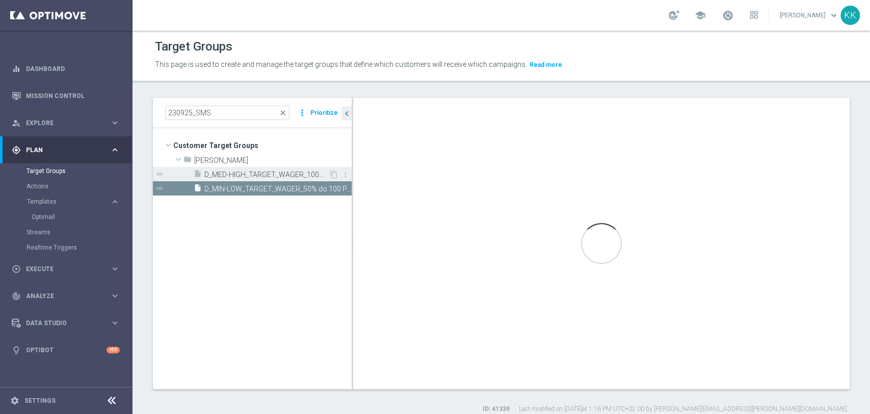
click at [273, 171] on span "D_MED-HIGH_TARGET_WAGER_100% do 300 PLN_PTLW_230925_SMS" at bounding box center [266, 174] width 124 height 9
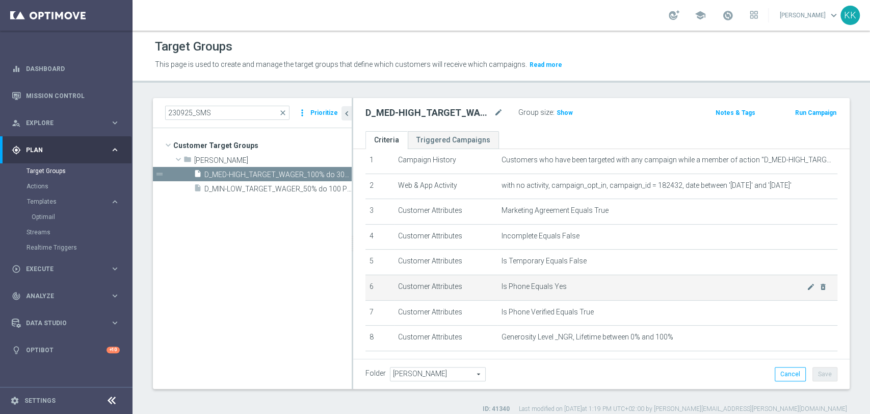
scroll to position [57, 0]
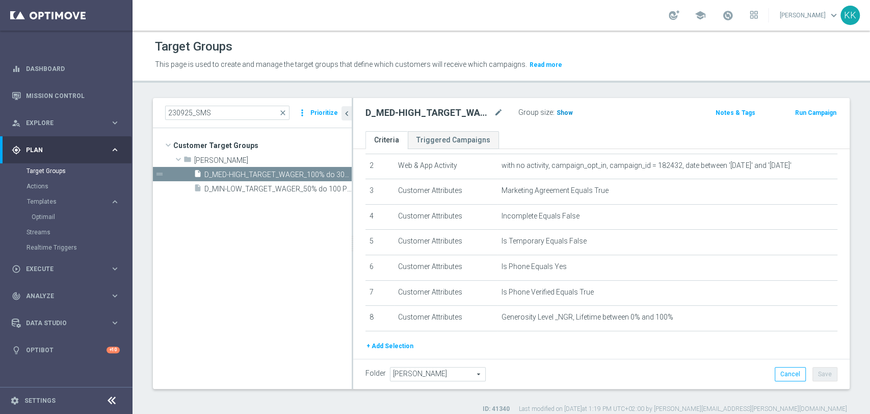
click at [563, 109] on span "Show" at bounding box center [565, 112] width 16 height 7
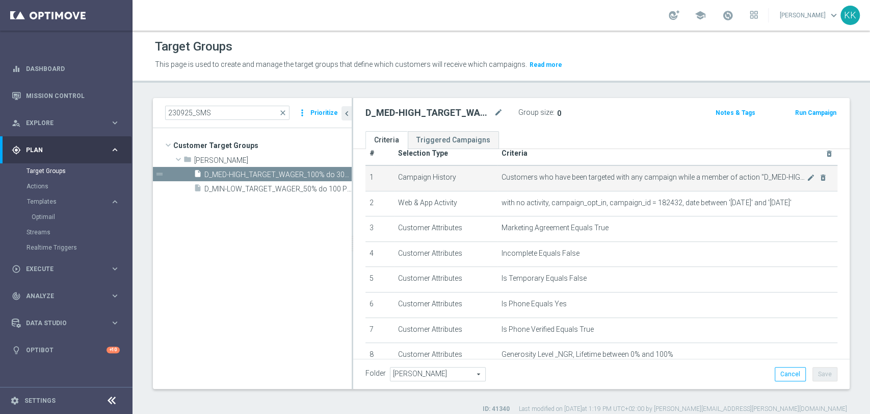
scroll to position [0, 0]
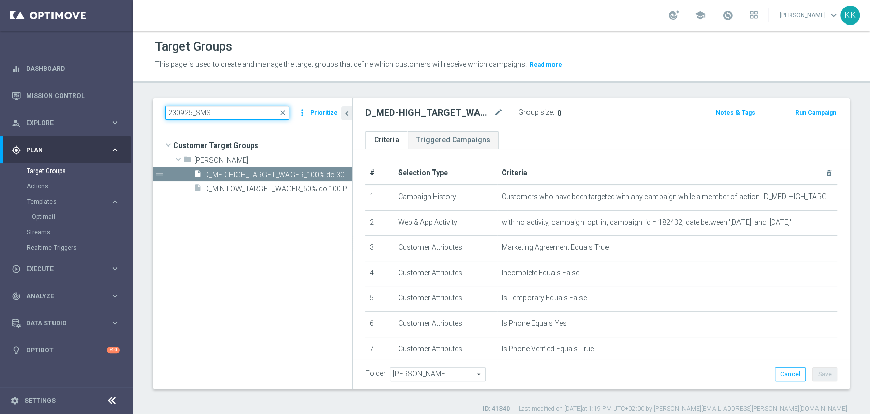
click at [209, 110] on input "230925_SMS" at bounding box center [227, 113] width 124 height 14
paste input "REA_ALL_TARGET_CASHBACK_CC LM 100% do 200 PLN SB PUSH_250925"
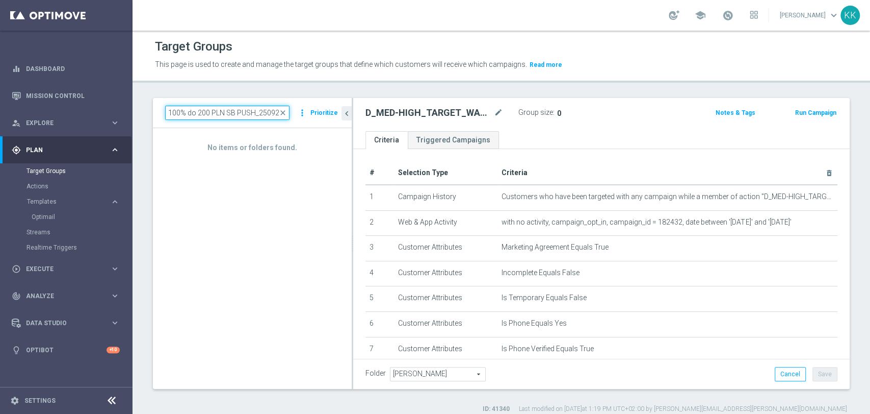
scroll to position [0, 122]
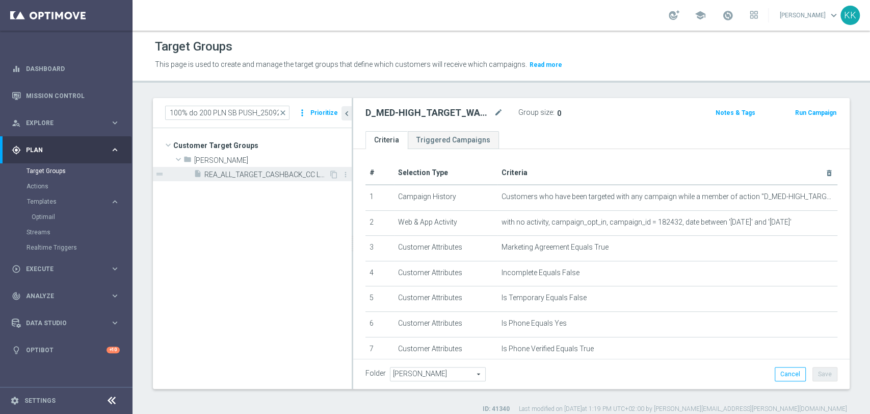
click at [218, 175] on span "REA_ALL_TARGET_CASHBACK_CC LM 100% do 200 PLN SB PUSH_250925" at bounding box center [266, 174] width 124 height 9
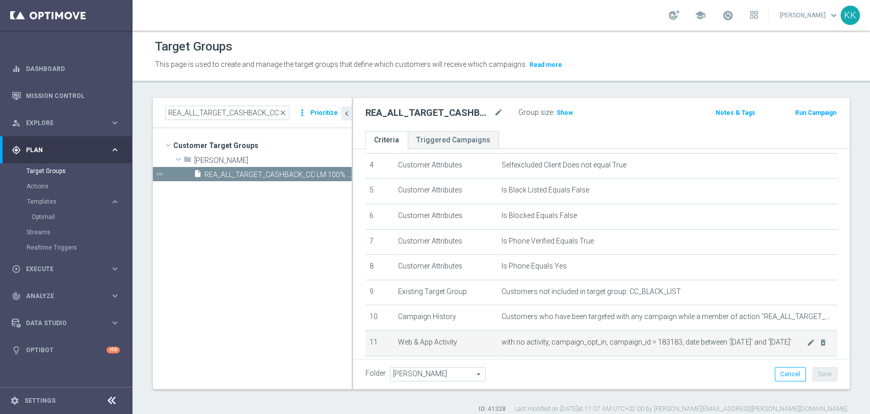
scroll to position [164, 0]
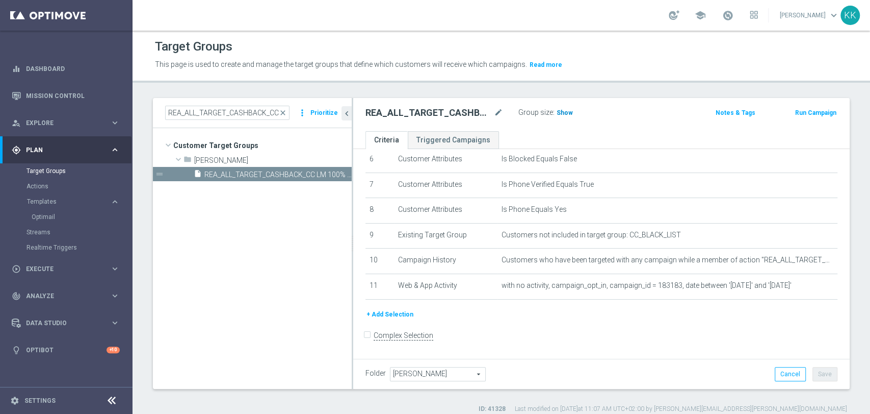
click at [567, 110] on span "Show" at bounding box center [565, 112] width 16 height 7
click at [261, 119] on div "REA_ALL_TARGET_CASHBACK_CC LM 100% do 200 PLN SB PUSH_250925 close more_vert Pr…" at bounding box center [252, 113] width 199 height 30
click at [261, 117] on input "REA_ALL_TARGET_CASHBACK_CC LM 100% do 200 PLN SB PUSH_250925" at bounding box center [227, 113] width 124 height 14
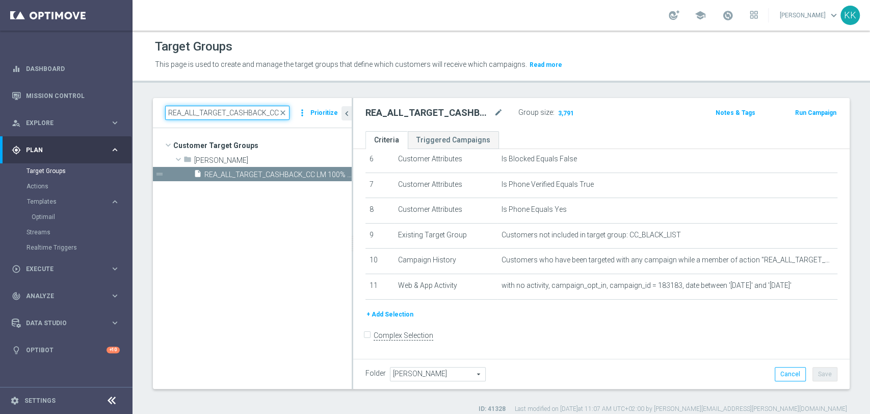
paste input "ND SMS"
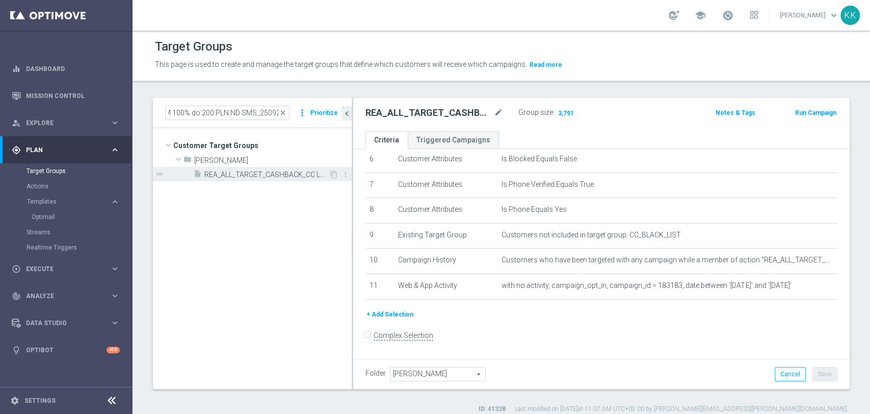
click at [262, 167] on div "insert_drive_file REA_ALL_TARGET_CASHBACK_CC LM 100% do 200 PLN ND SMS_250925" at bounding box center [261, 174] width 135 height 14
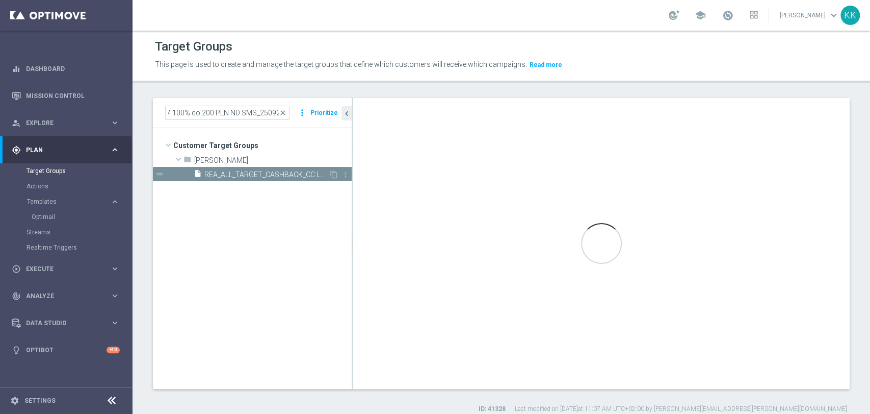
scroll to position [0, 0]
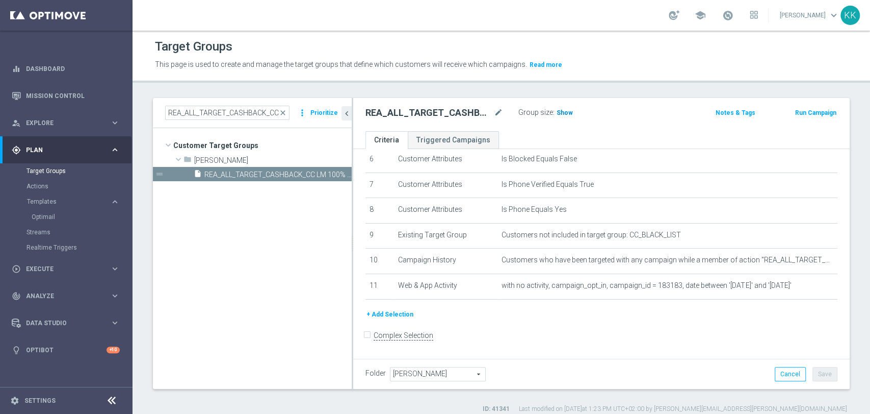
click at [559, 111] on span "Show" at bounding box center [565, 112] width 16 height 7
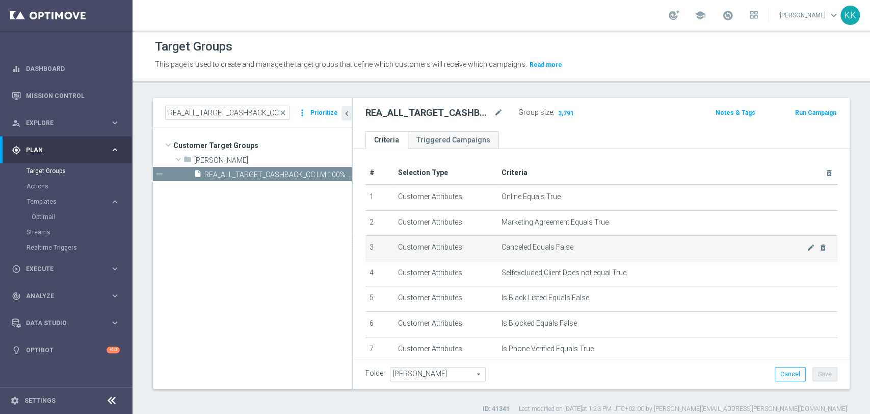
scroll to position [164, 0]
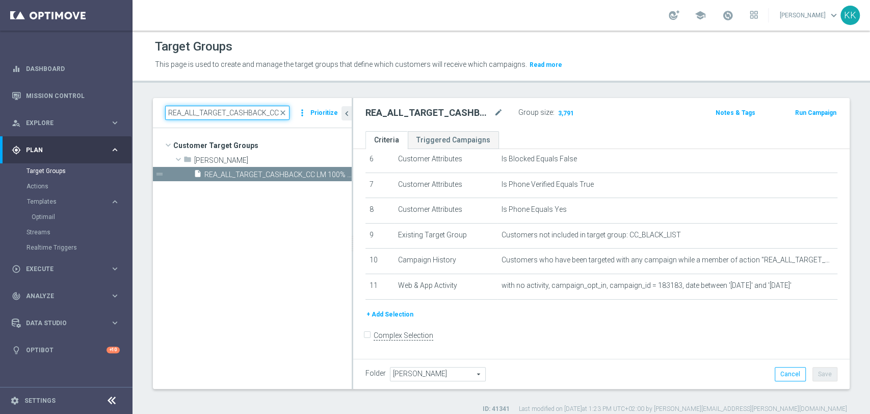
click at [236, 108] on input "REA_ALL_TARGET_CASHBACK_CC LM 100% do 200 PLN ND SMS_250925" at bounding box center [227, 113] width 124 height 14
paste input "D_MED-HIGH_TARGET_WAGER_100% do 300 PLN_PTLW_230925_SMS"
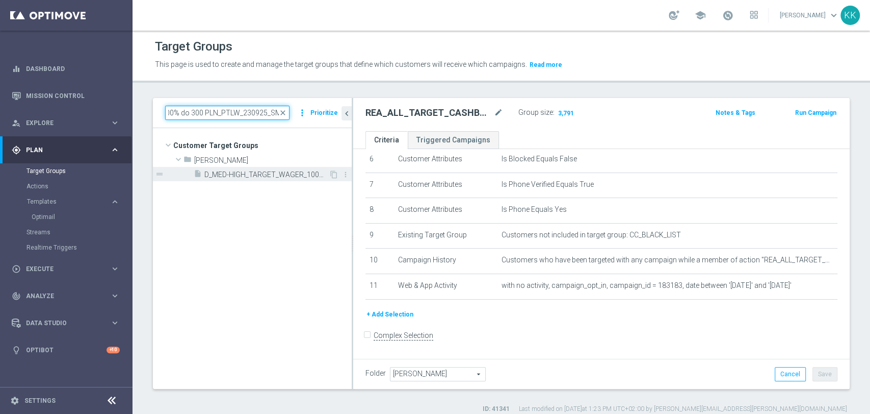
type input "D_MED-HIGH_TARGET_WAGER_100% do 300 PLN_PTLW_230925_SMS"
click at [269, 175] on span "D_MED-HIGH_TARGET_WAGER_100% do 300 PLN_PTLW_230925_SMS" at bounding box center [266, 174] width 124 height 9
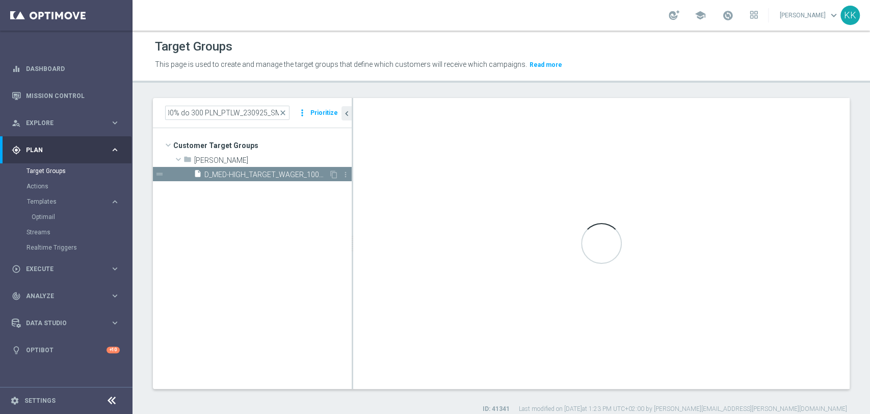
scroll to position [0, 0]
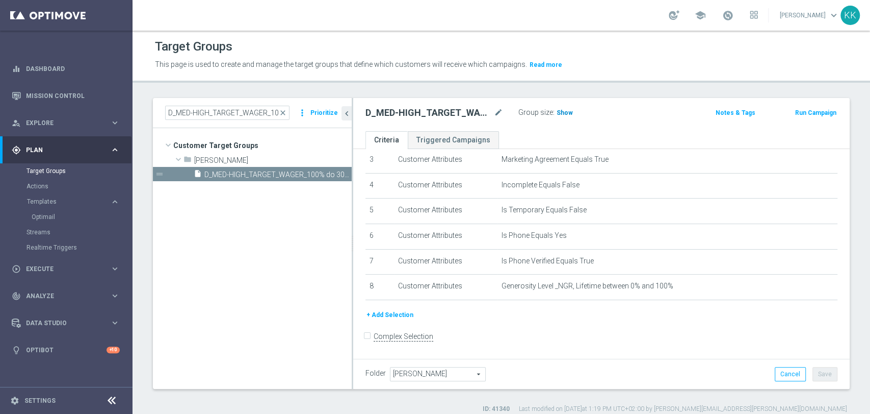
drag, startPoint x: 567, startPoint y: 118, endPoint x: 563, endPoint y: 114, distance: 5.4
click at [563, 114] on h3 "Show" at bounding box center [565, 112] width 18 height 11
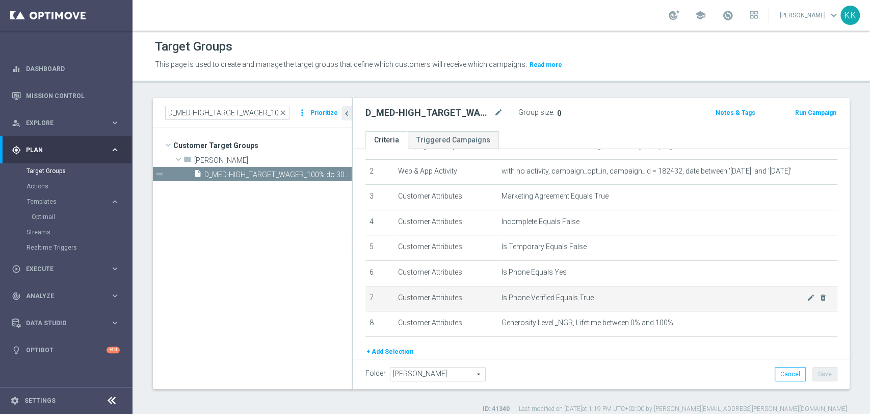
scroll to position [31, 0]
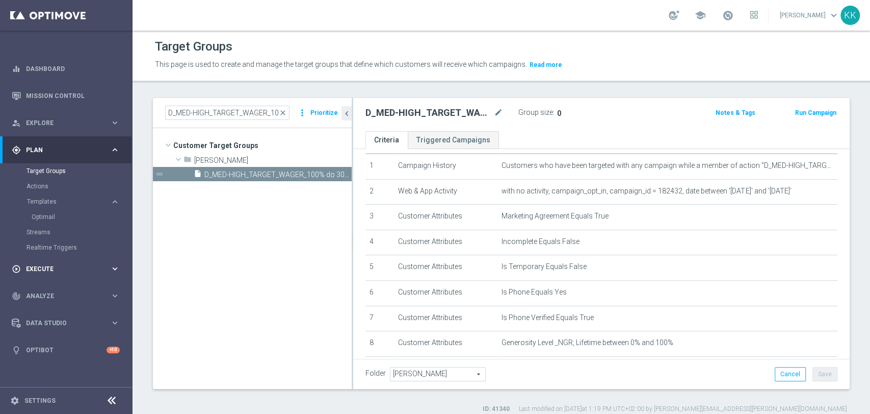
click at [46, 267] on span "Execute" at bounding box center [68, 269] width 84 height 6
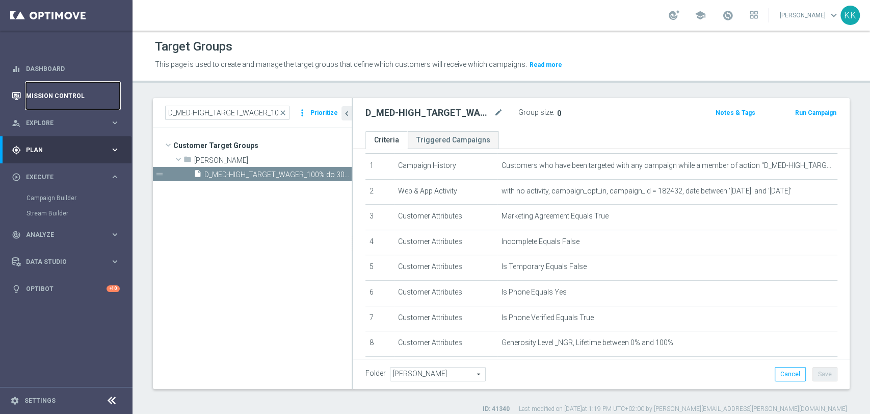
click at [63, 99] on link "Mission Control" at bounding box center [73, 95] width 94 height 27
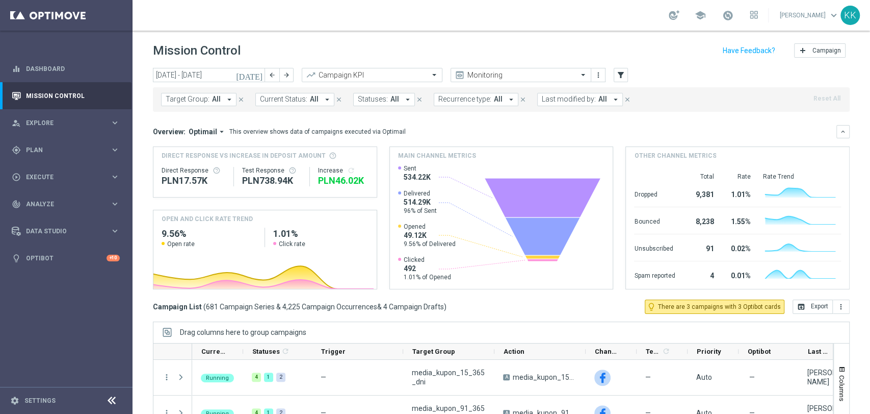
click at [195, 101] on span "Target Group:" at bounding box center [188, 99] width 44 height 9
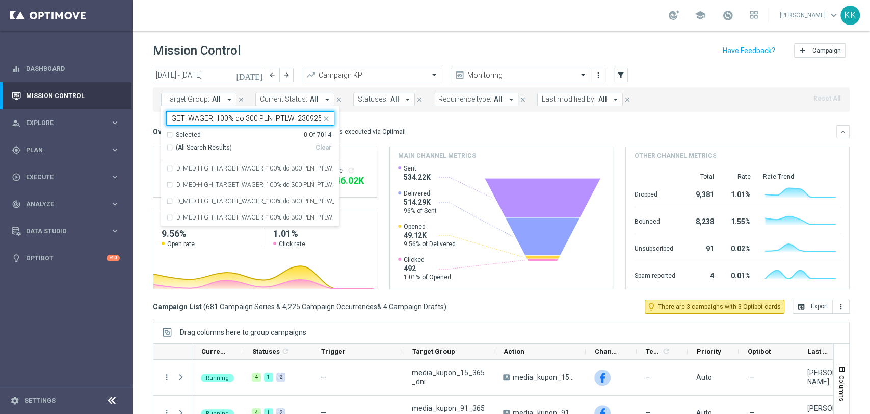
scroll to position [0, 55]
click at [216, 183] on label "D_MED-HIGH_TARGET_WAGER_100% do 300 PLN_PTLW_230925_2" at bounding box center [255, 185] width 158 height 6
type input "D_MED-HIGH_TARGET_WAGER_100% do 300 PLN_PTLW_230925"
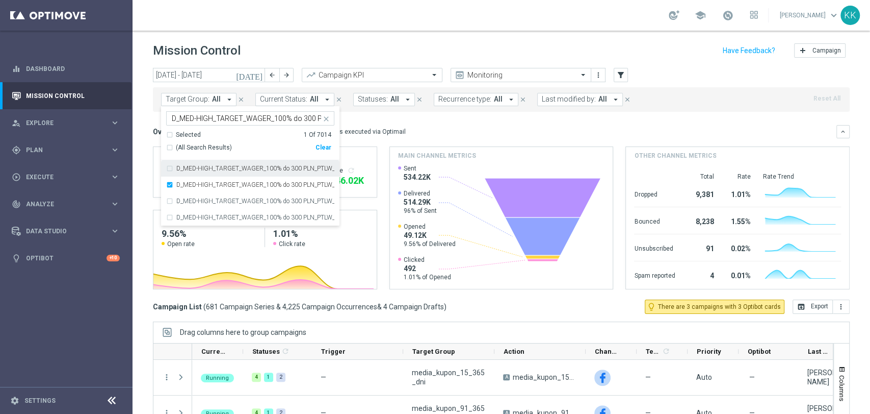
click at [335, 6] on div "school [PERSON_NAME] keyboard_arrow_down KK" at bounding box center [502, 15] width 738 height 31
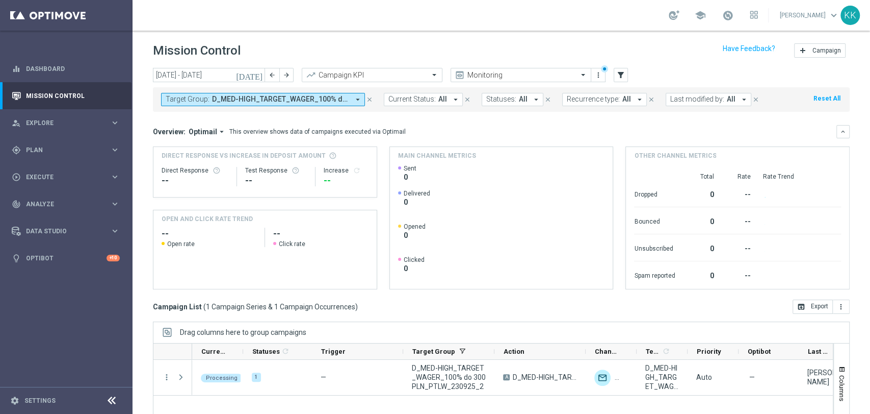
scroll to position [96, 0]
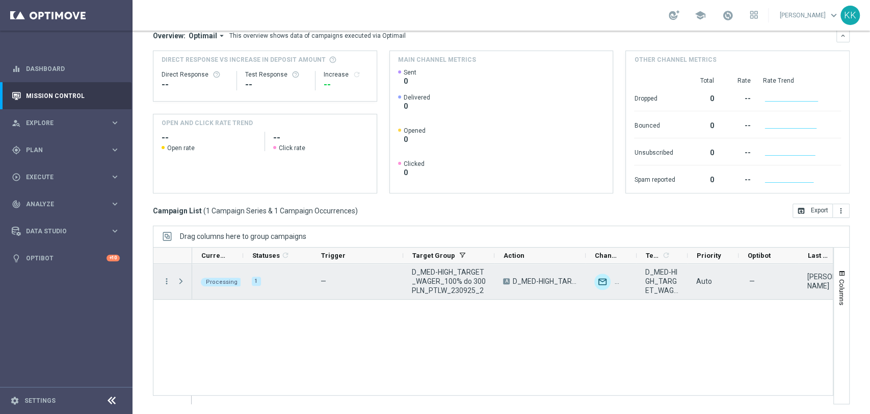
click at [177, 275] on span at bounding box center [181, 281] width 11 height 20
click at [184, 278] on span at bounding box center [180, 281] width 9 height 8
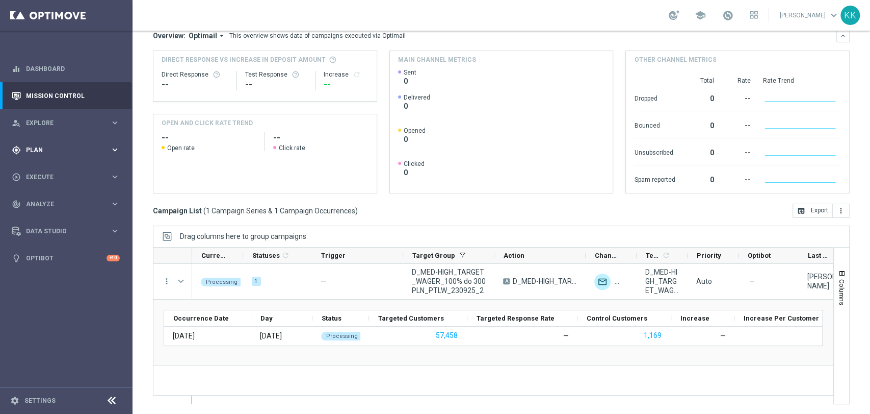
click at [47, 149] on span "Plan" at bounding box center [68, 150] width 84 height 6
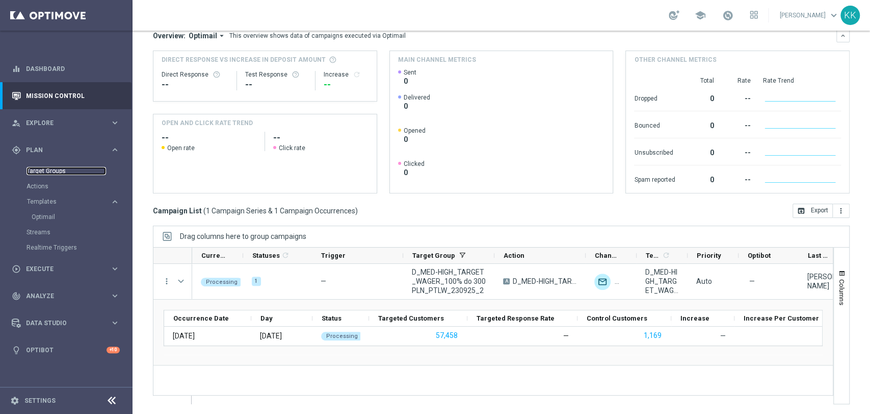
drag, startPoint x: 53, startPoint y: 170, endPoint x: 63, endPoint y: 173, distance: 10.6
click at [53, 170] on link "Target Groups" at bounding box center [67, 171] width 80 height 8
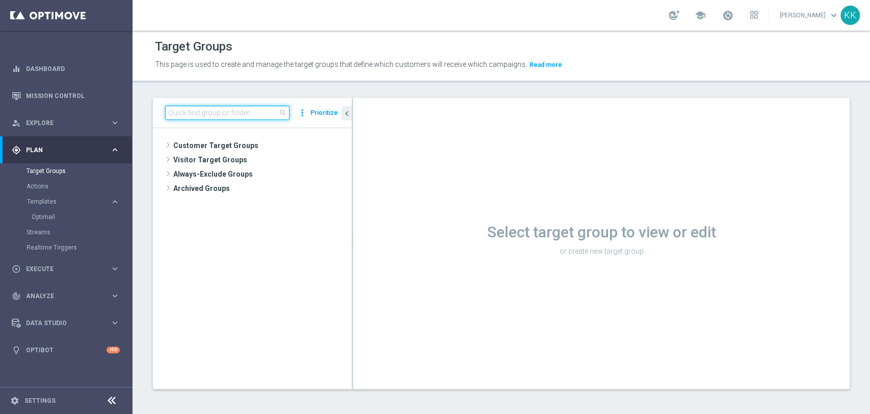
click at [230, 115] on input at bounding box center [227, 113] width 124 height 14
paste input "D_MED-HIGH_TARGET_WAGER_100% do 300 PLN_PTLW_230925_SMS"
type input "D_MED-HIGH_TARGET_WAGER_100% do 300 PLN_PTLW_230925_SMS"
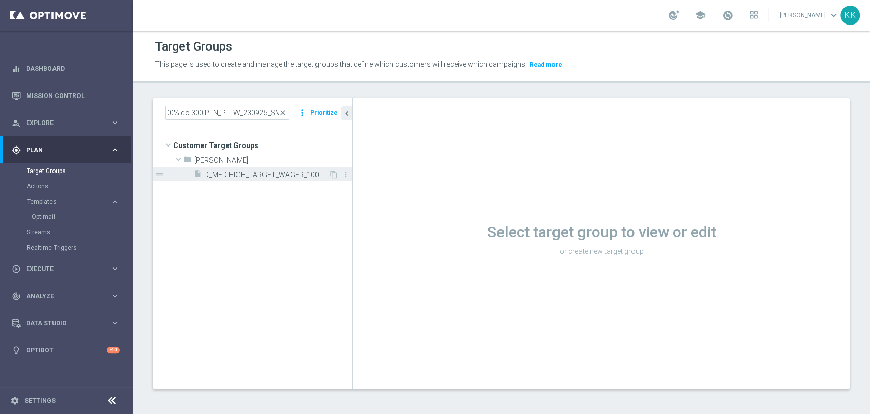
click at [238, 172] on span "D_MED-HIGH_TARGET_WAGER_100% do 300 PLN_PTLW_230925_SMS" at bounding box center [266, 174] width 124 height 9
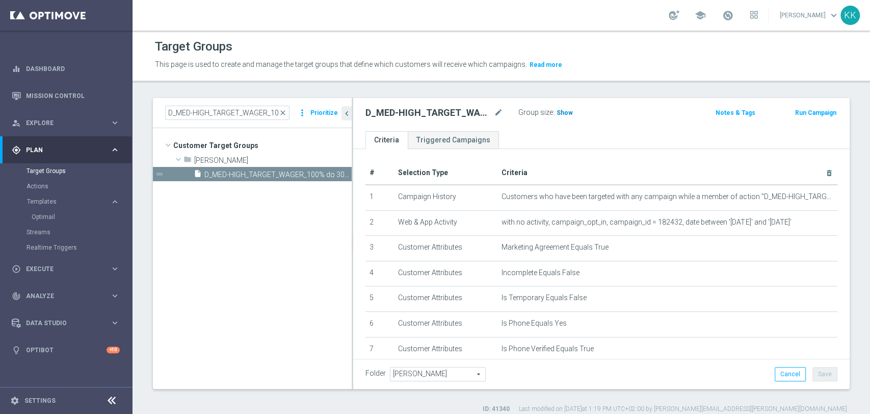
click at [561, 117] on h3 "Show" at bounding box center [565, 112] width 18 height 11
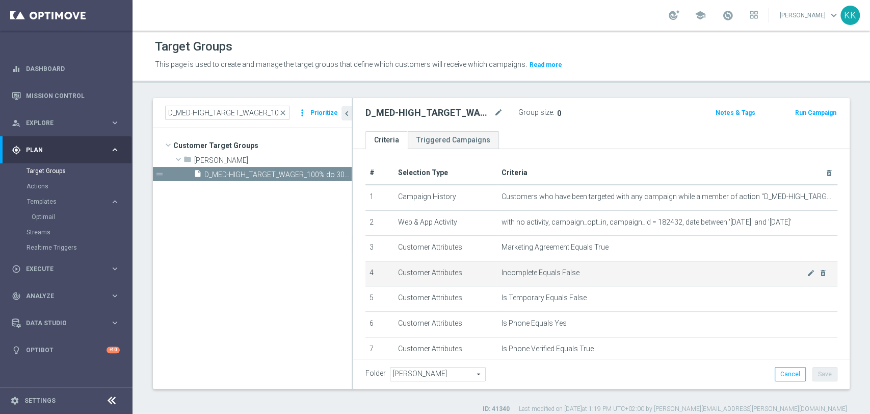
scroll to position [57, 0]
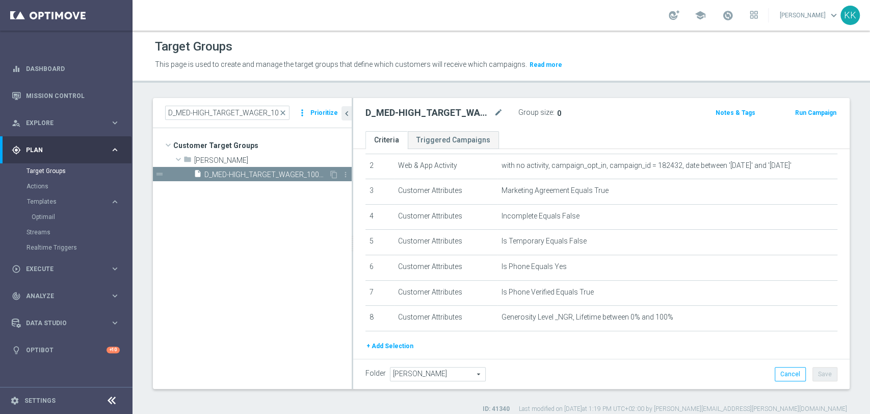
click at [289, 177] on span "D_MED-HIGH_TARGET_WAGER_100% do 300 PLN_PTLW_230925_SMS" at bounding box center [266, 174] width 124 height 9
click at [565, 112] on span "Show" at bounding box center [565, 112] width 16 height 7
